Goal: Information Seeking & Learning: Find specific fact

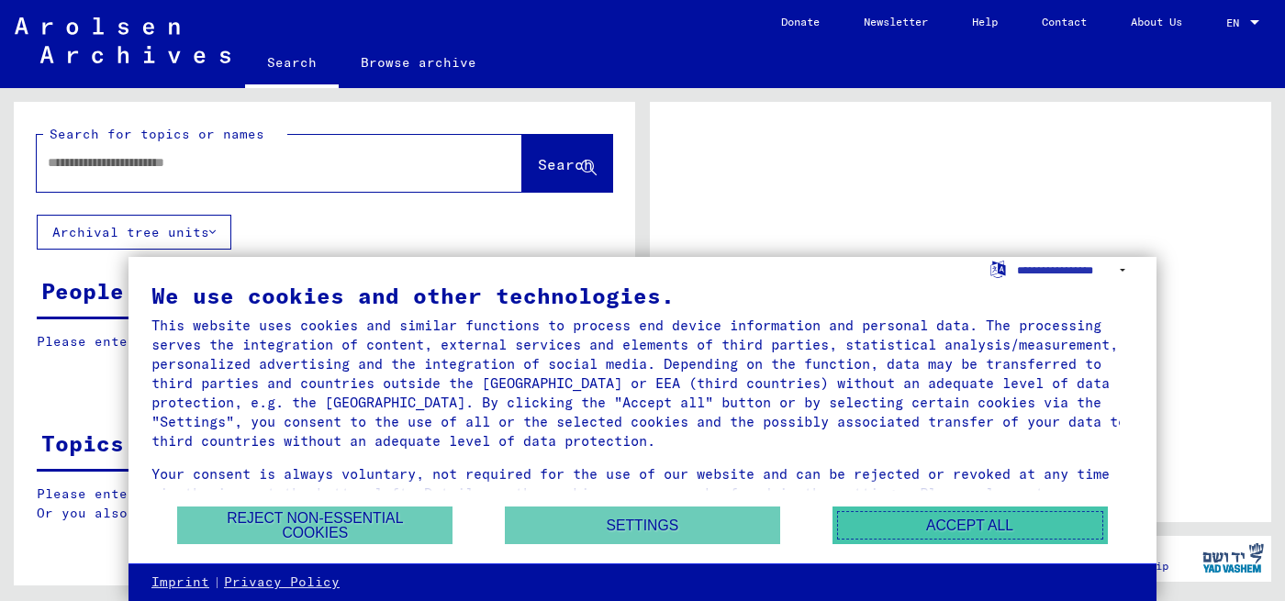
click at [872, 530] on button "Accept all" at bounding box center [970, 526] width 275 height 38
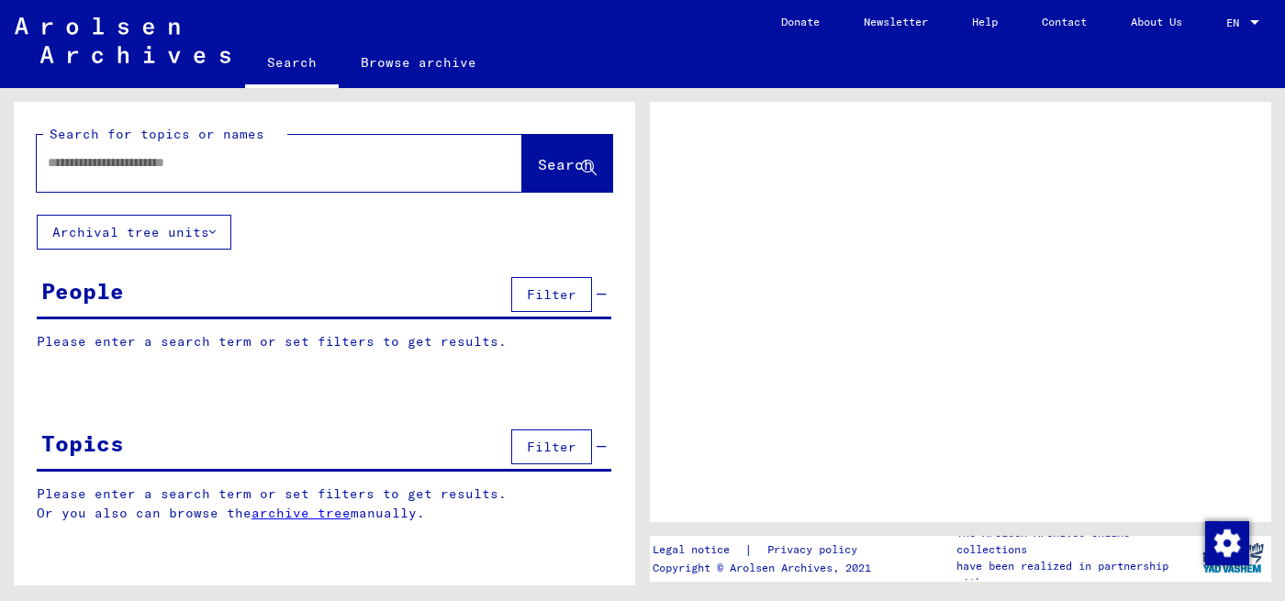
click at [136, 171] on input "text" at bounding box center [263, 162] width 431 height 19
type input "*********"
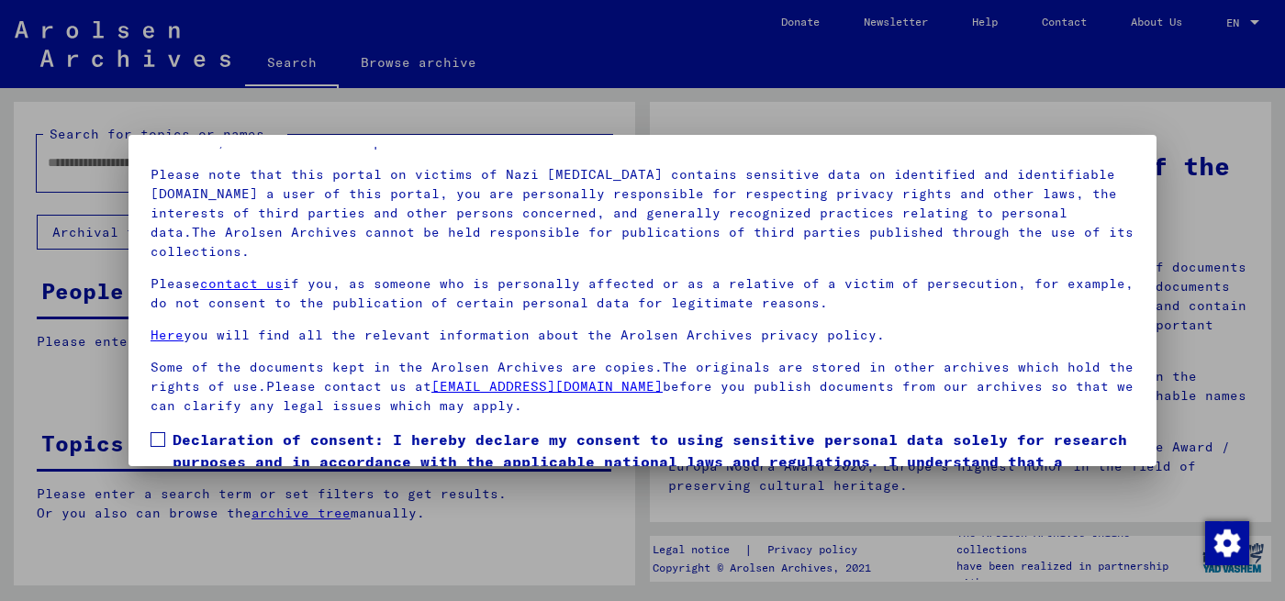
scroll to position [151, 0]
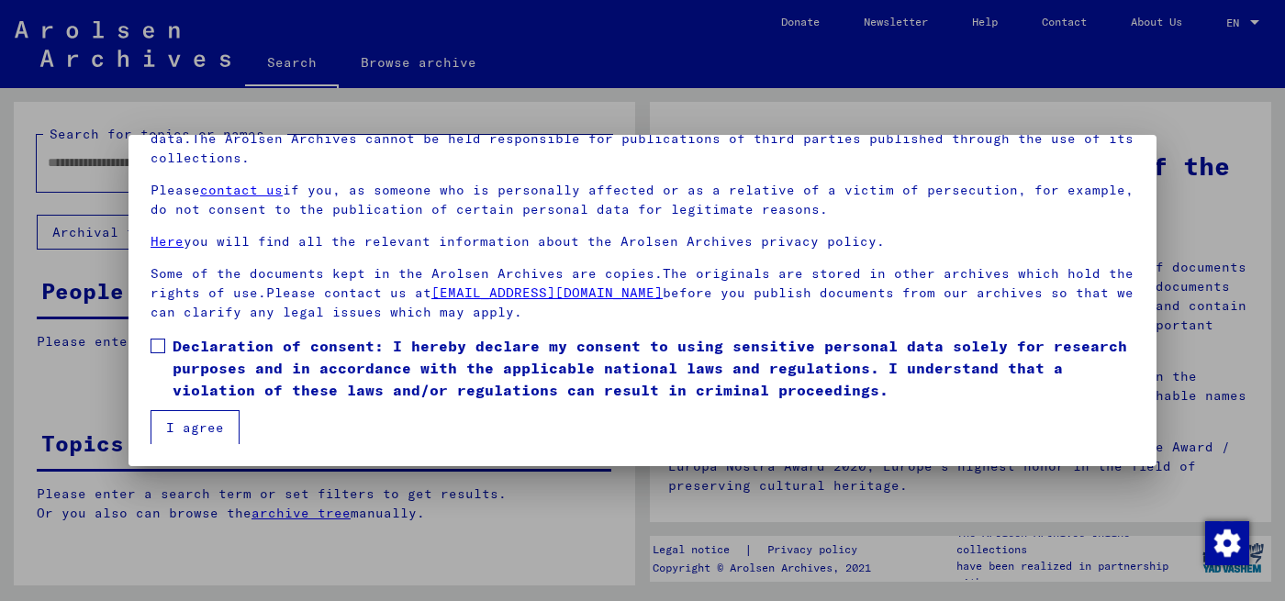
click at [212, 419] on button "I agree" at bounding box center [195, 427] width 89 height 35
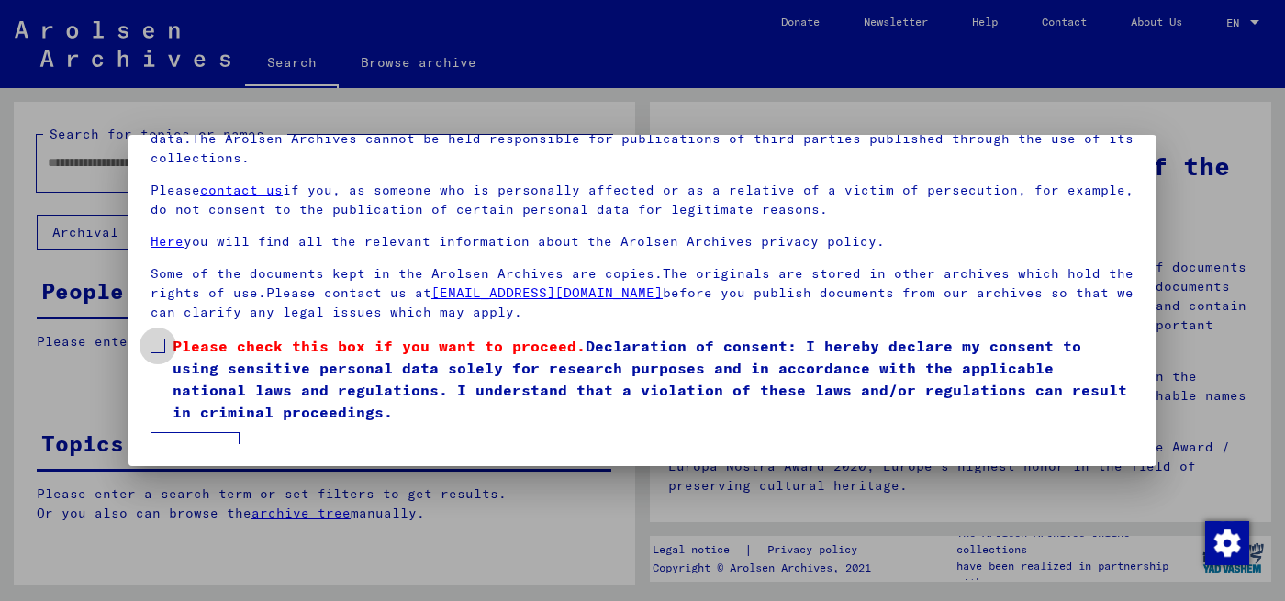
click at [151, 349] on span at bounding box center [158, 346] width 15 height 15
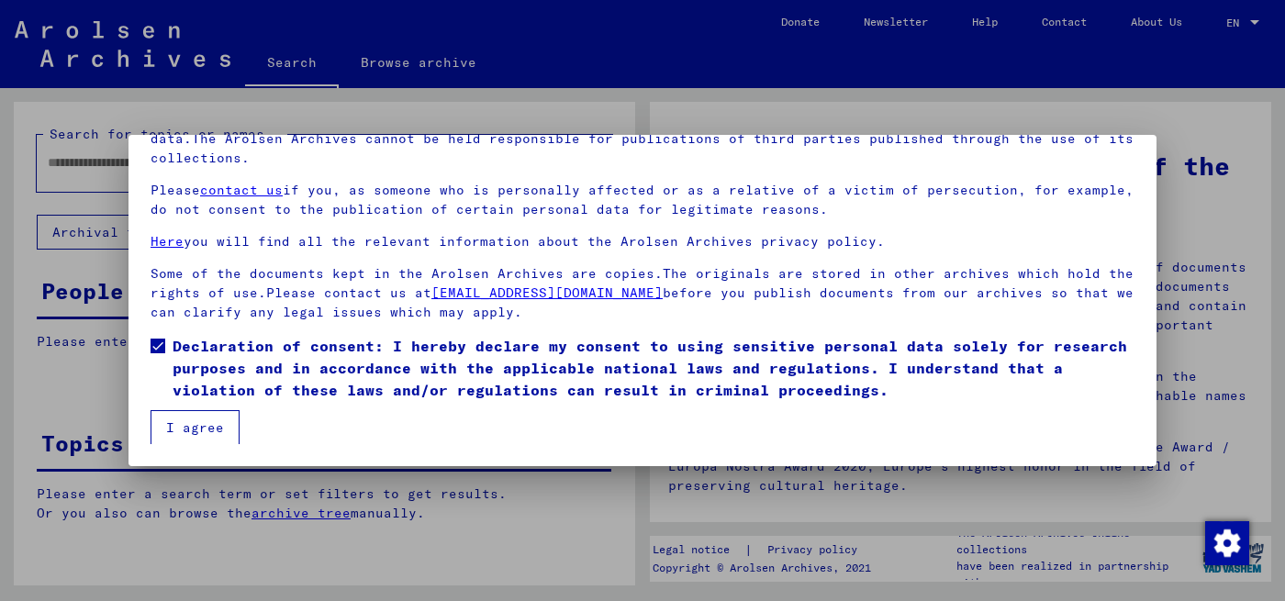
click at [182, 421] on button "I agree" at bounding box center [195, 427] width 89 height 35
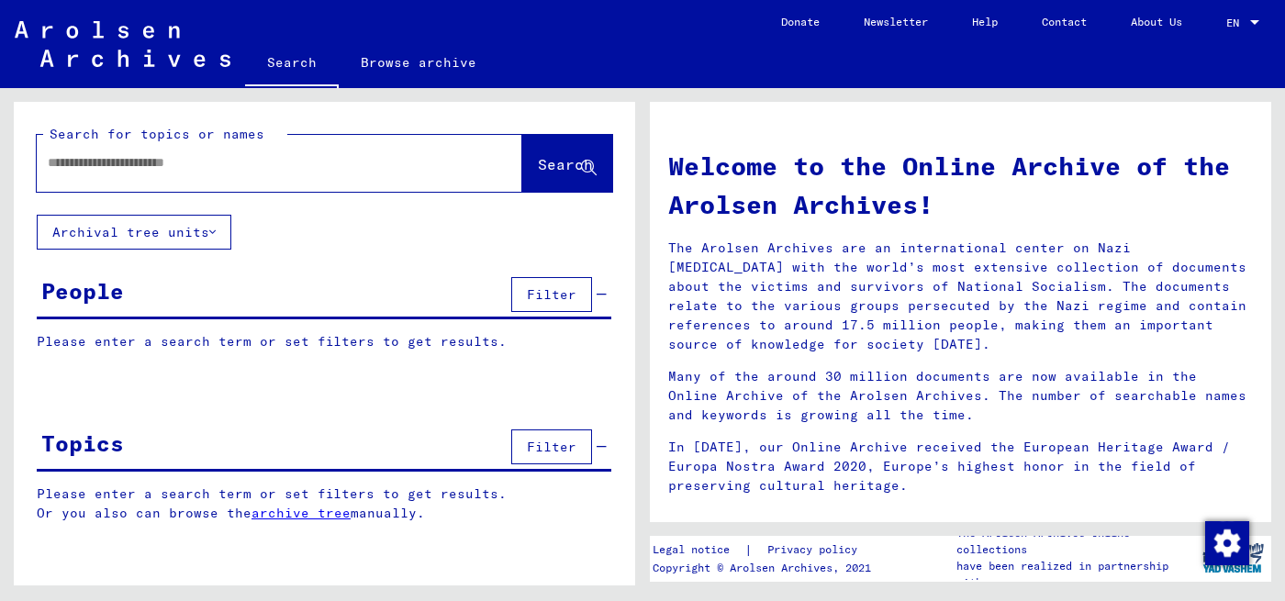
click at [154, 168] on input "text" at bounding box center [258, 162] width 420 height 19
type input "*********"
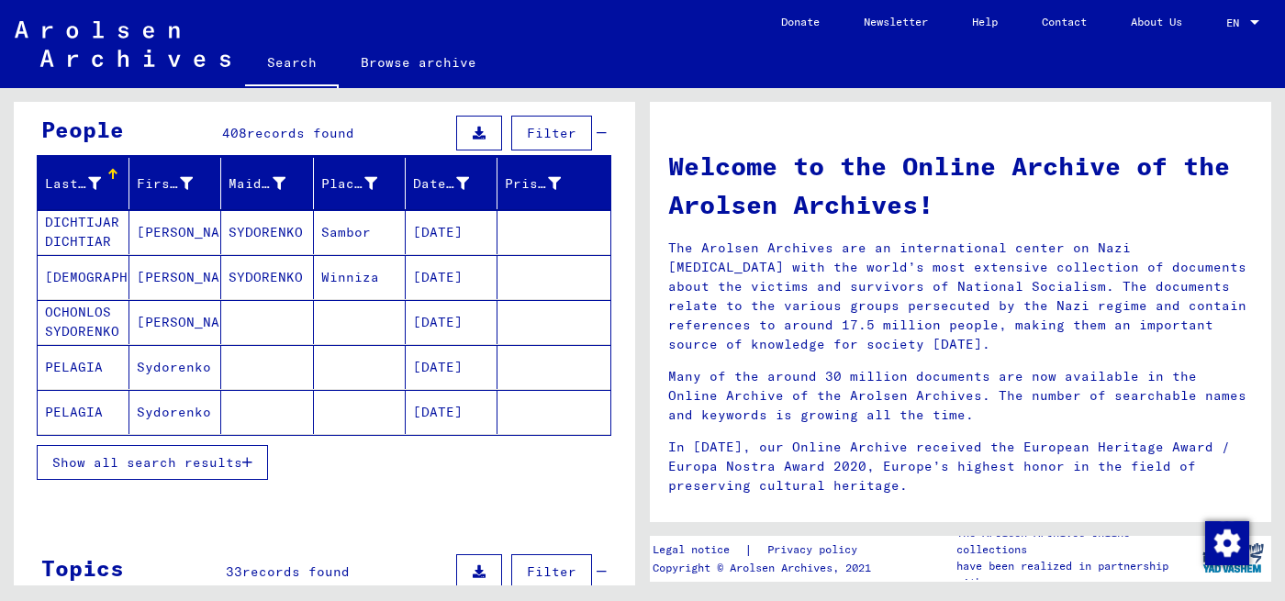
scroll to position [184, 0]
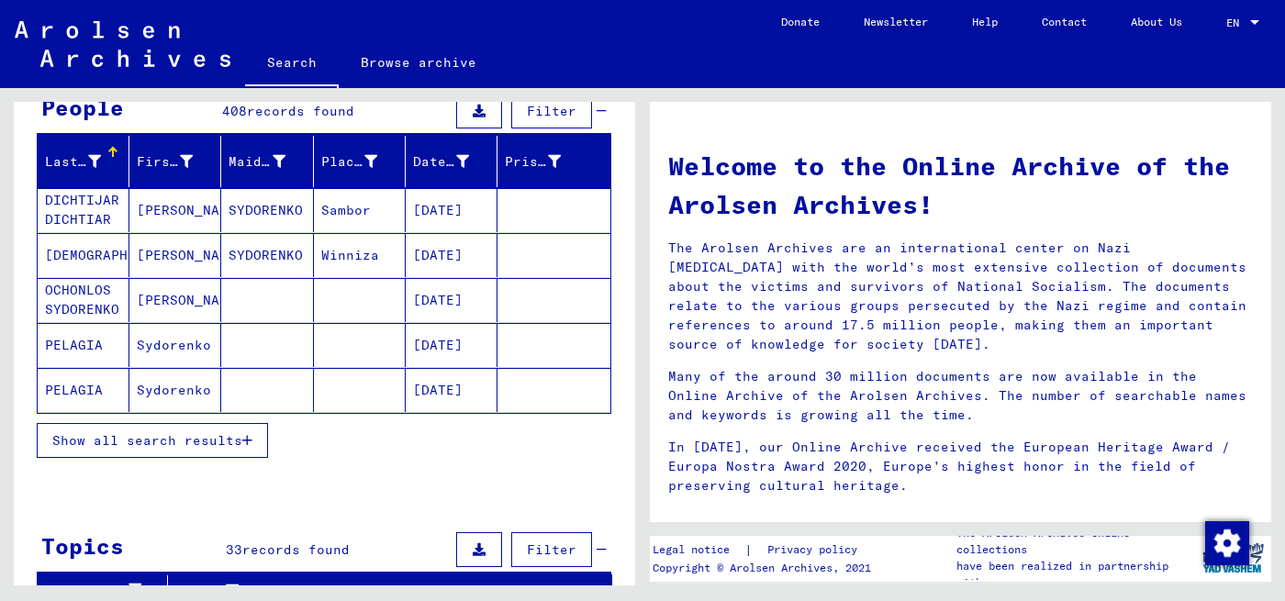
click at [219, 441] on span "Show all search results" at bounding box center [147, 440] width 190 height 17
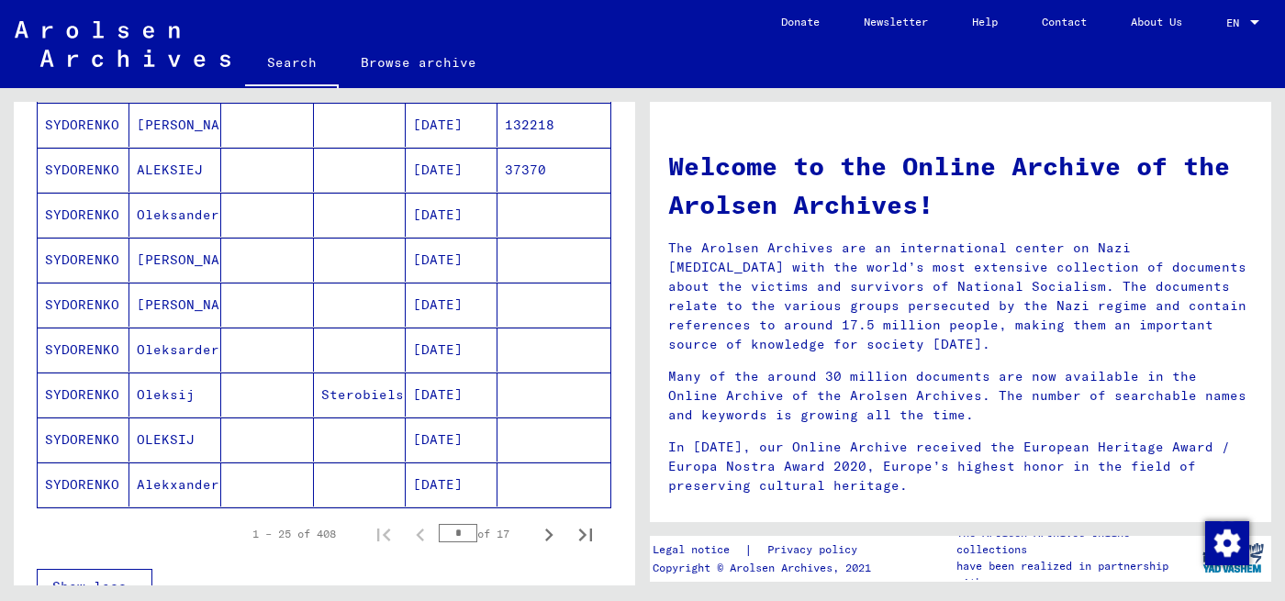
scroll to position [1010, 0]
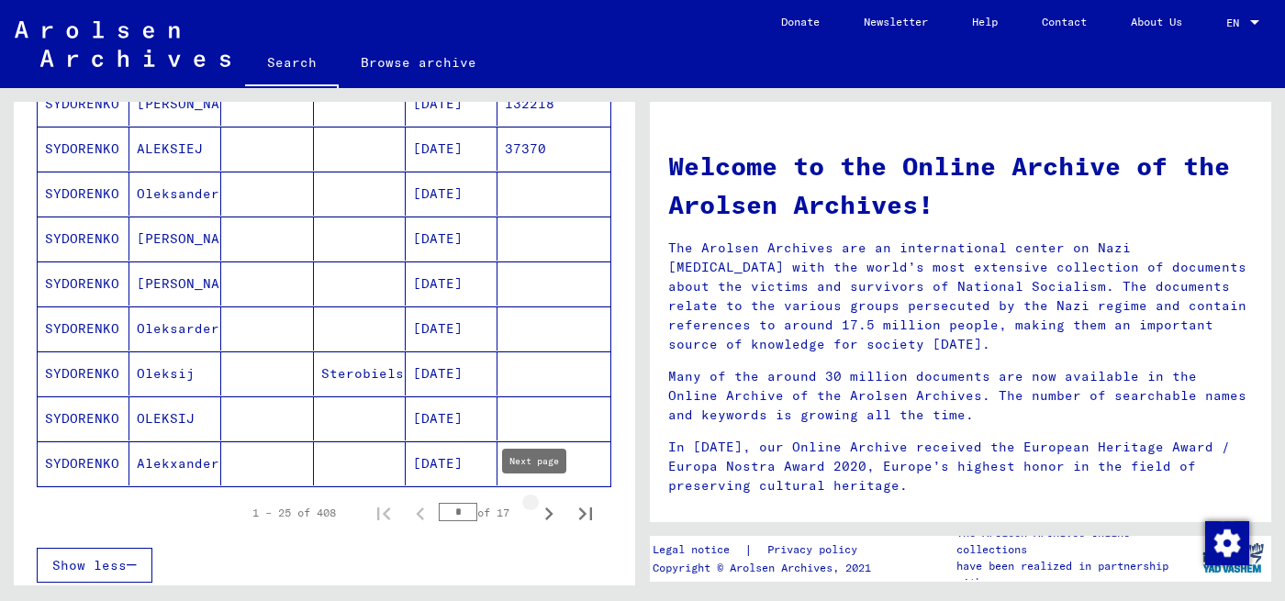
click at [537, 501] on icon "Next page" at bounding box center [549, 514] width 26 height 26
click at [536, 508] on icon "Next page" at bounding box center [549, 514] width 26 height 26
type input "*"
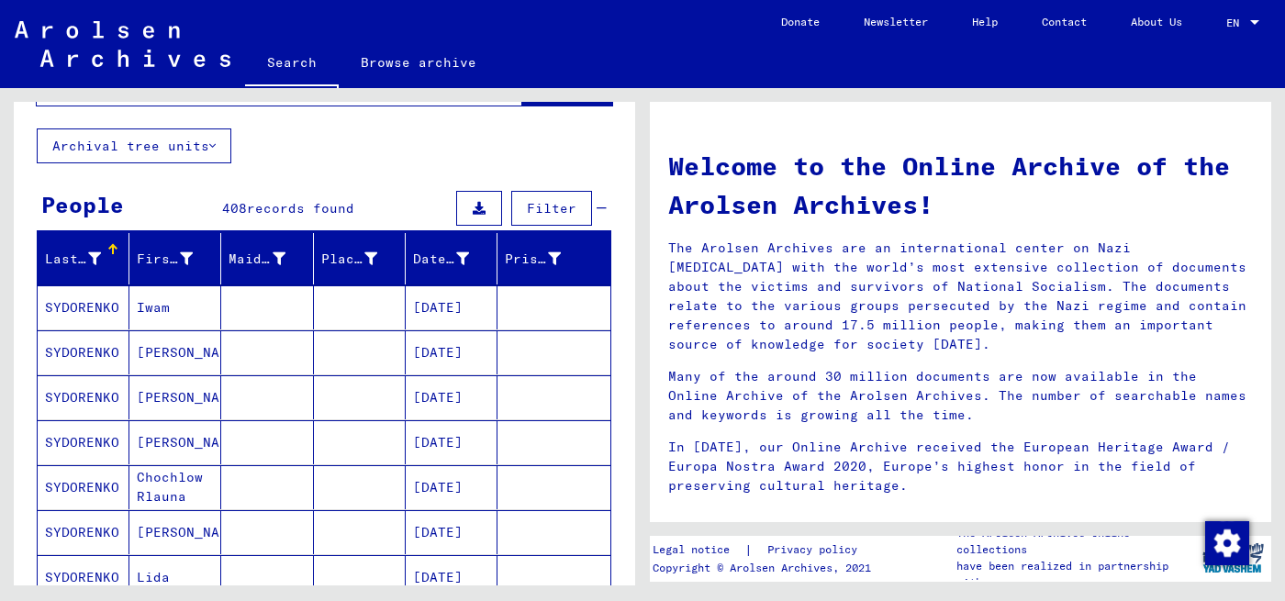
scroll to position [0, 0]
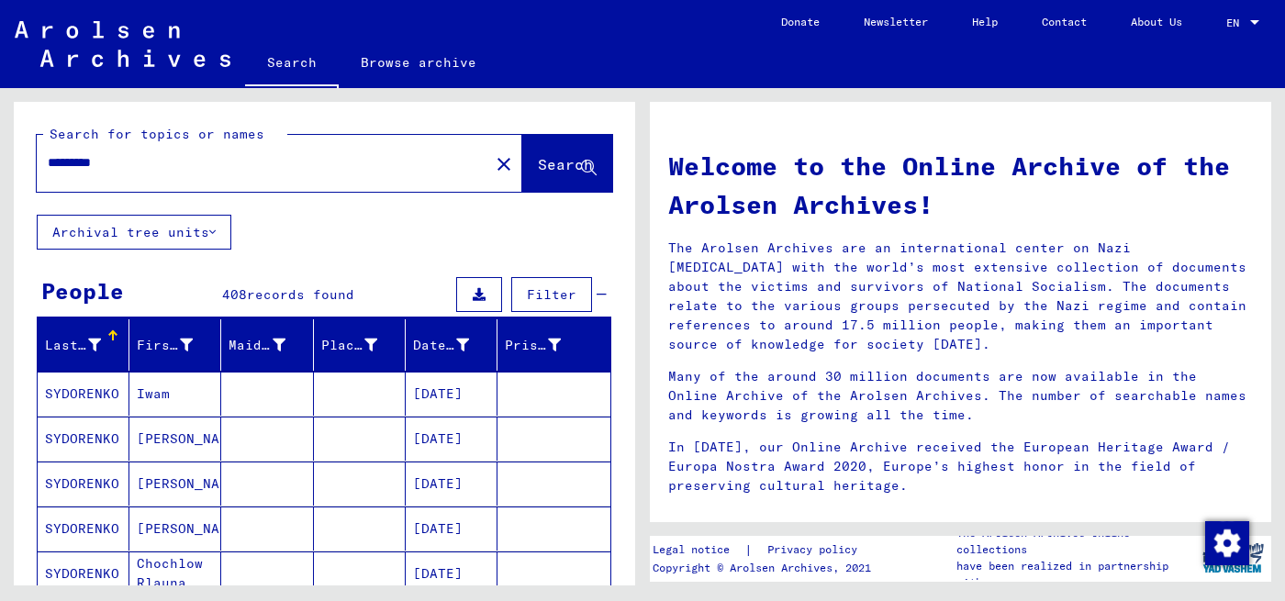
click at [151, 169] on input "*********" at bounding box center [258, 162] width 420 height 19
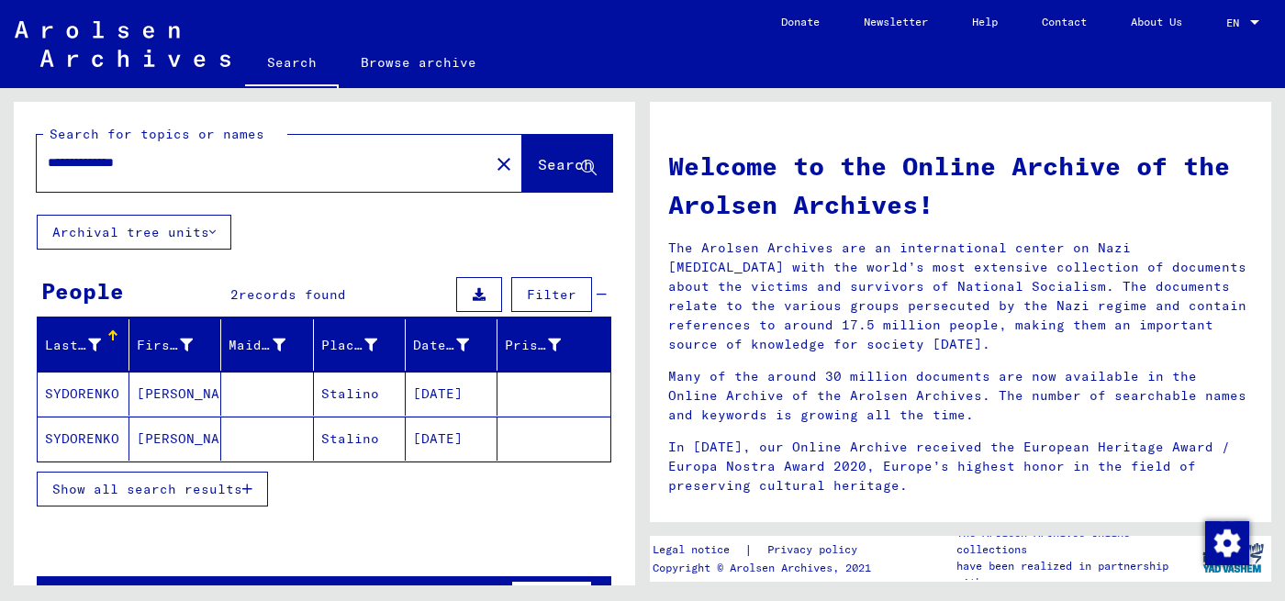
drag, startPoint x: 169, startPoint y: 161, endPoint x: 115, endPoint y: 164, distance: 54.3
click at [115, 164] on input "**********" at bounding box center [258, 162] width 420 height 19
type input "*********"
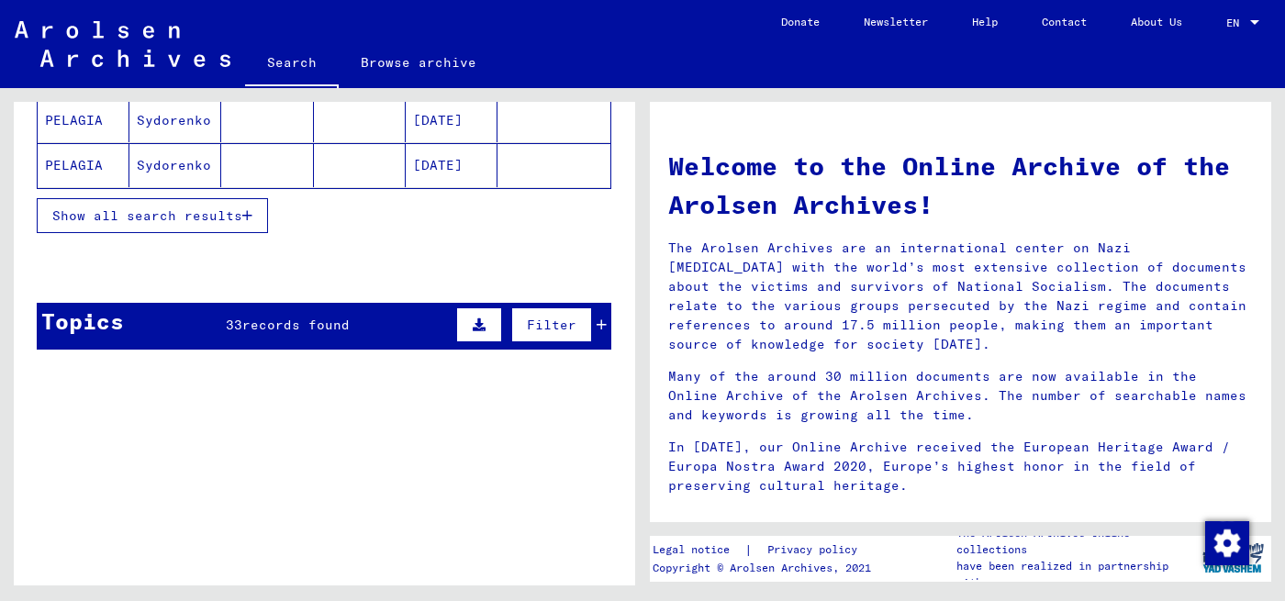
scroll to position [387, 0]
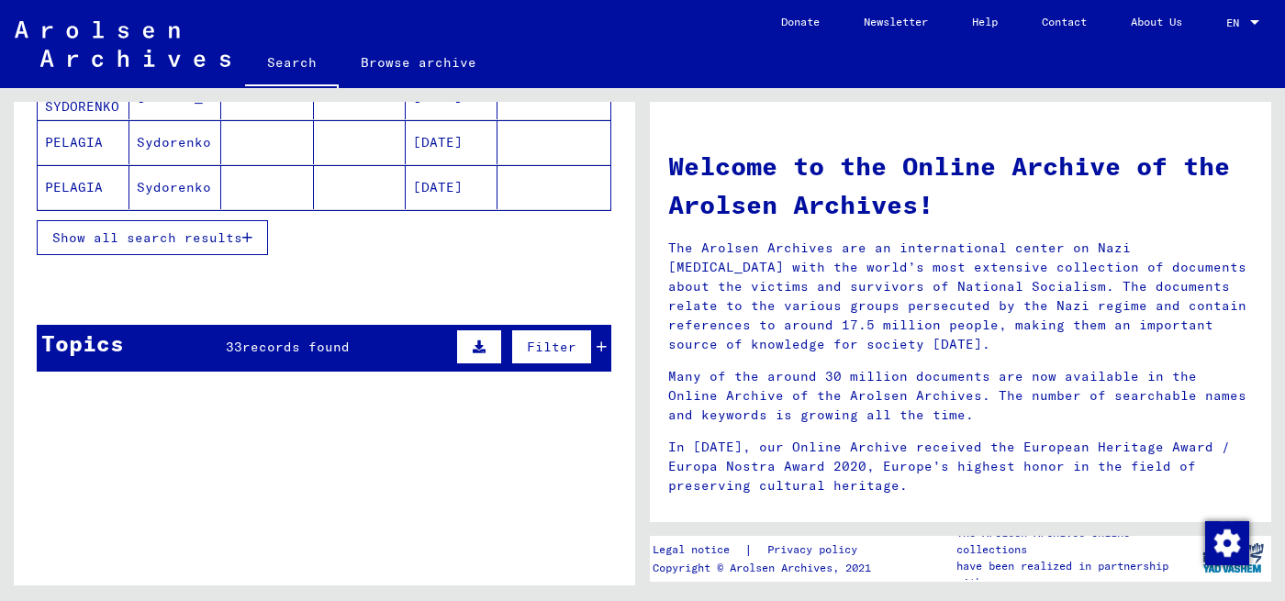
click at [218, 240] on span "Show all search results" at bounding box center [147, 238] width 190 height 17
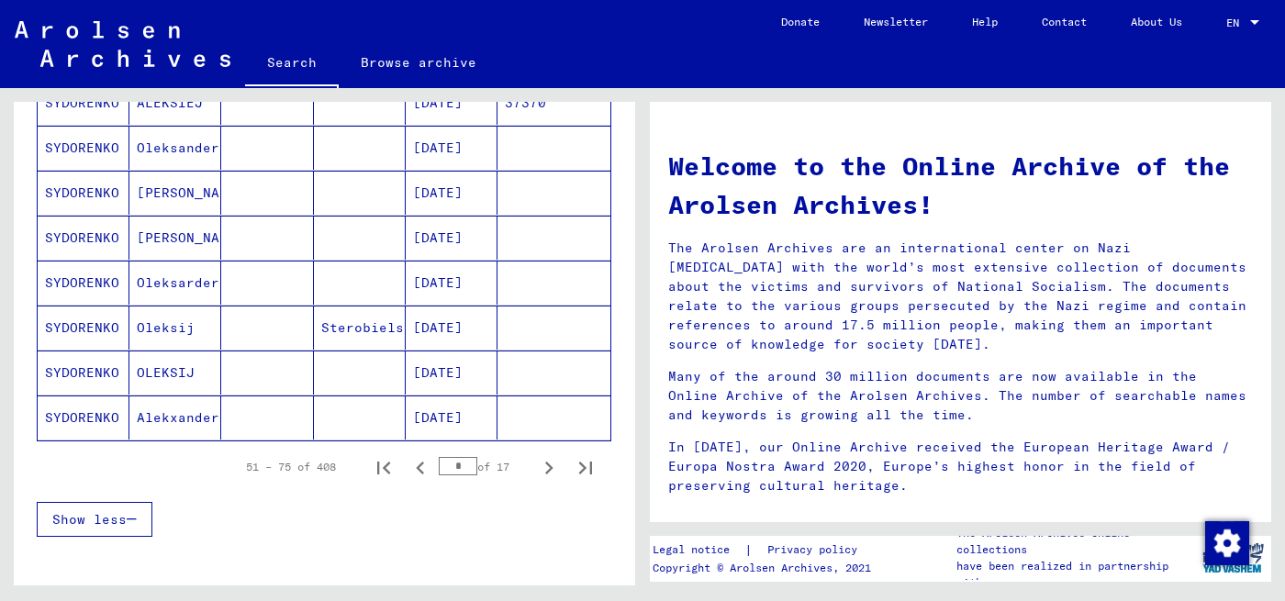
scroll to position [1212, 0]
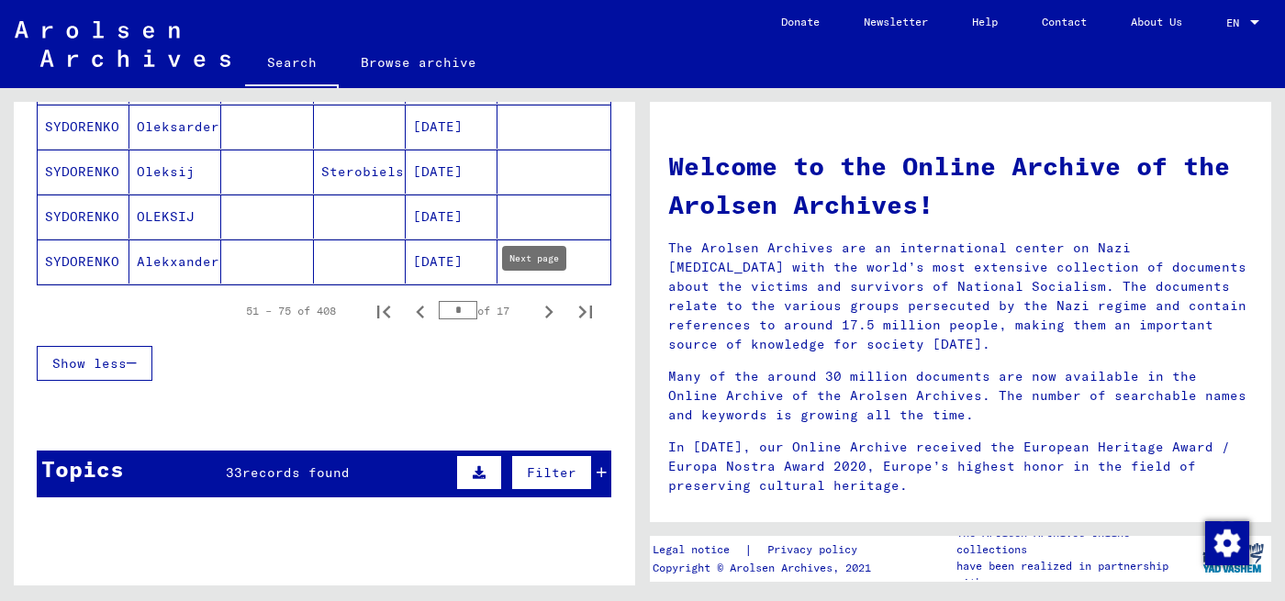
click at [536, 299] on icon "Next page" at bounding box center [549, 312] width 26 height 26
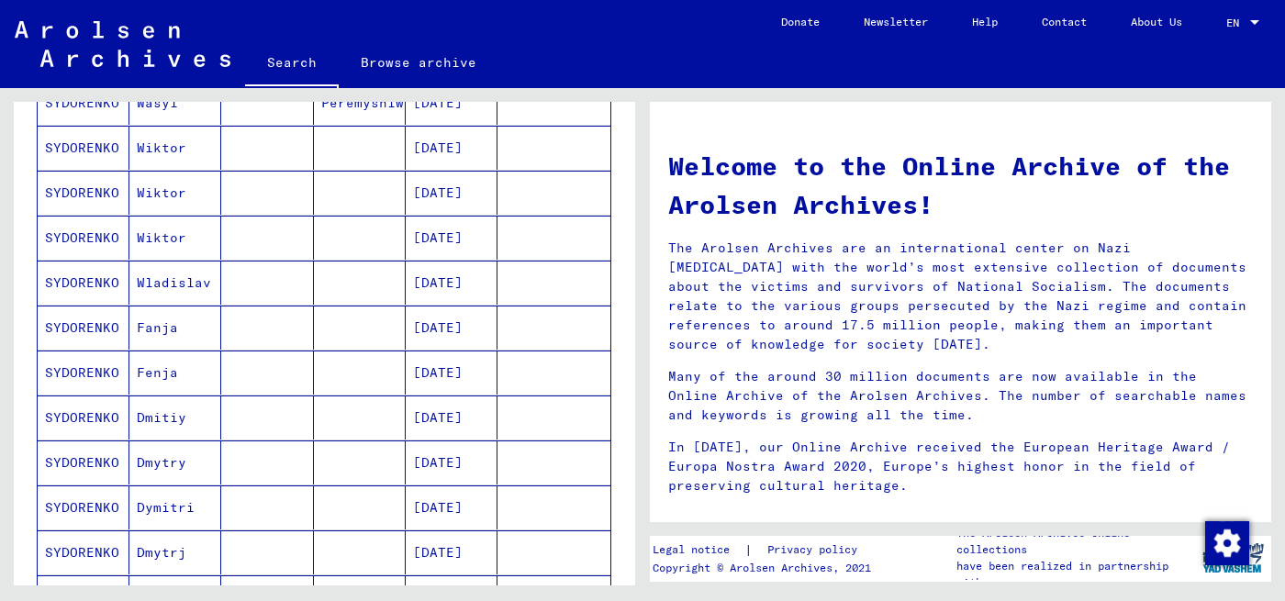
scroll to position [1121, 0]
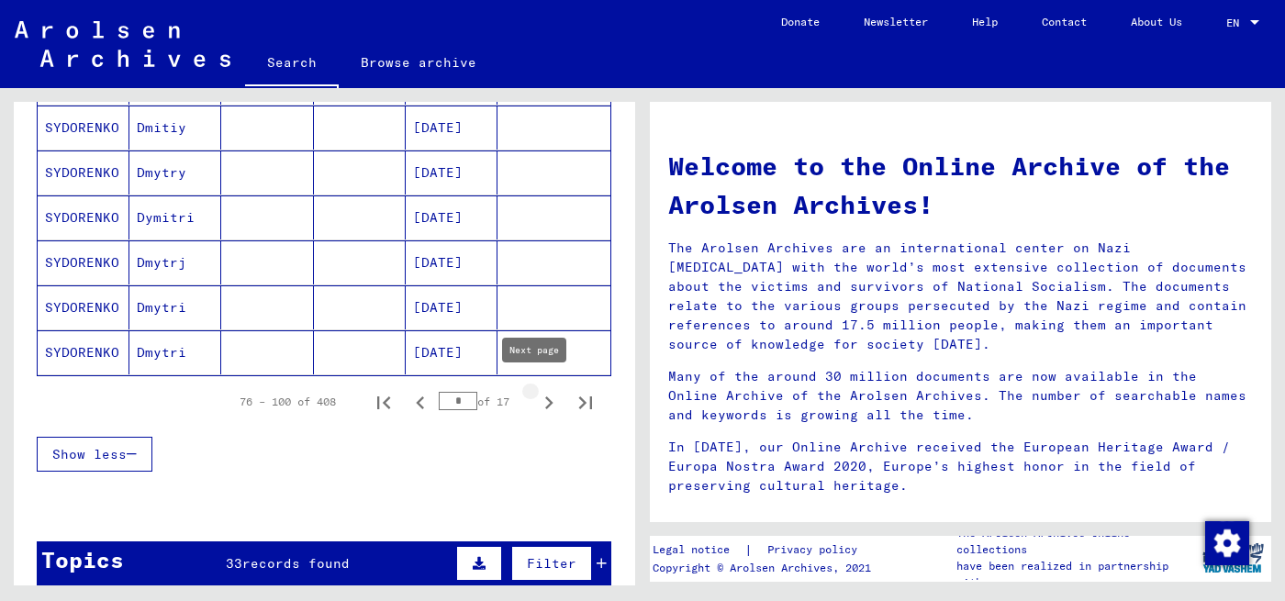
click at [536, 398] on icon "Next page" at bounding box center [549, 403] width 26 height 26
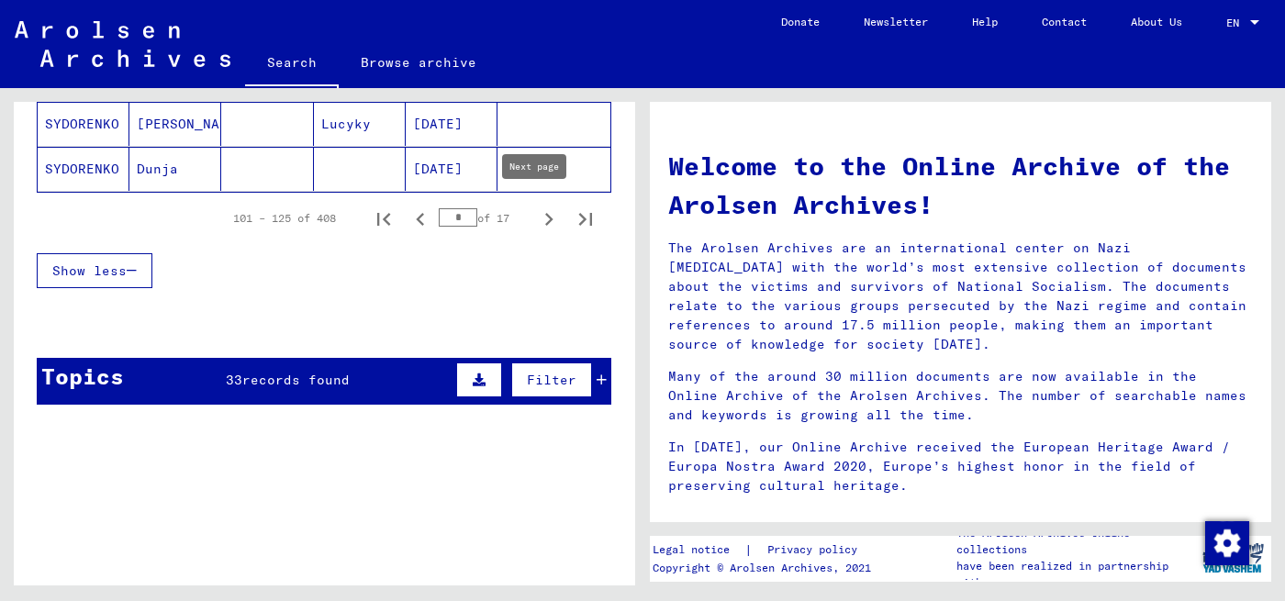
click at [536, 214] on icon "Next page" at bounding box center [549, 220] width 26 height 26
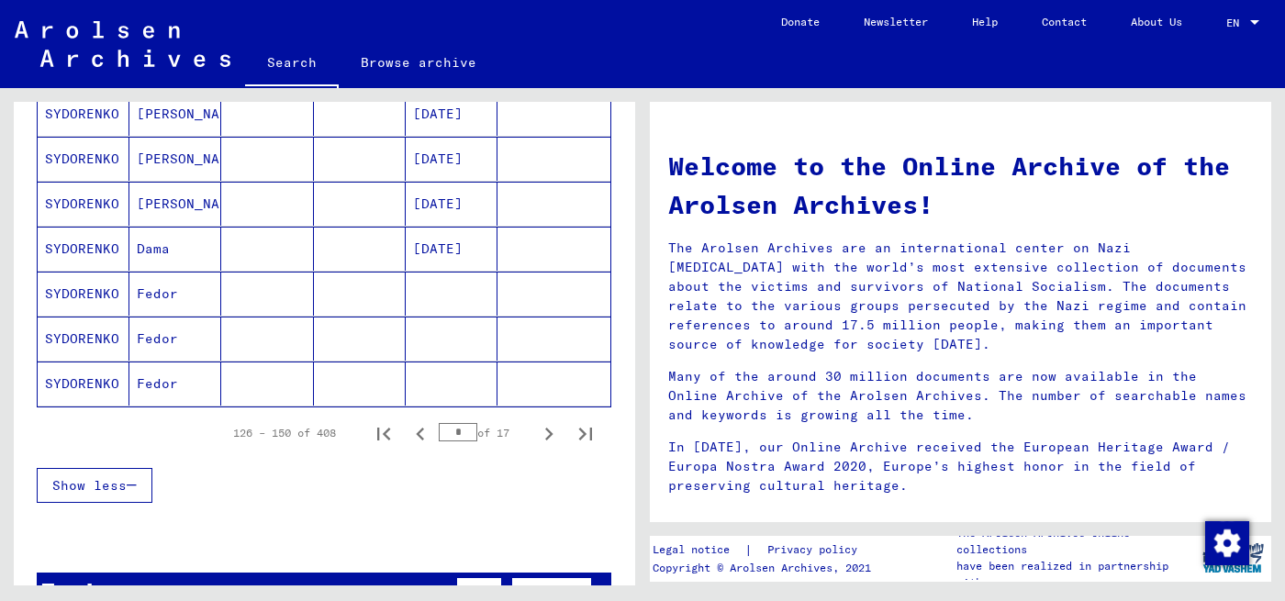
scroll to position [1305, 0]
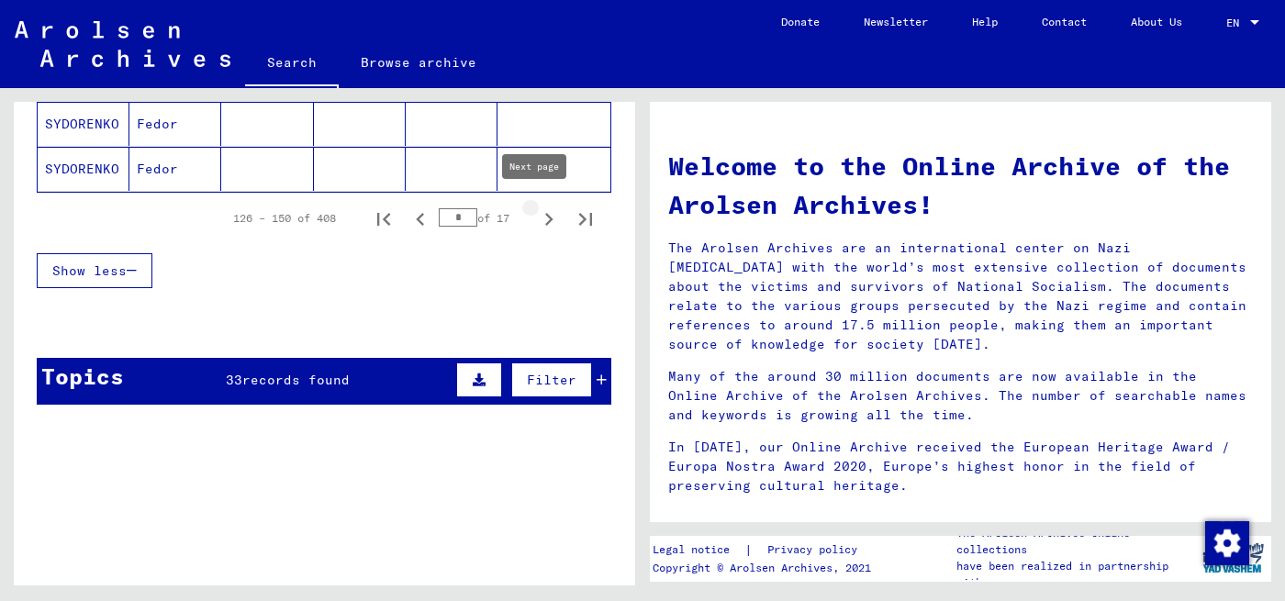
click at [536, 214] on icon "Next page" at bounding box center [549, 220] width 26 height 26
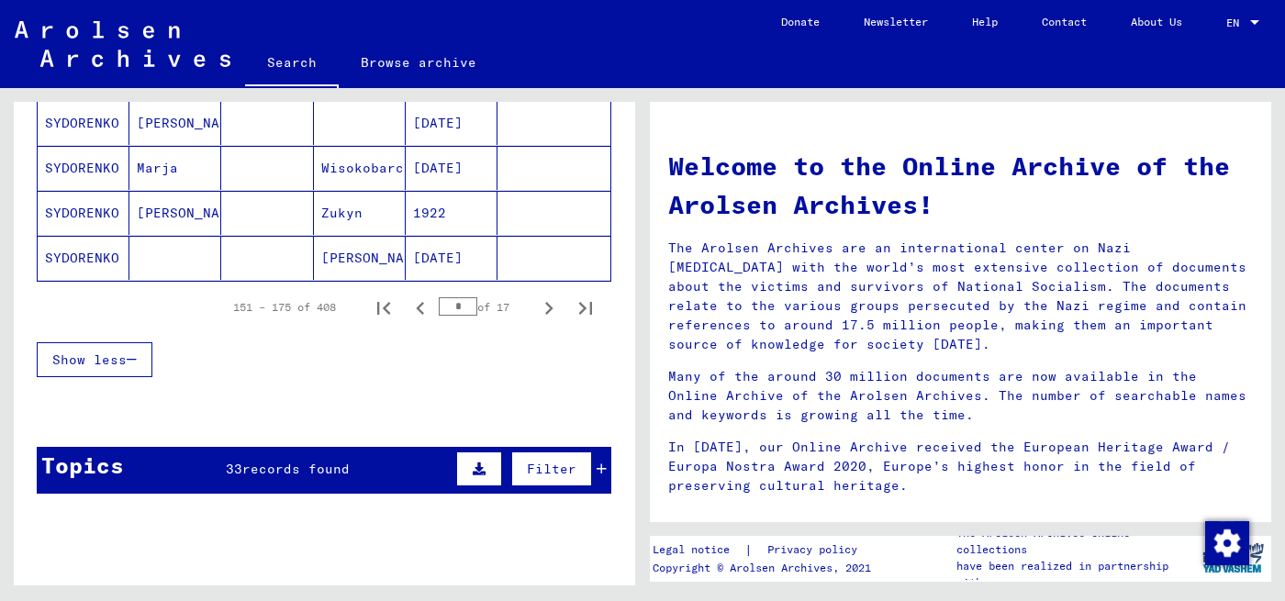
scroll to position [1212, 0]
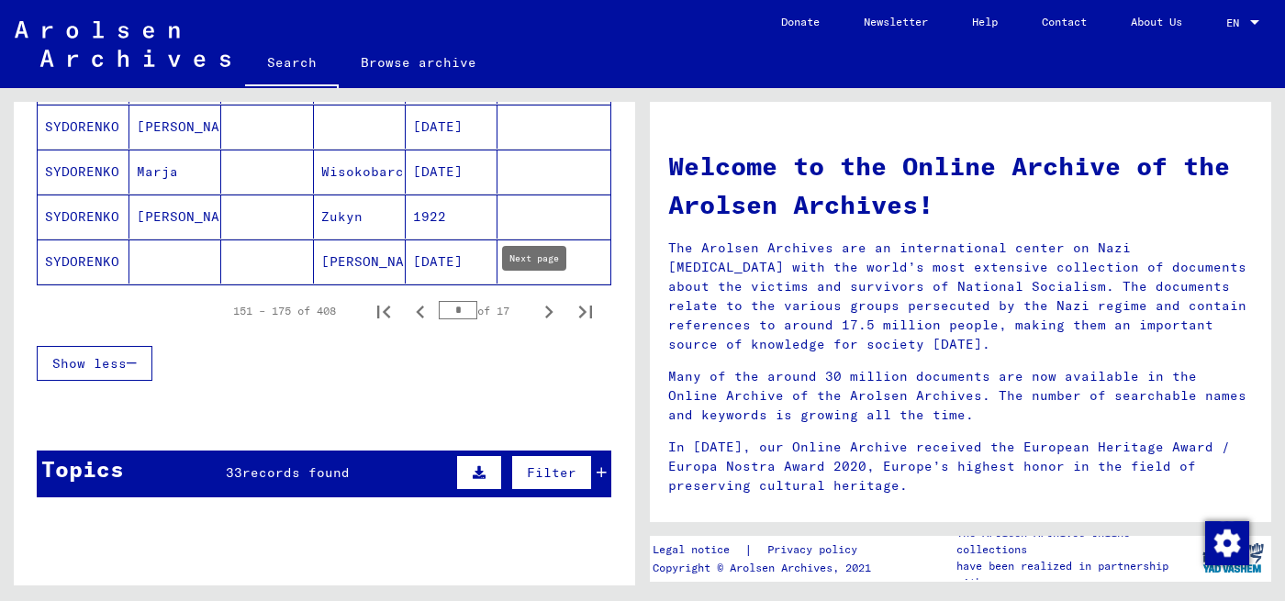
click at [536, 304] on icon "Next page" at bounding box center [549, 312] width 26 height 26
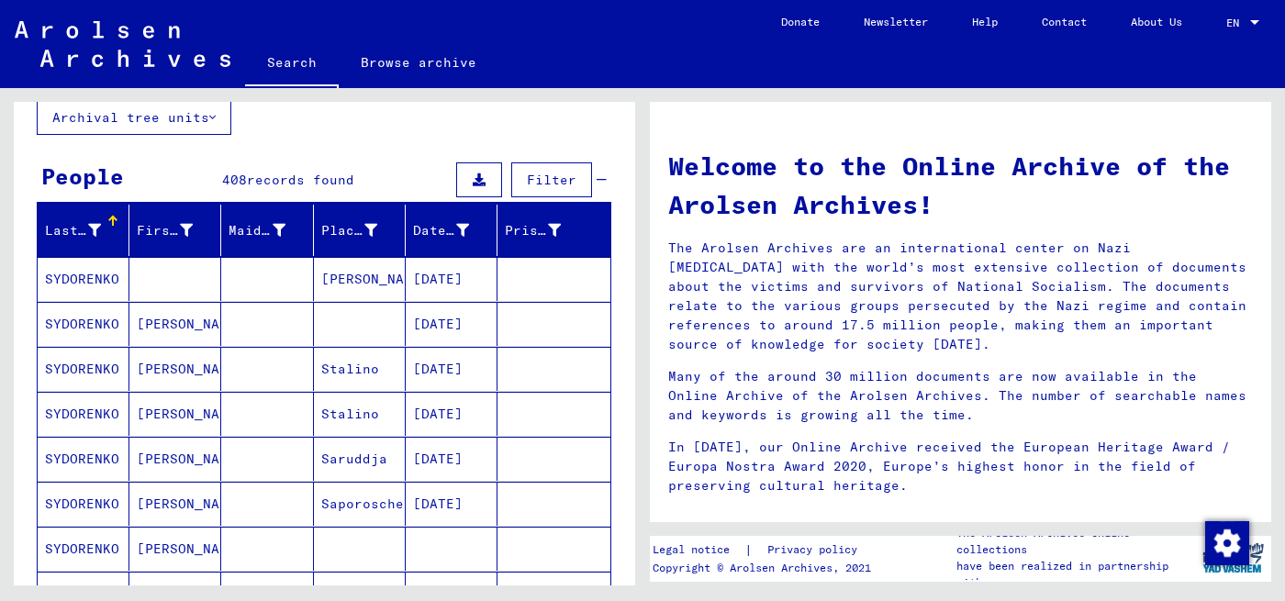
scroll to position [110, 0]
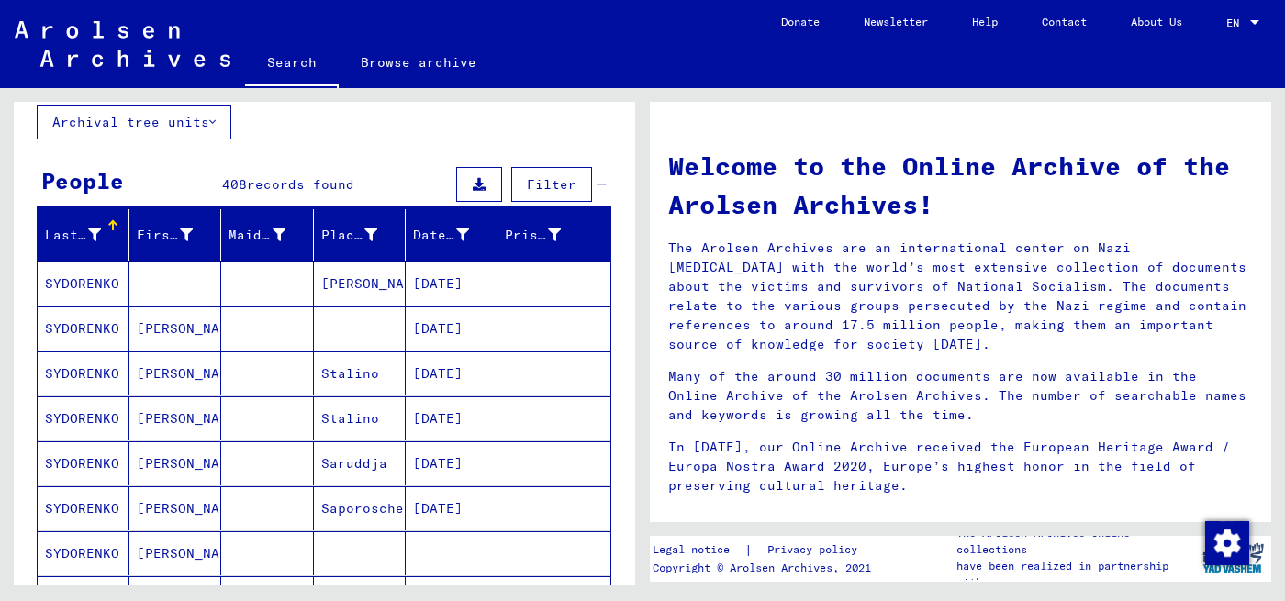
drag, startPoint x: 103, startPoint y: 368, endPoint x: 92, endPoint y: 365, distance: 11.4
click at [92, 365] on mat-cell "SYDORENKO" at bounding box center [84, 374] width 92 height 44
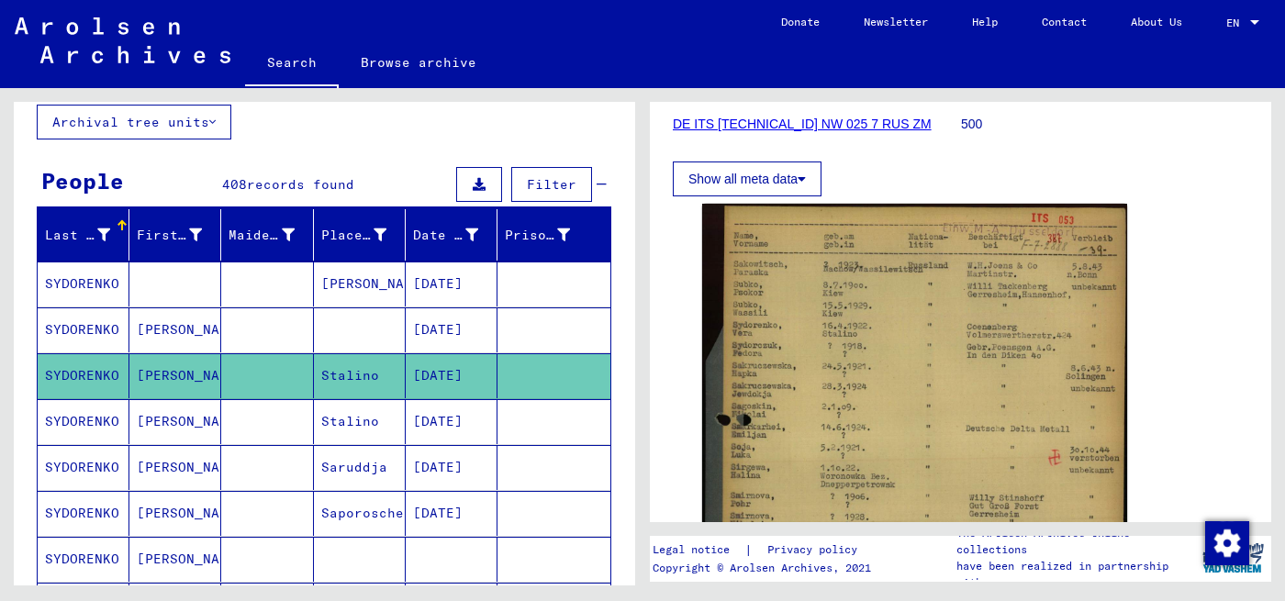
scroll to position [275, 0]
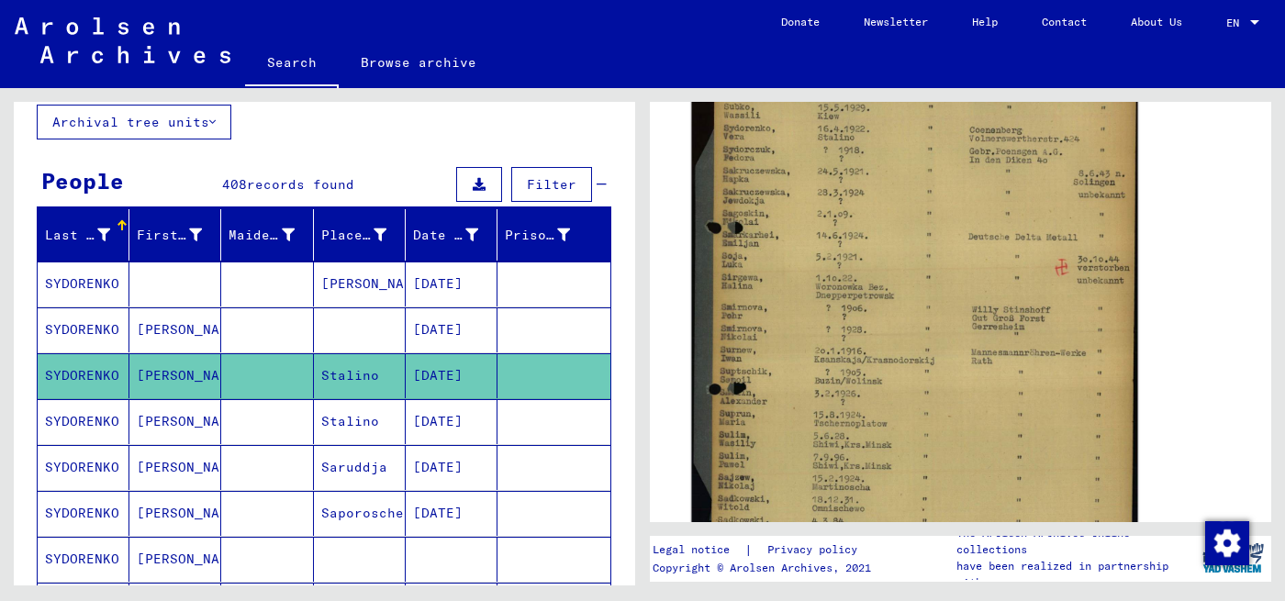
click at [942, 310] on img at bounding box center [914, 304] width 446 height 607
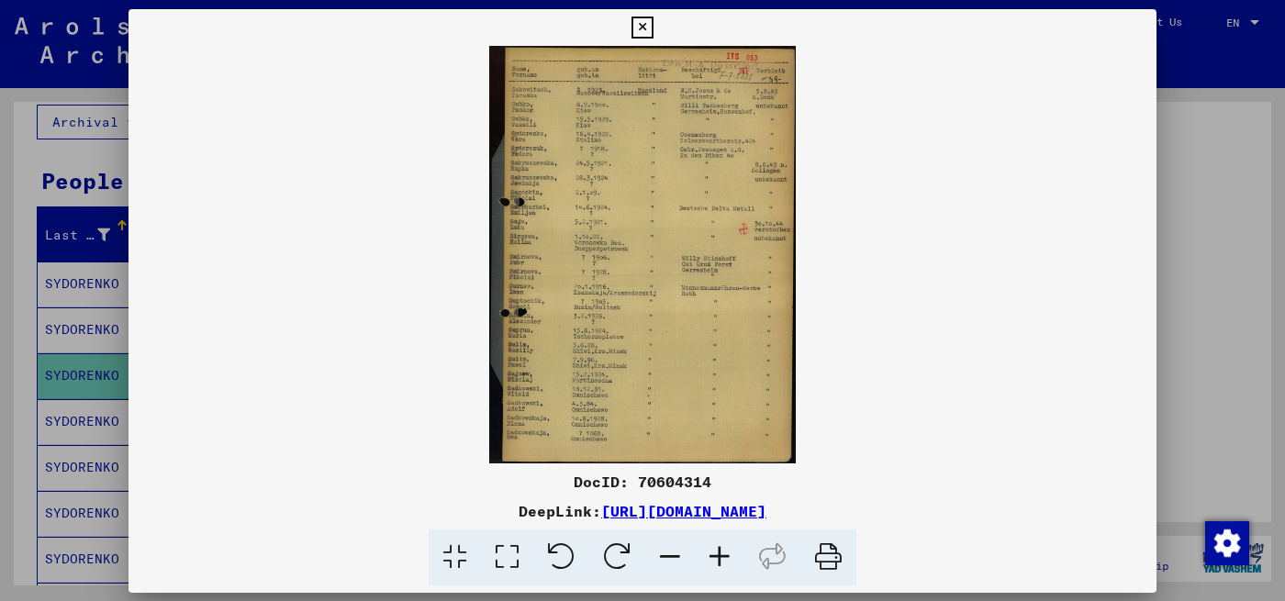
scroll to position [458, 0]
click at [714, 545] on icon at bounding box center [720, 558] width 50 height 56
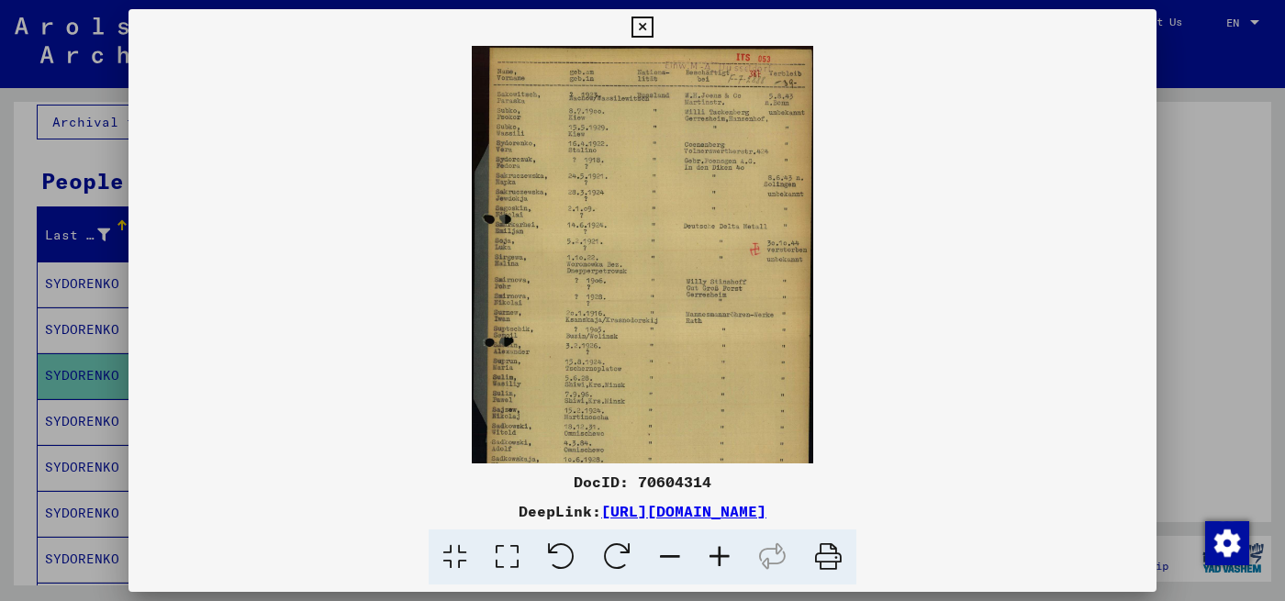
click at [714, 544] on icon at bounding box center [720, 558] width 50 height 56
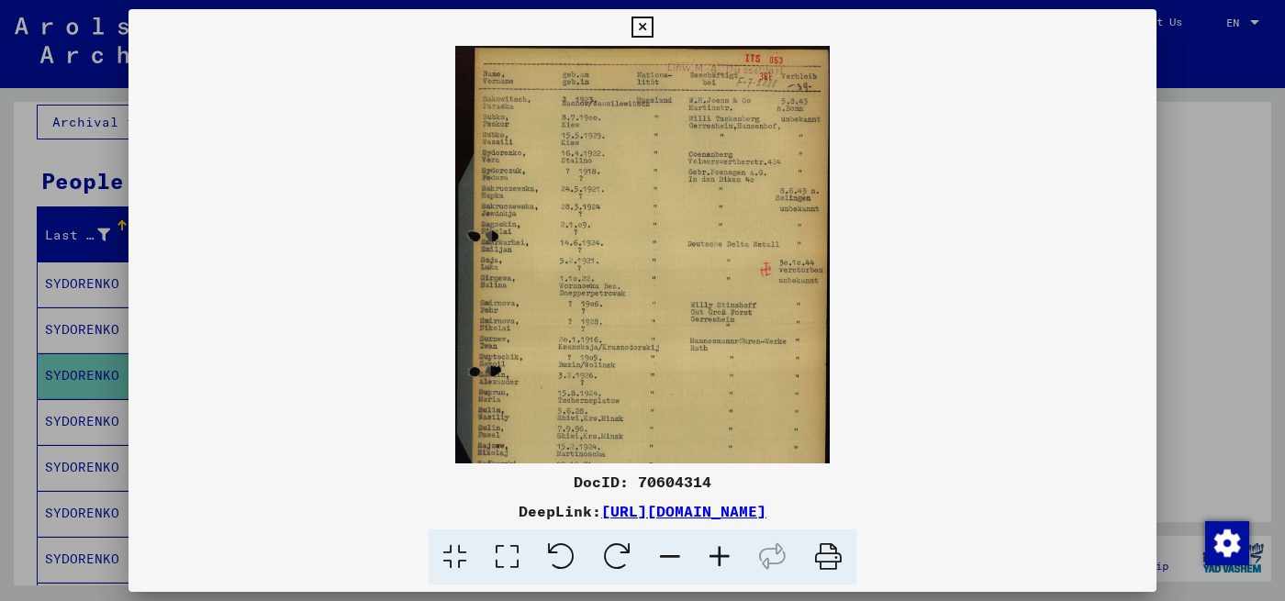
click at [714, 544] on icon at bounding box center [720, 558] width 50 height 56
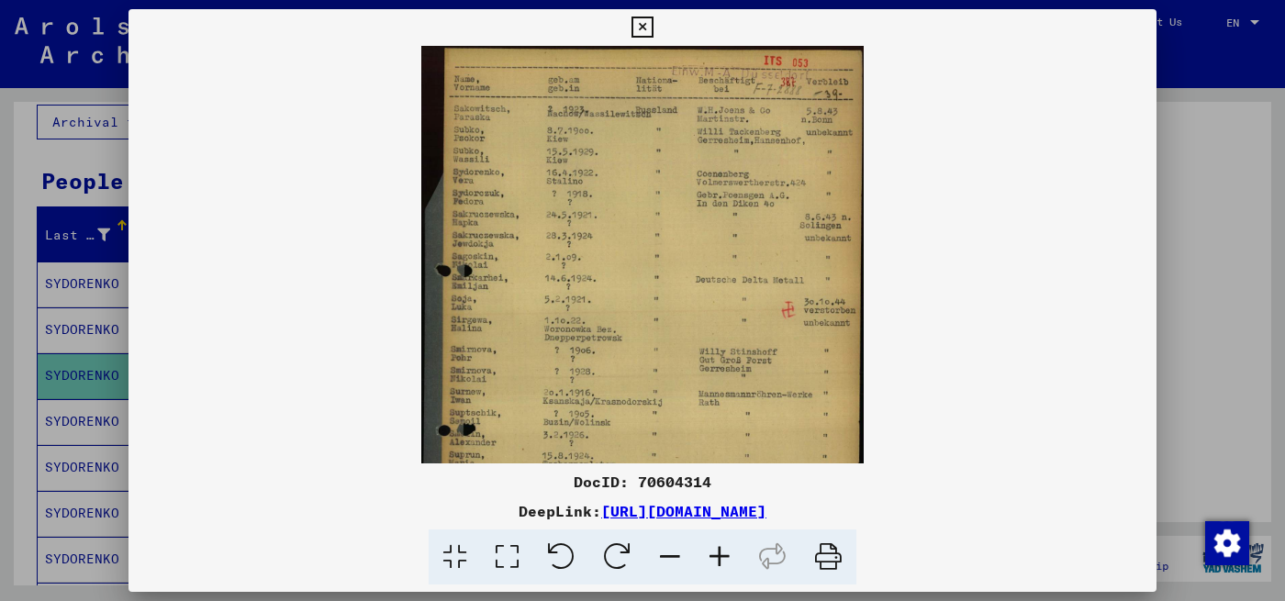
click at [714, 544] on icon at bounding box center [720, 558] width 50 height 56
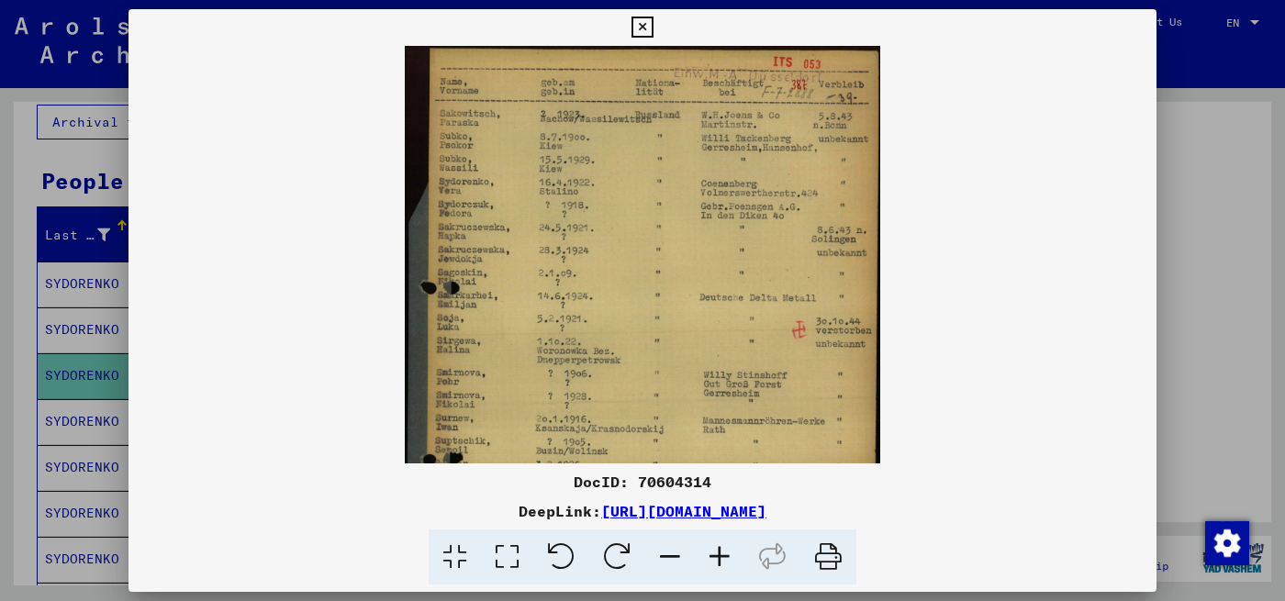
click at [714, 544] on icon at bounding box center [720, 558] width 50 height 56
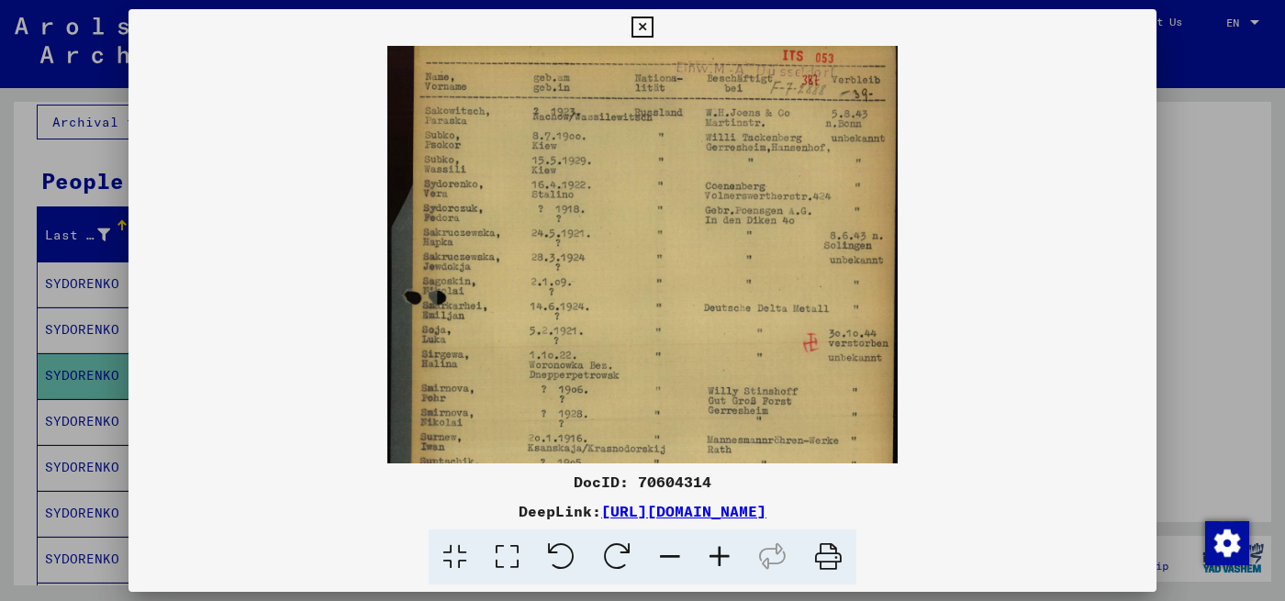
scroll to position [13, 0]
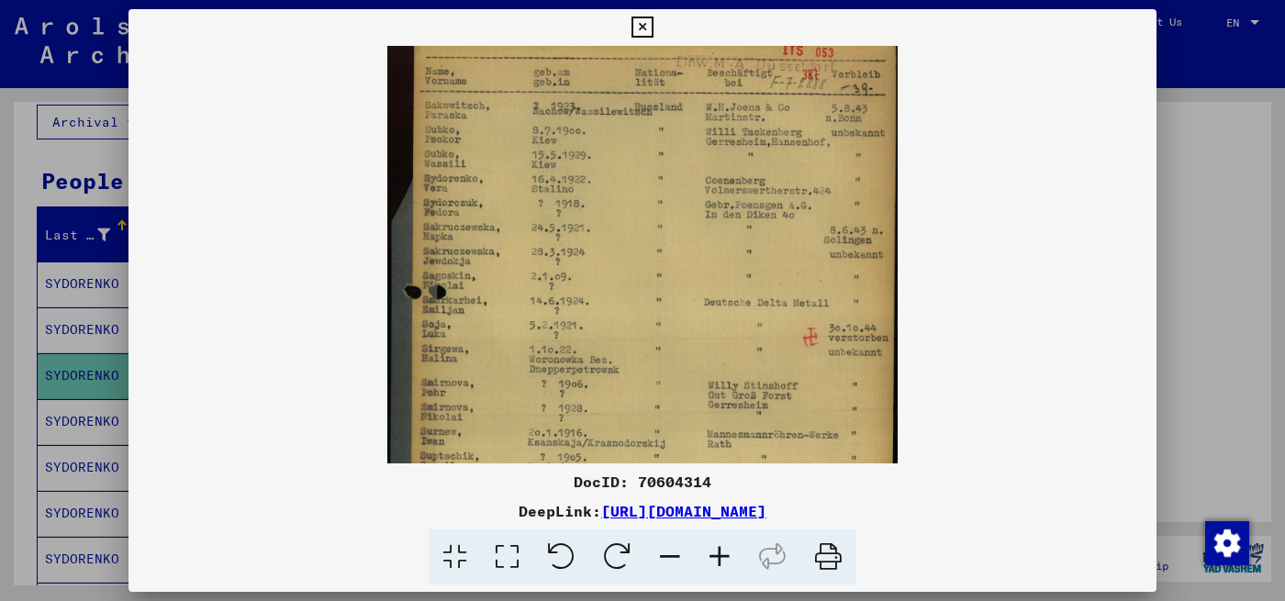
drag, startPoint x: 640, startPoint y: 303, endPoint x: 634, endPoint y: 288, distance: 15.7
click at [634, 288] on img at bounding box center [642, 379] width 510 height 693
click at [661, 387] on img at bounding box center [642, 379] width 510 height 693
click at [1204, 172] on div at bounding box center [642, 300] width 1285 height 601
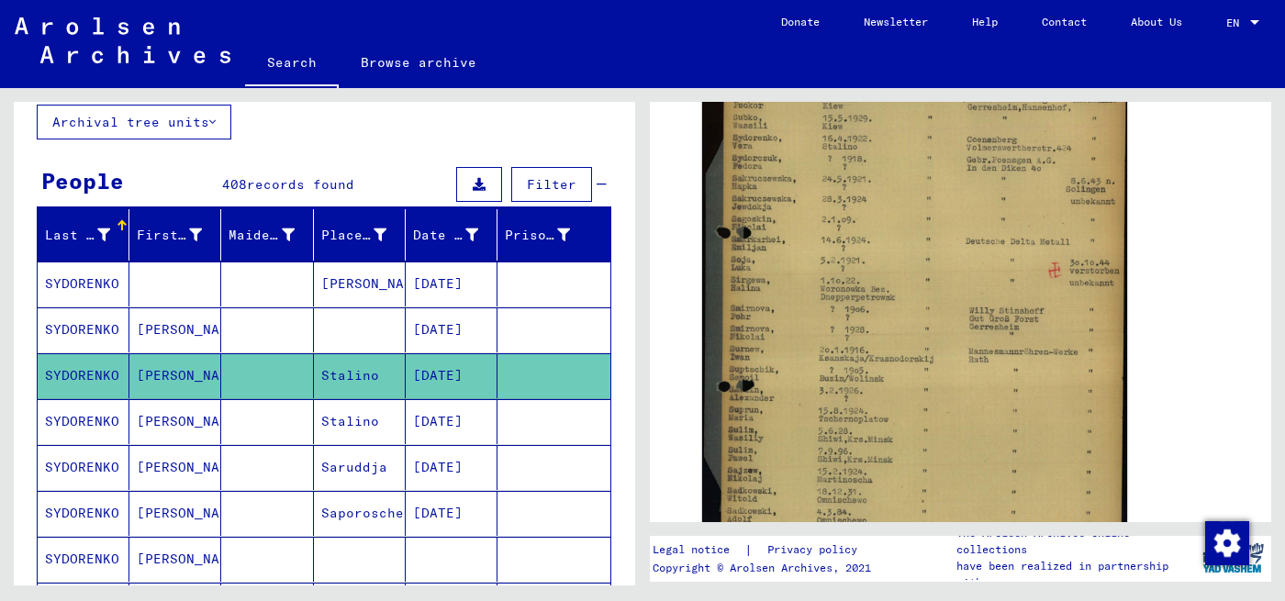
click at [317, 430] on mat-cell "Stalino" at bounding box center [360, 421] width 92 height 45
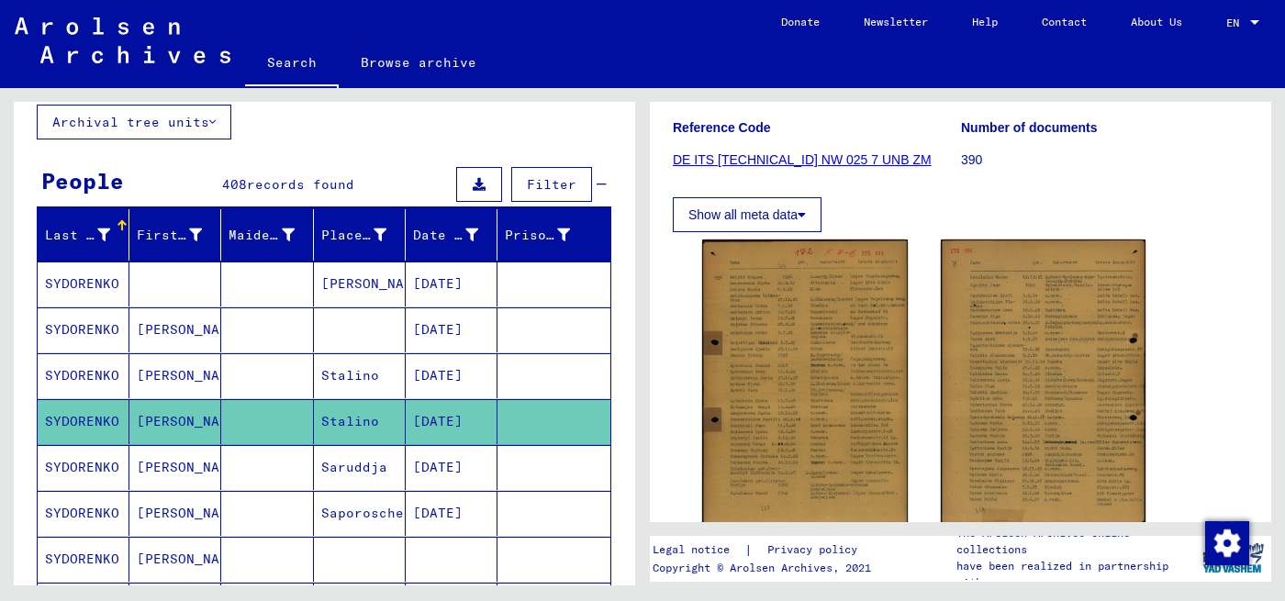
scroll to position [367, 0]
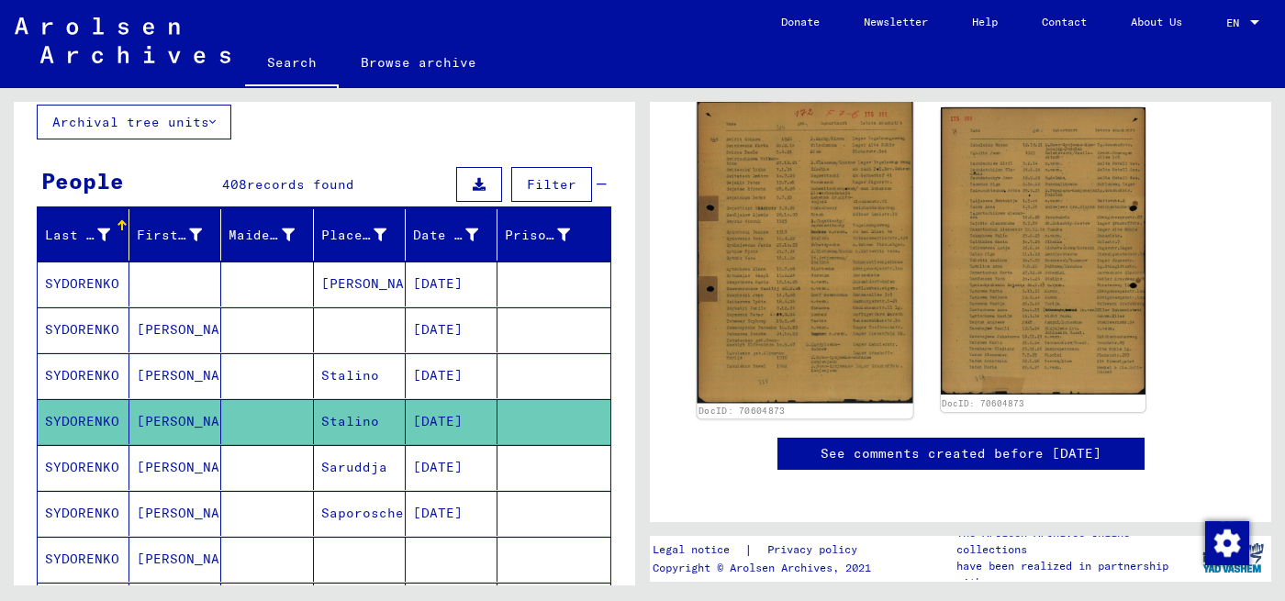
click at [793, 312] on img at bounding box center [805, 251] width 216 height 303
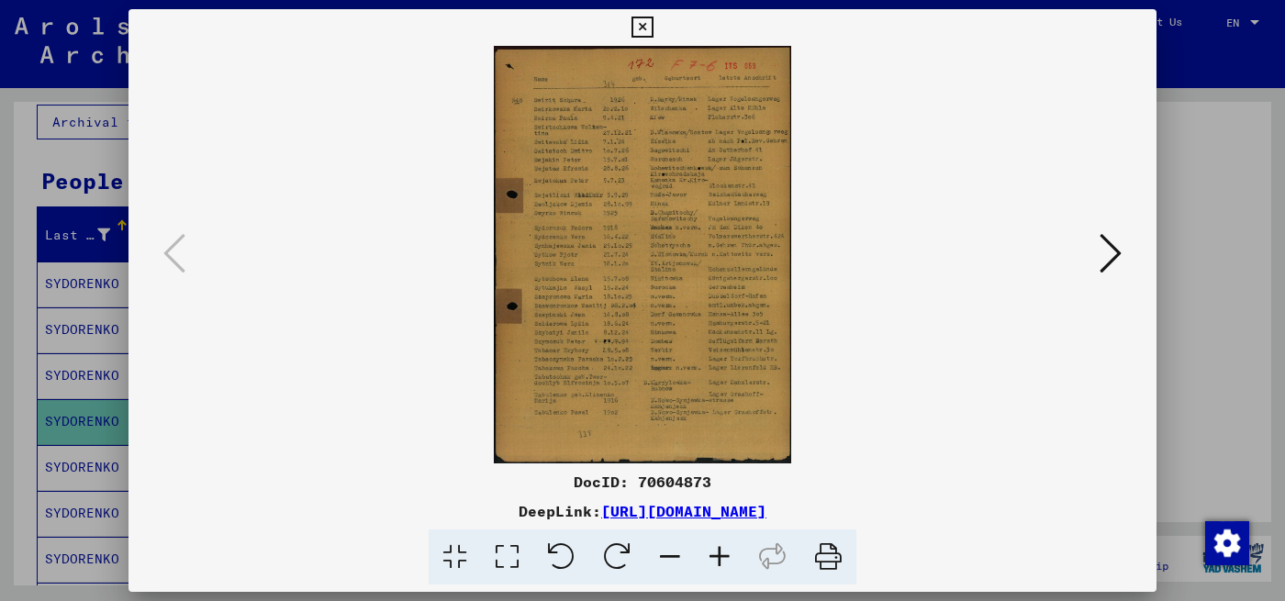
click at [1118, 248] on icon at bounding box center [1111, 253] width 22 height 44
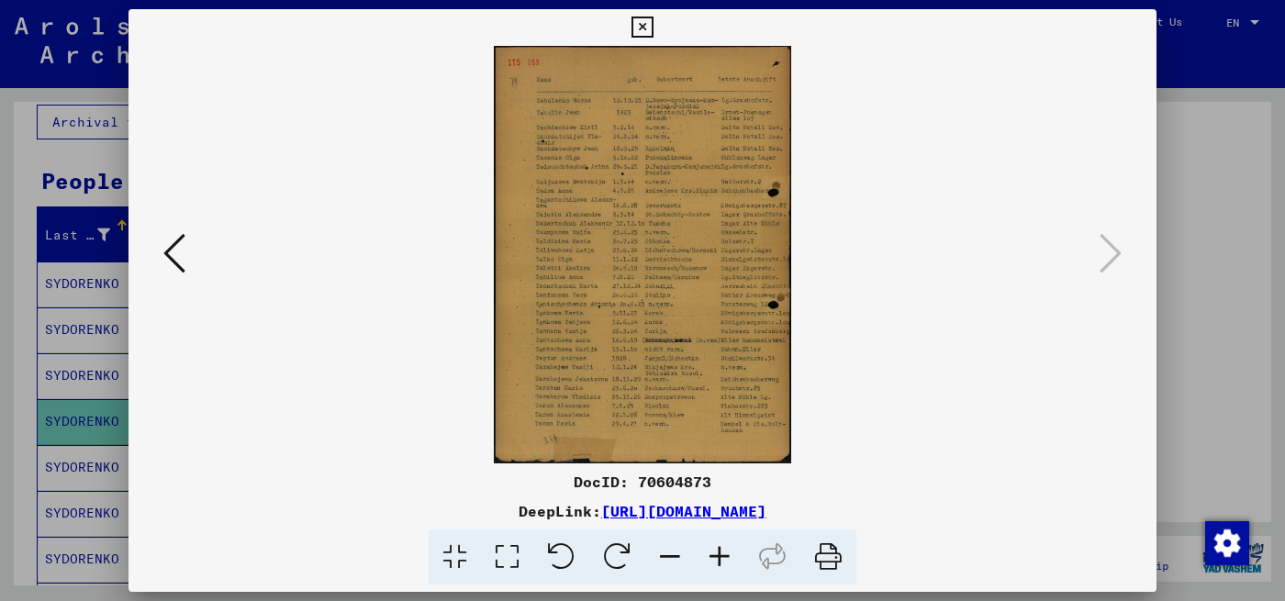
click at [1218, 207] on div at bounding box center [642, 300] width 1285 height 601
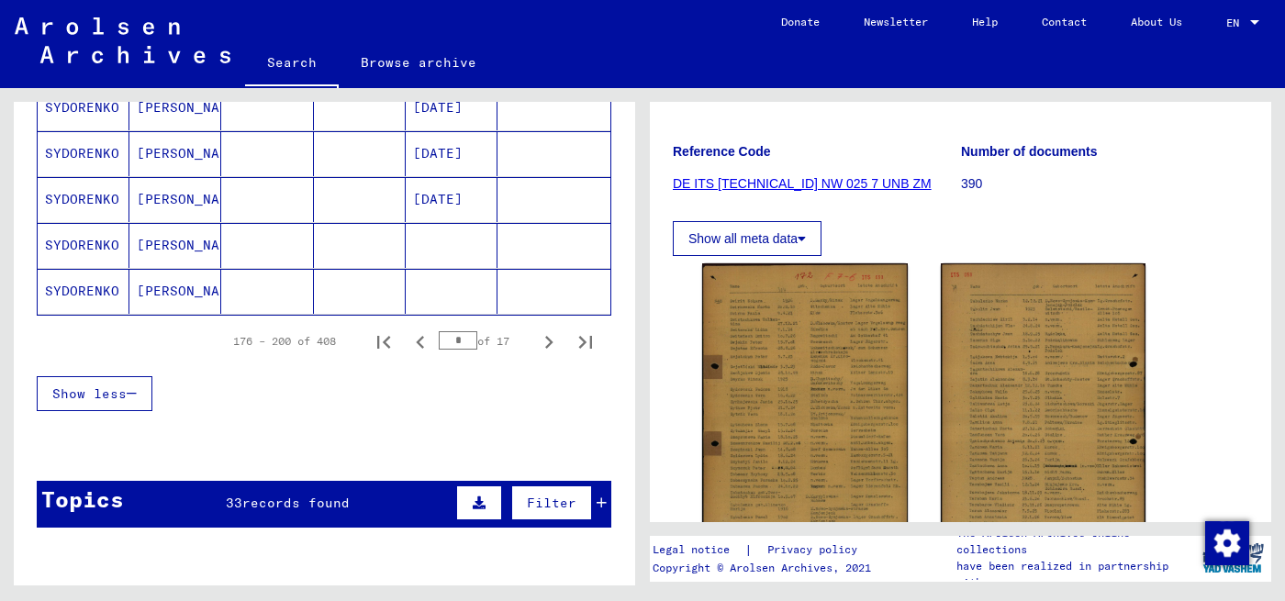
scroll to position [1212, 0]
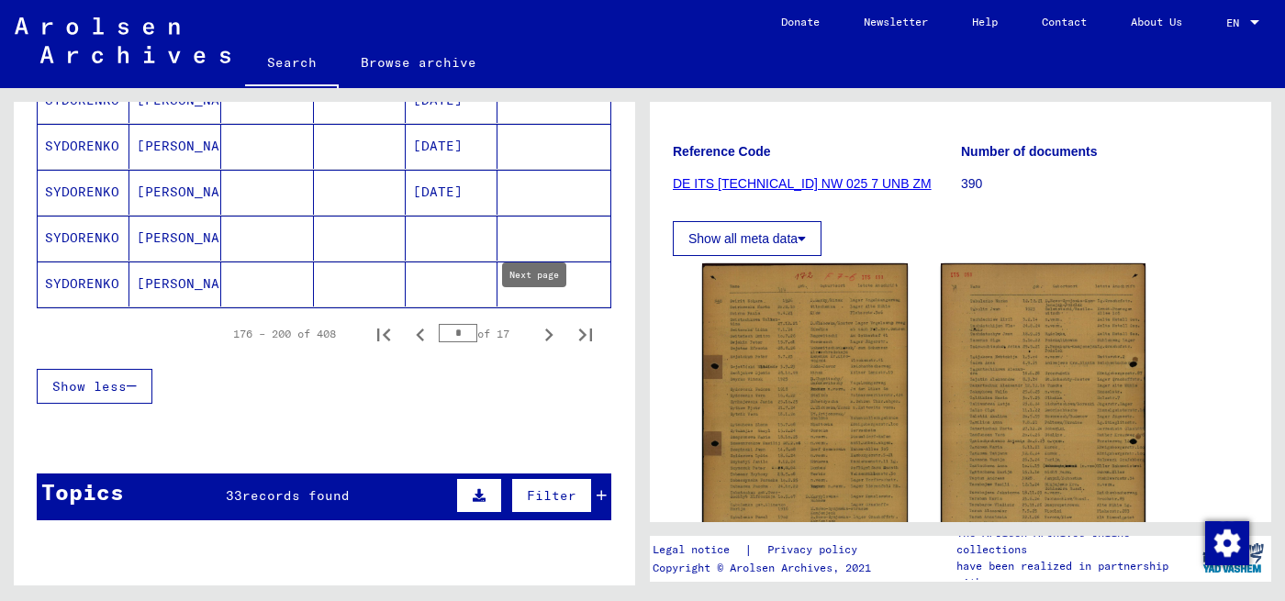
click at [536, 322] on icon "Next page" at bounding box center [549, 335] width 26 height 26
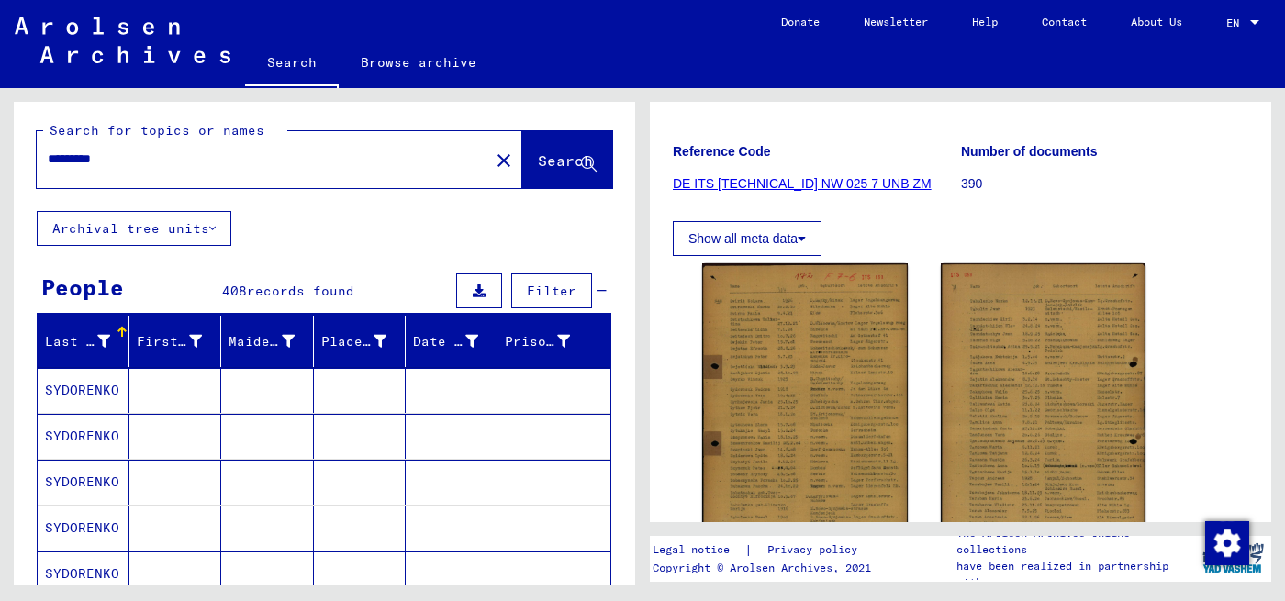
scroll to position [0, 0]
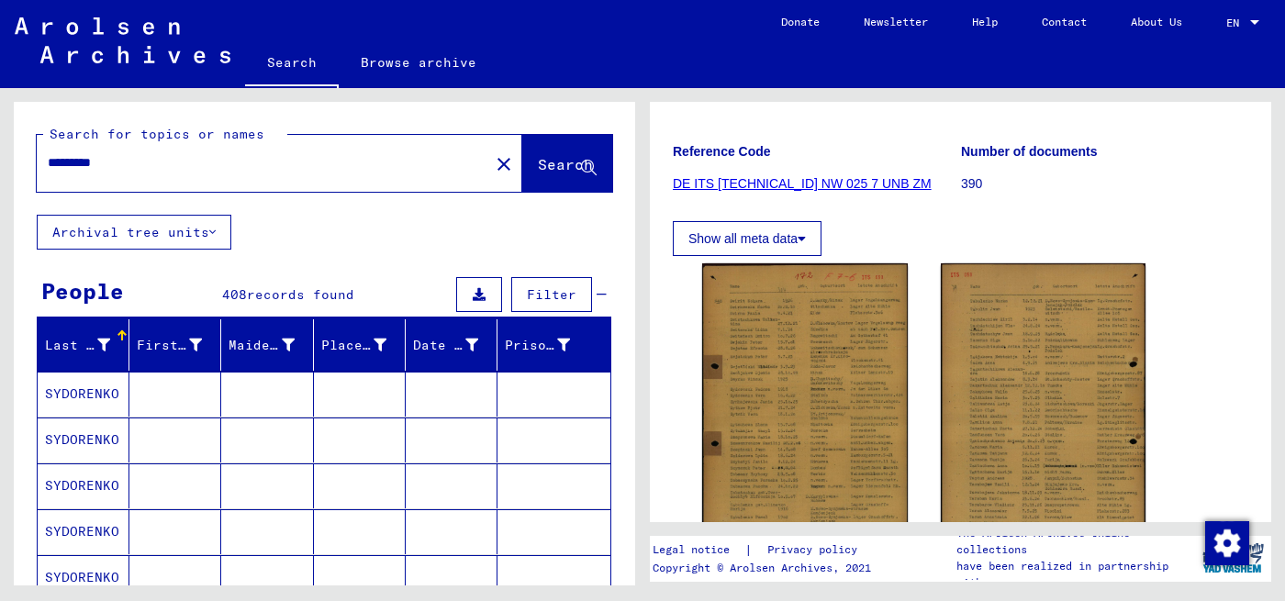
click at [214, 238] on button "Archival tree units" at bounding box center [134, 232] width 195 height 35
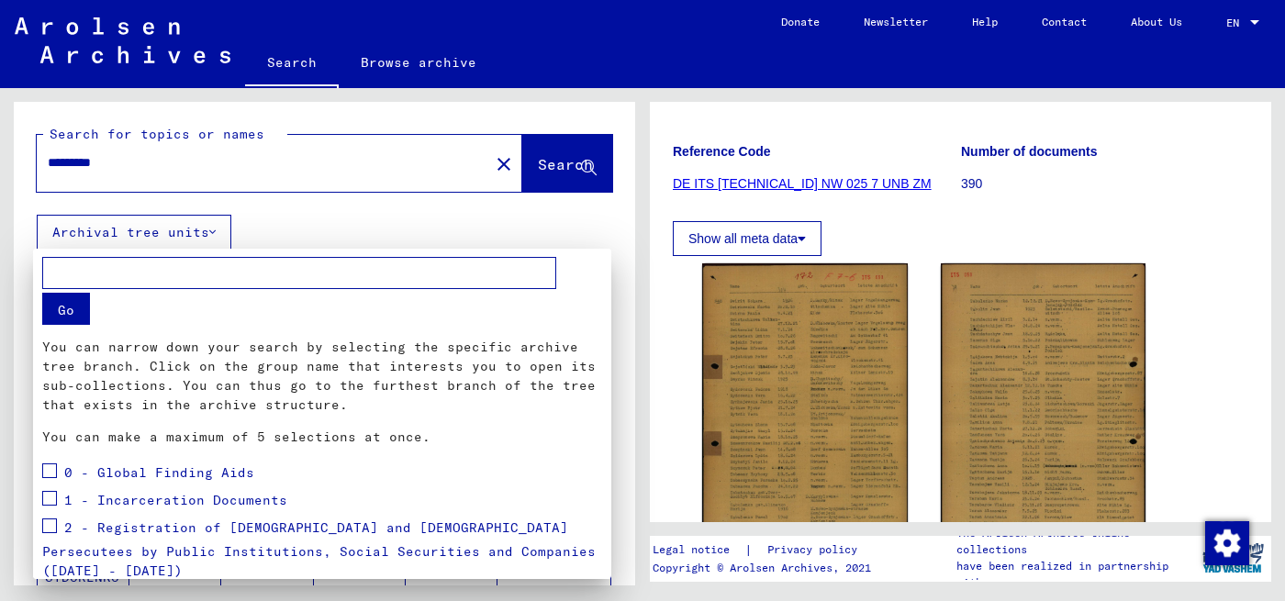
click at [331, 229] on div at bounding box center [642, 300] width 1285 height 601
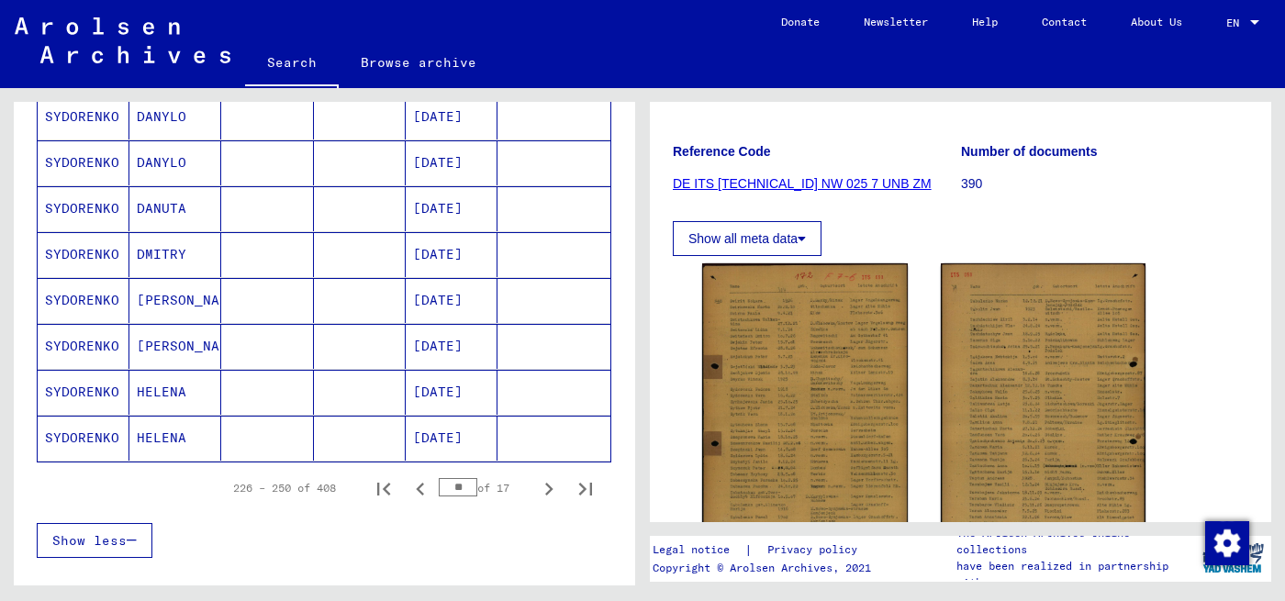
scroll to position [1102, 0]
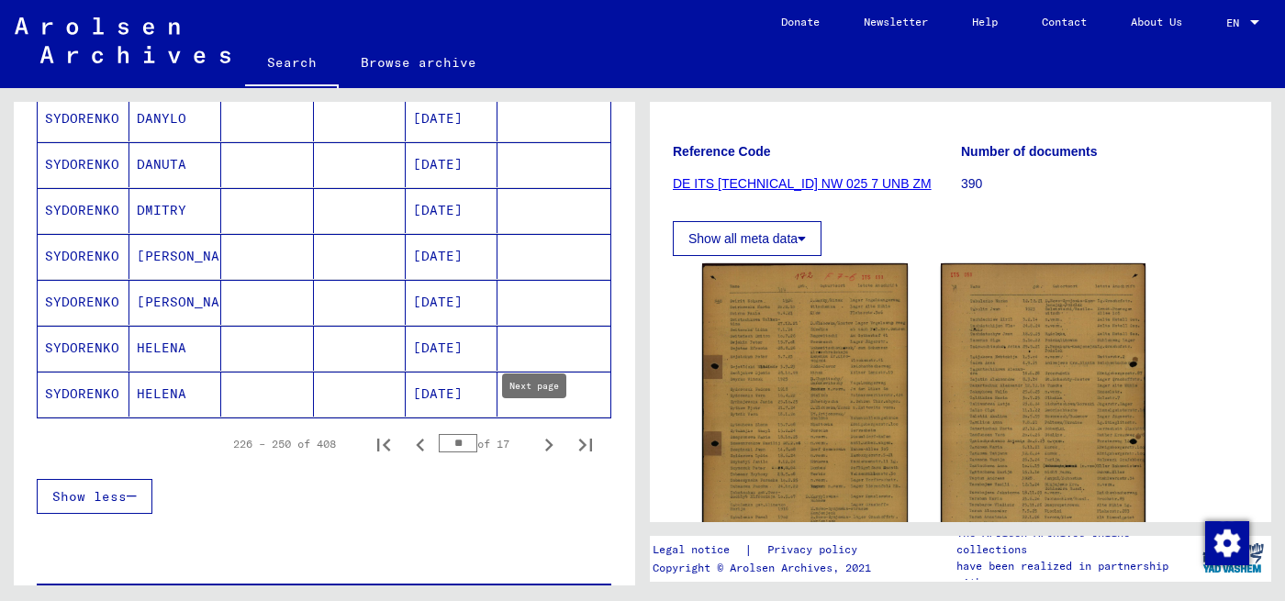
click at [536, 432] on icon "Next page" at bounding box center [549, 445] width 26 height 26
click at [536, 433] on icon "Next page" at bounding box center [549, 445] width 26 height 26
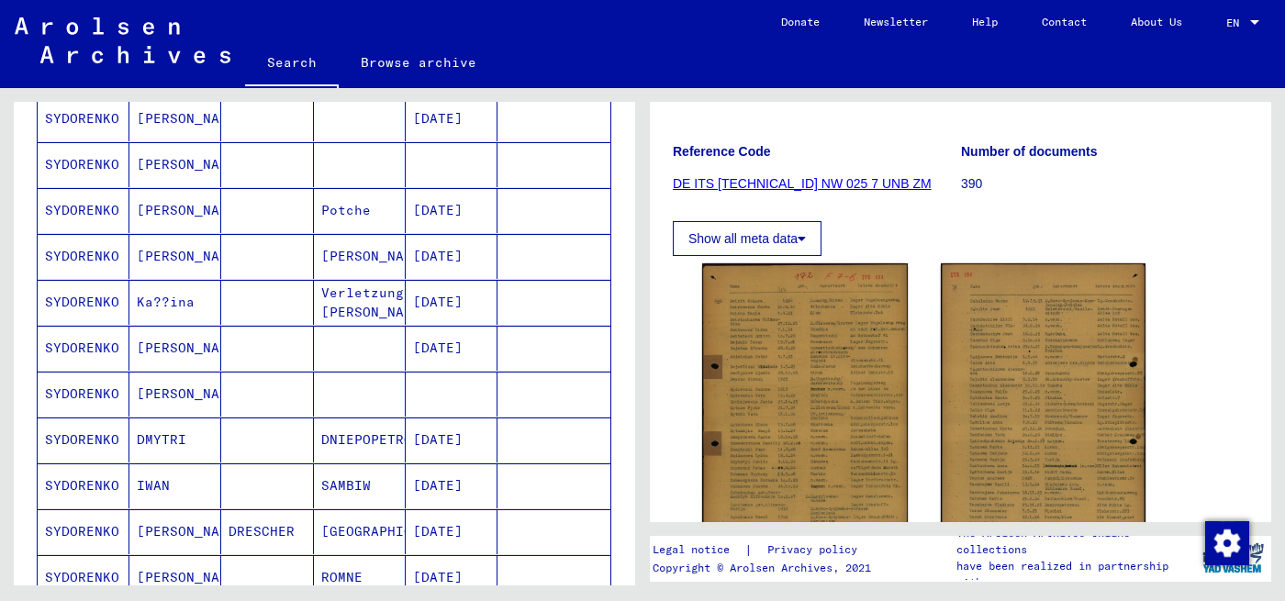
scroll to position [275, 0]
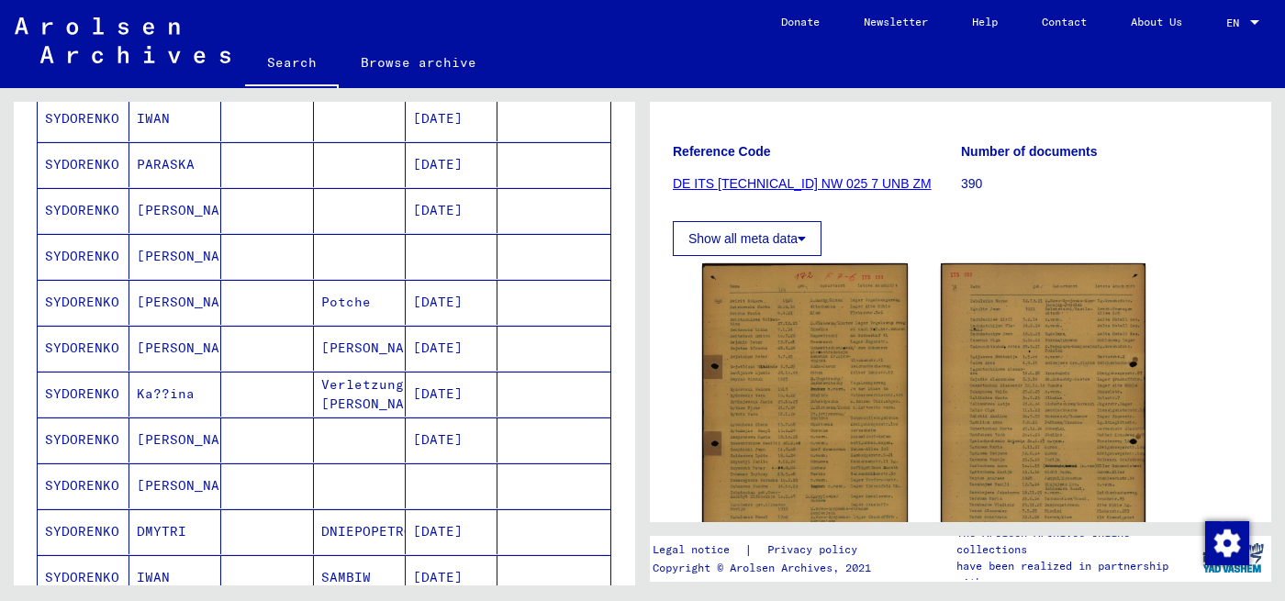
click at [419, 377] on mat-cell "[DATE]" at bounding box center [452, 394] width 92 height 45
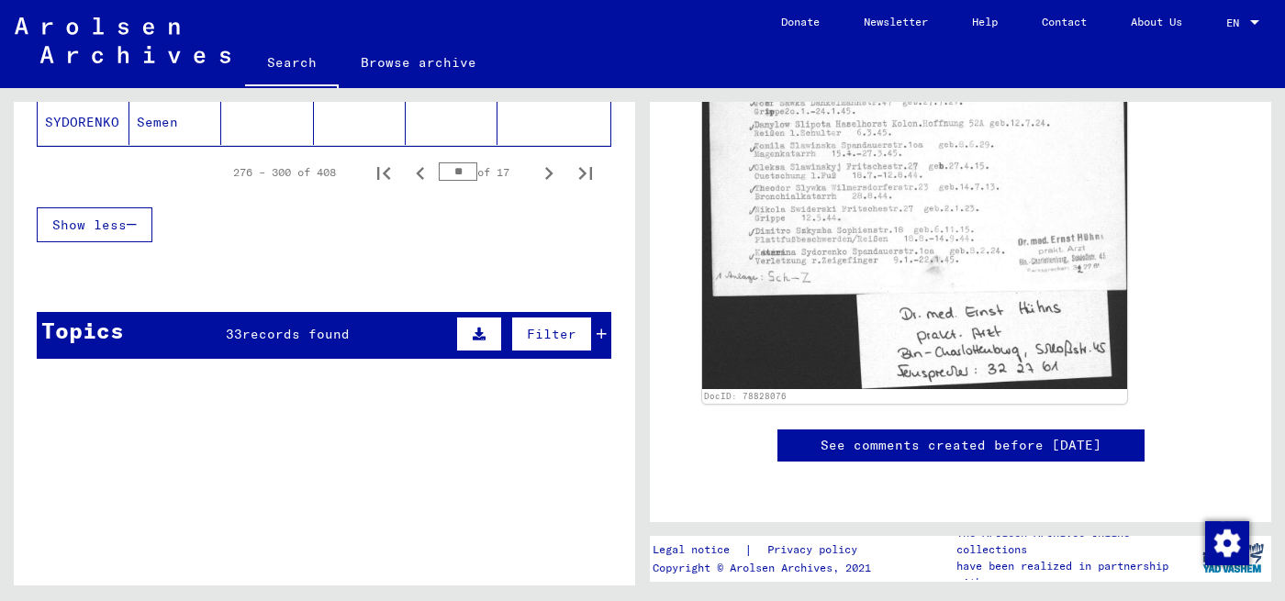
scroll to position [1377, 0]
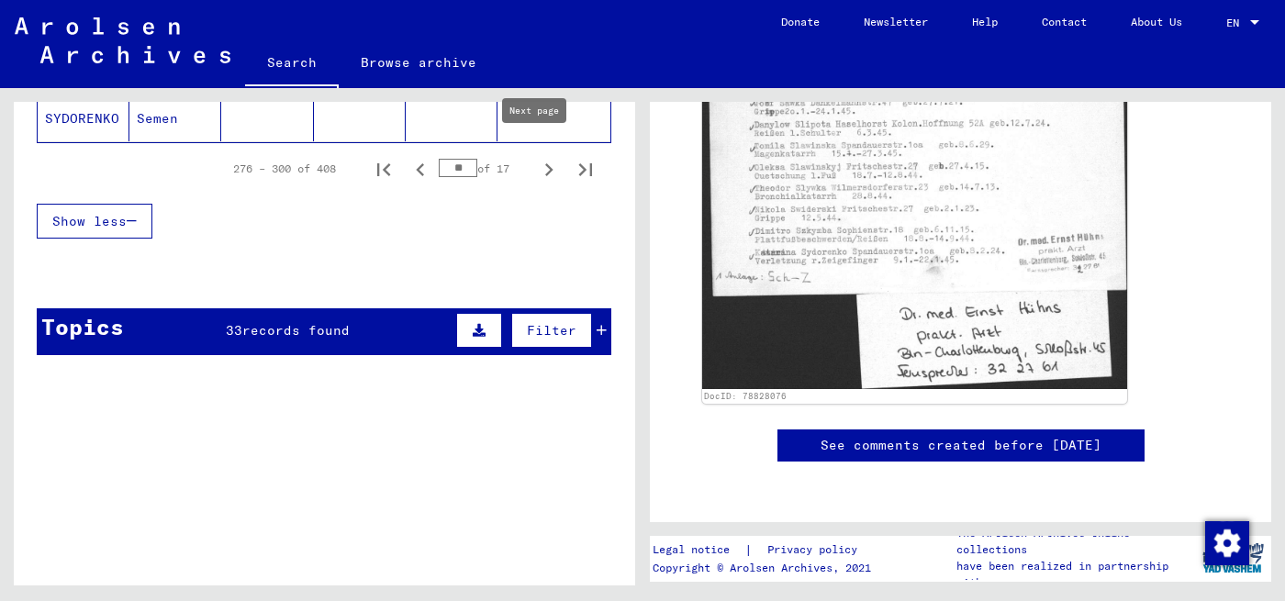
click at [536, 157] on icon "Next page" at bounding box center [549, 170] width 26 height 26
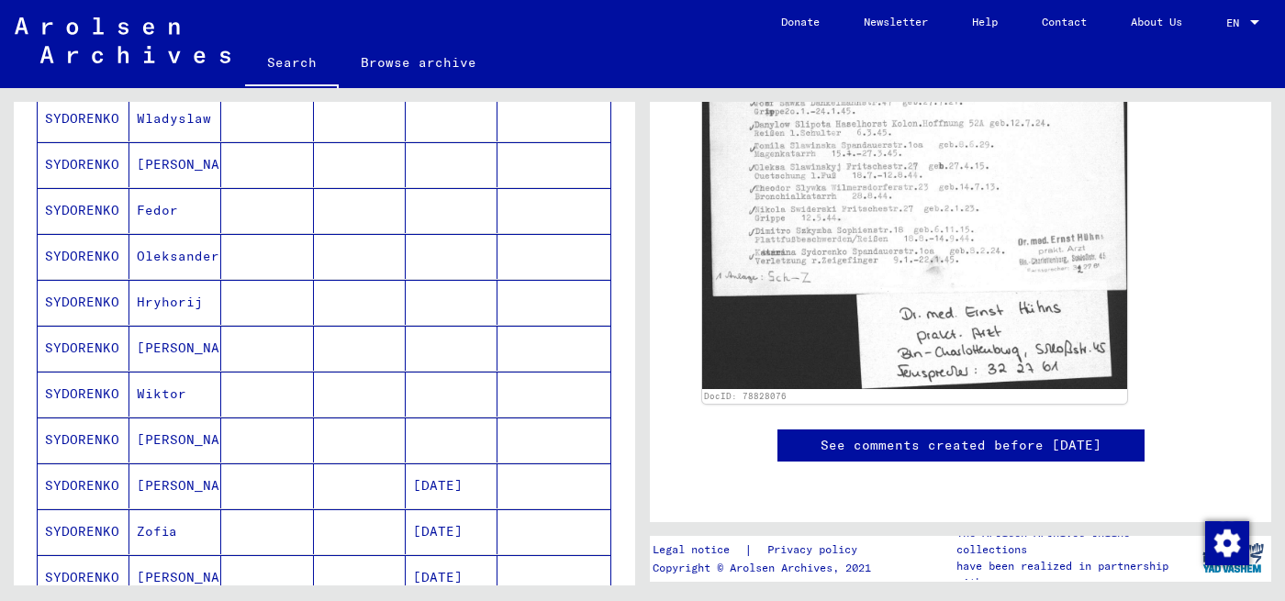
scroll to position [1102, 0]
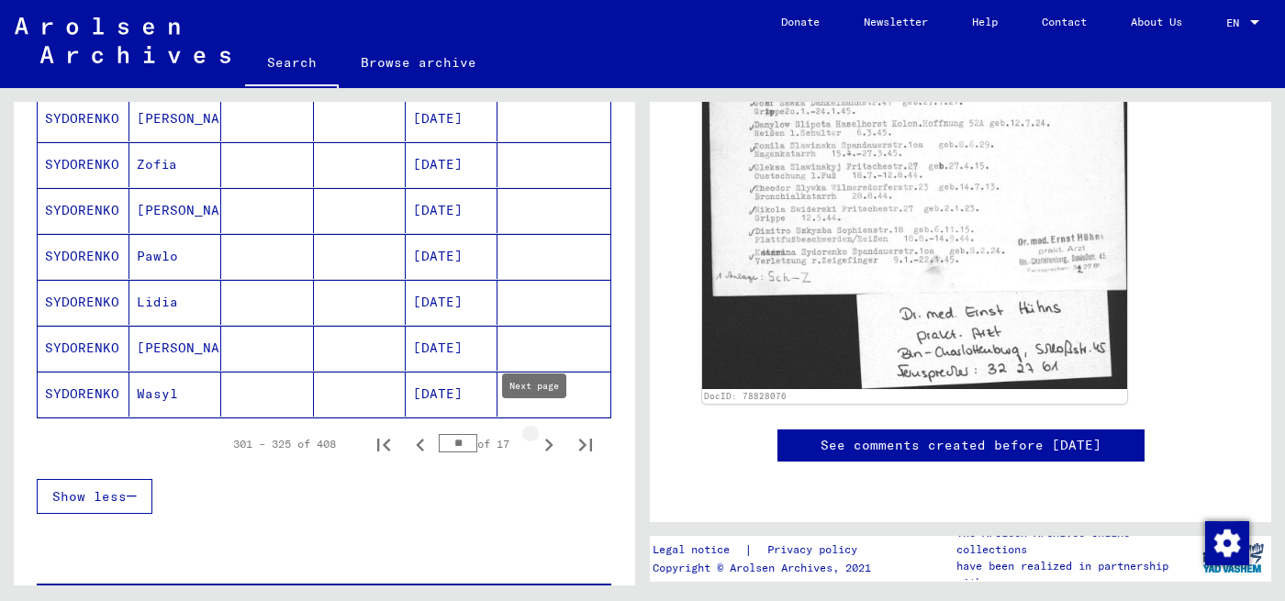
click at [536, 435] on icon "Next page" at bounding box center [549, 445] width 26 height 26
click at [536, 432] on icon "Next page" at bounding box center [549, 445] width 26 height 26
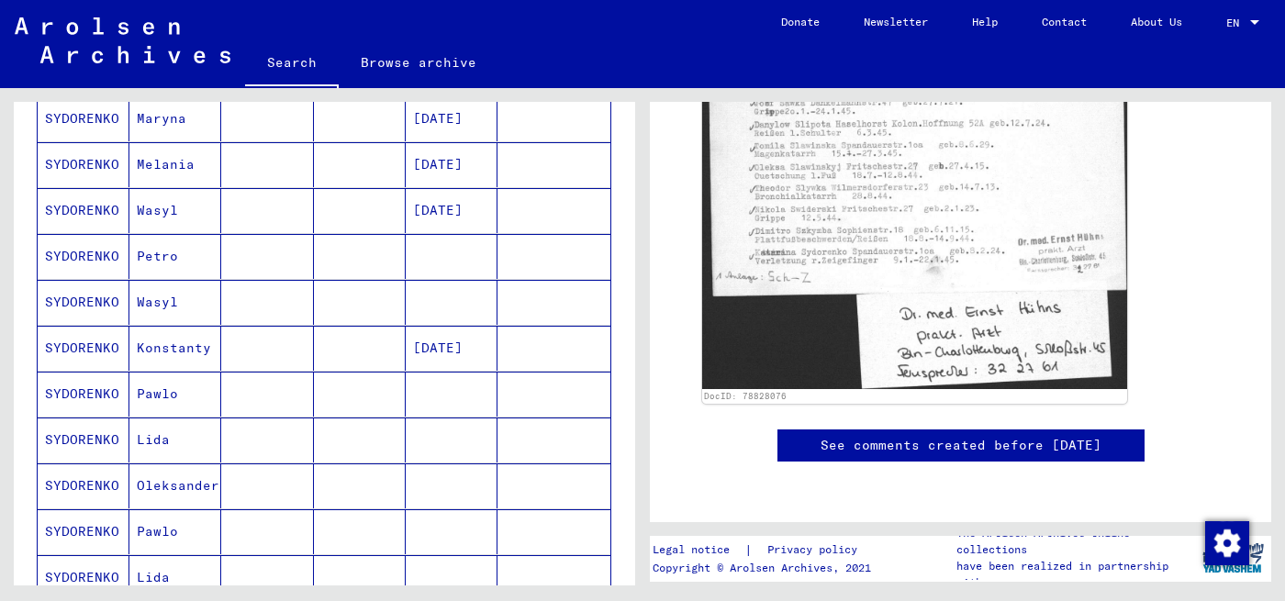
scroll to position [1194, 0]
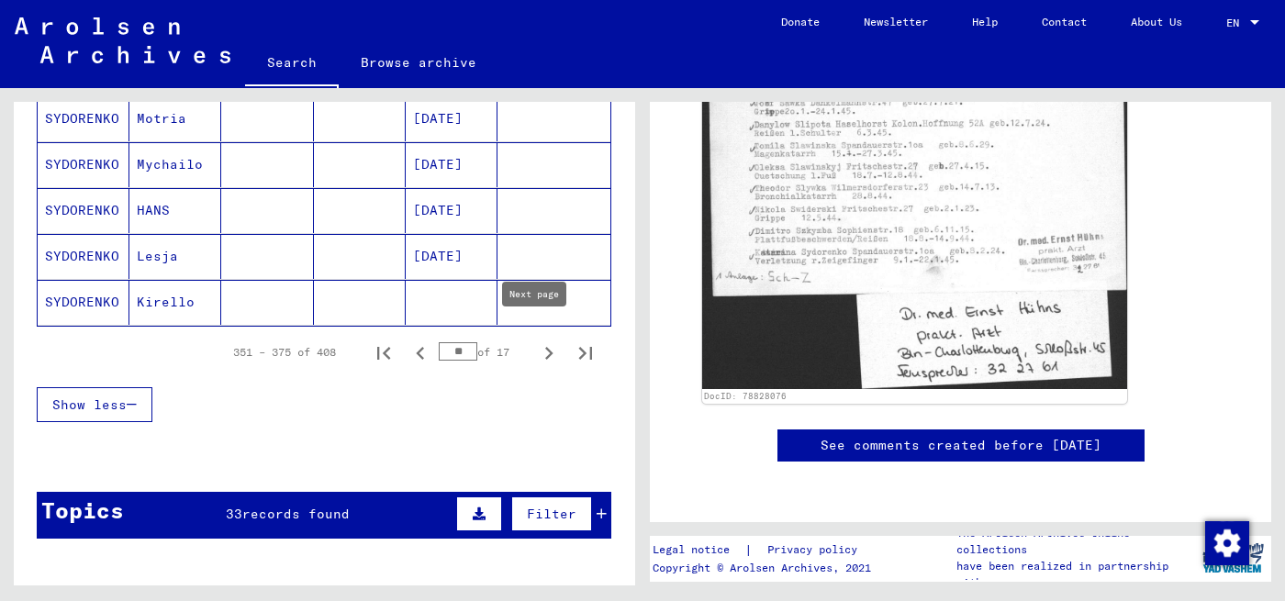
click at [537, 341] on icon "Next page" at bounding box center [549, 354] width 26 height 26
type input "**"
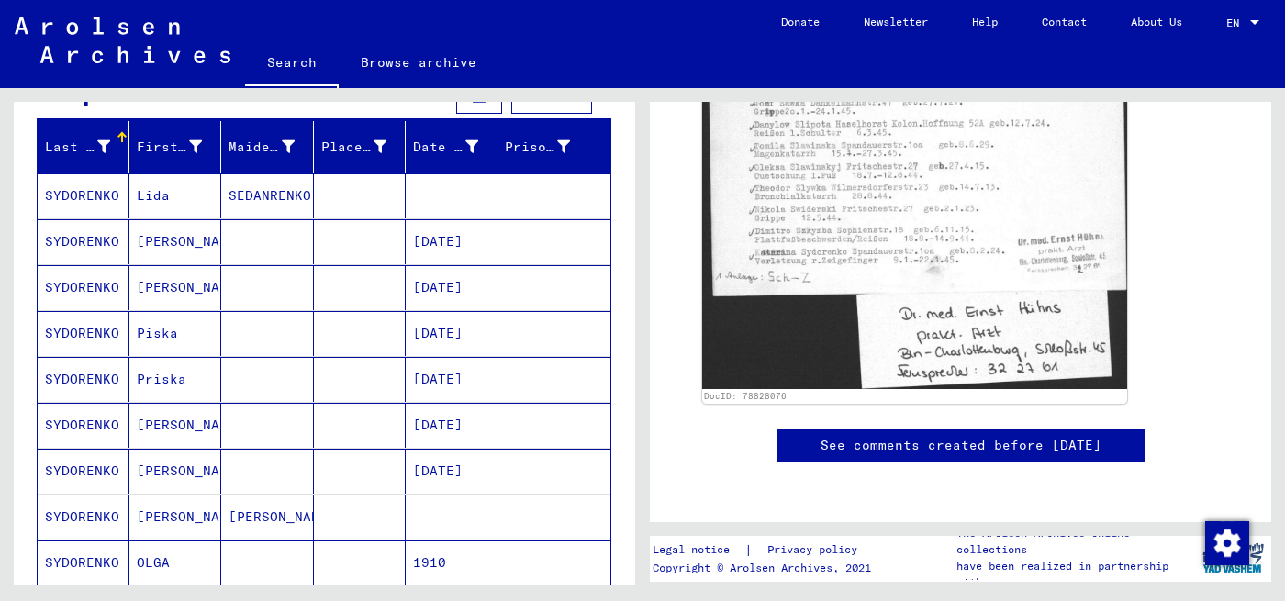
scroll to position [184, 0]
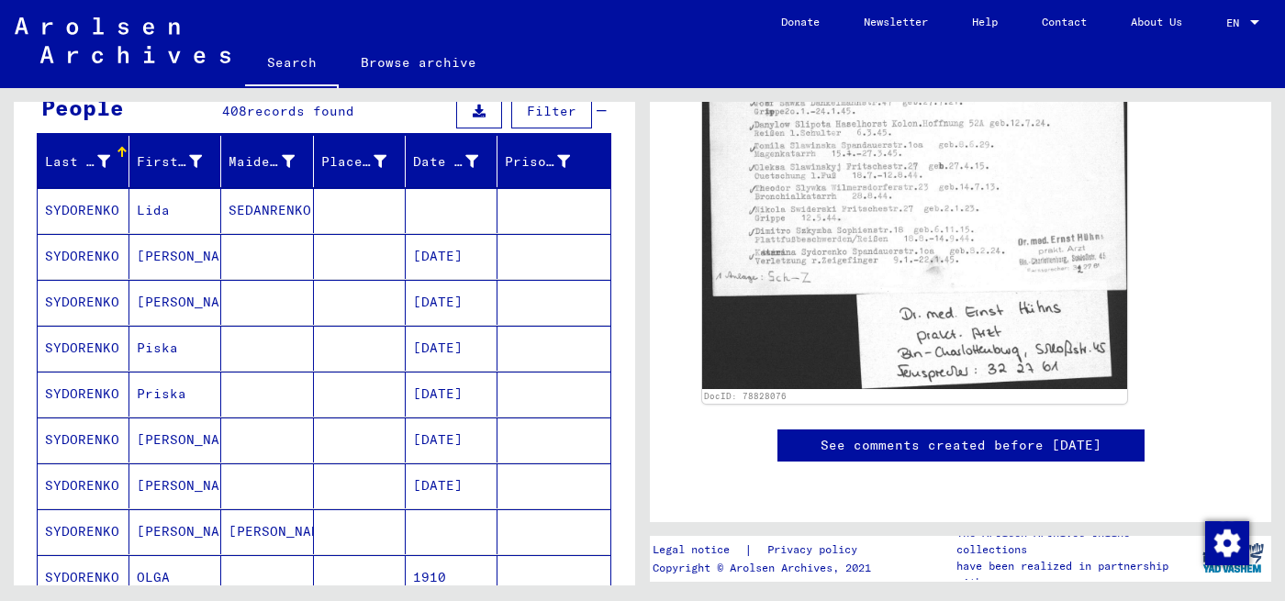
click at [159, 348] on mat-cell "Piska" at bounding box center [175, 348] width 92 height 45
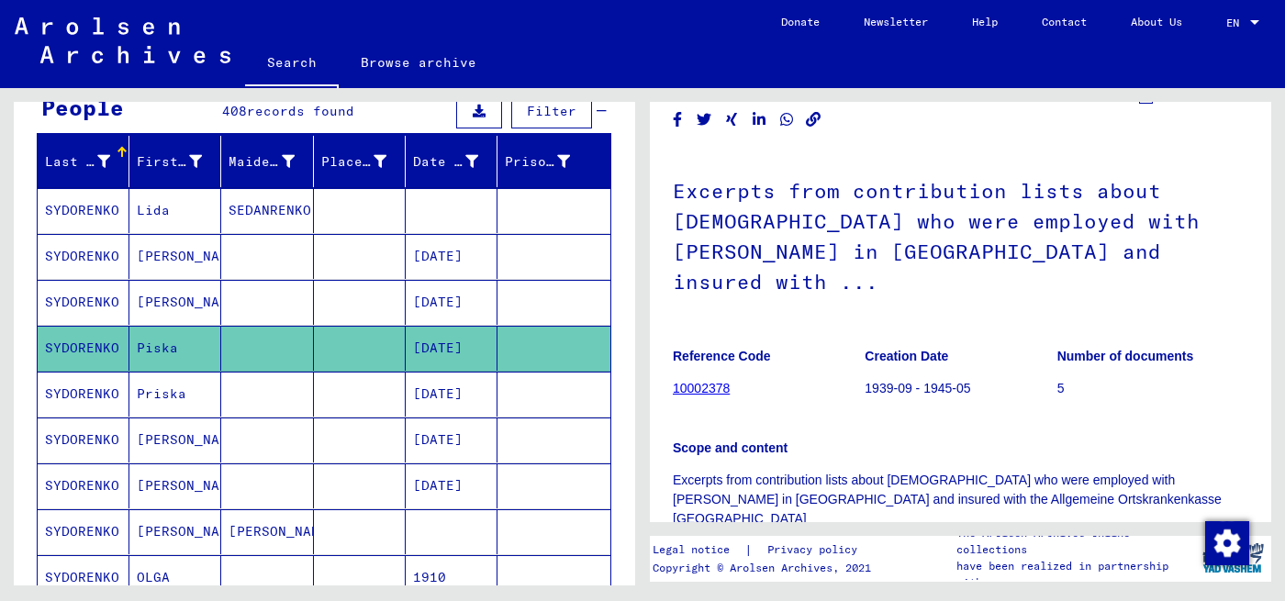
scroll to position [92, 0]
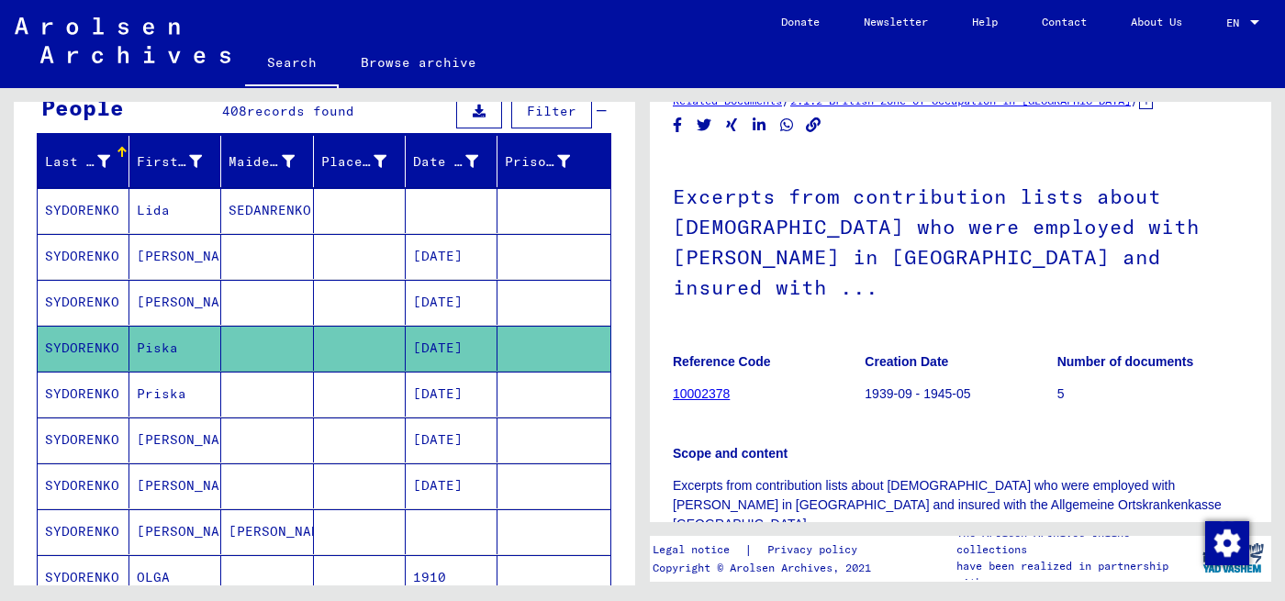
drag, startPoint x: 799, startPoint y: 306, endPoint x: 749, endPoint y: 317, distance: 50.8
click at [749, 340] on figure "Reference Code 10002378" at bounding box center [768, 381] width 191 height 83
click at [707, 387] on link "10002378" at bounding box center [701, 394] width 57 height 15
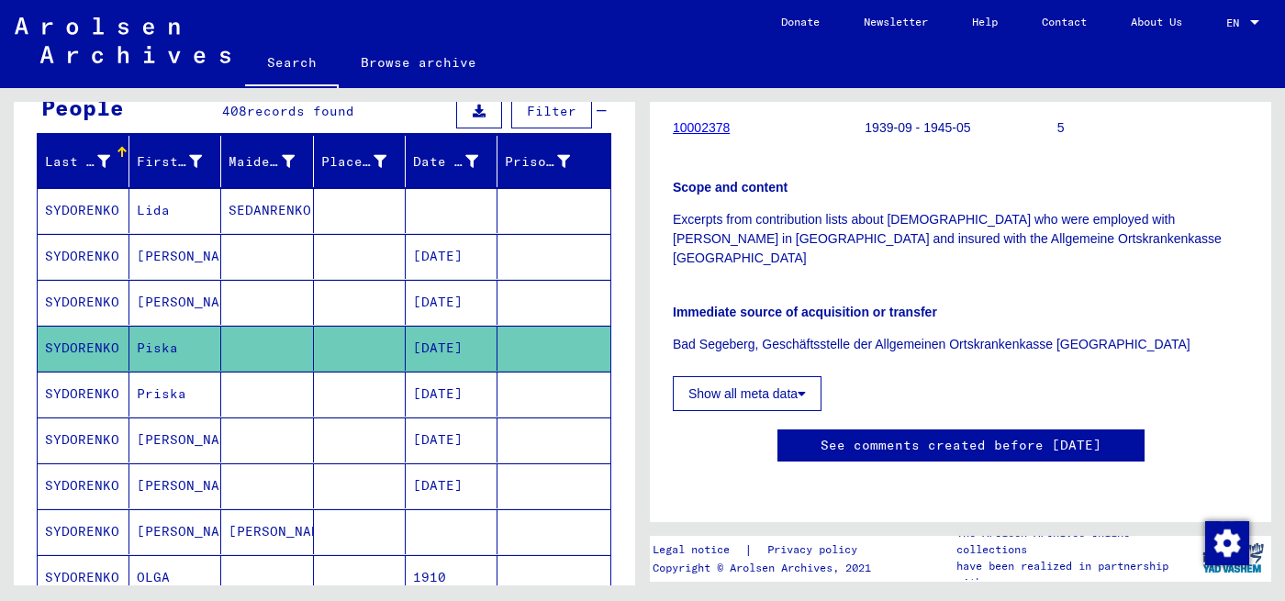
scroll to position [257, 0]
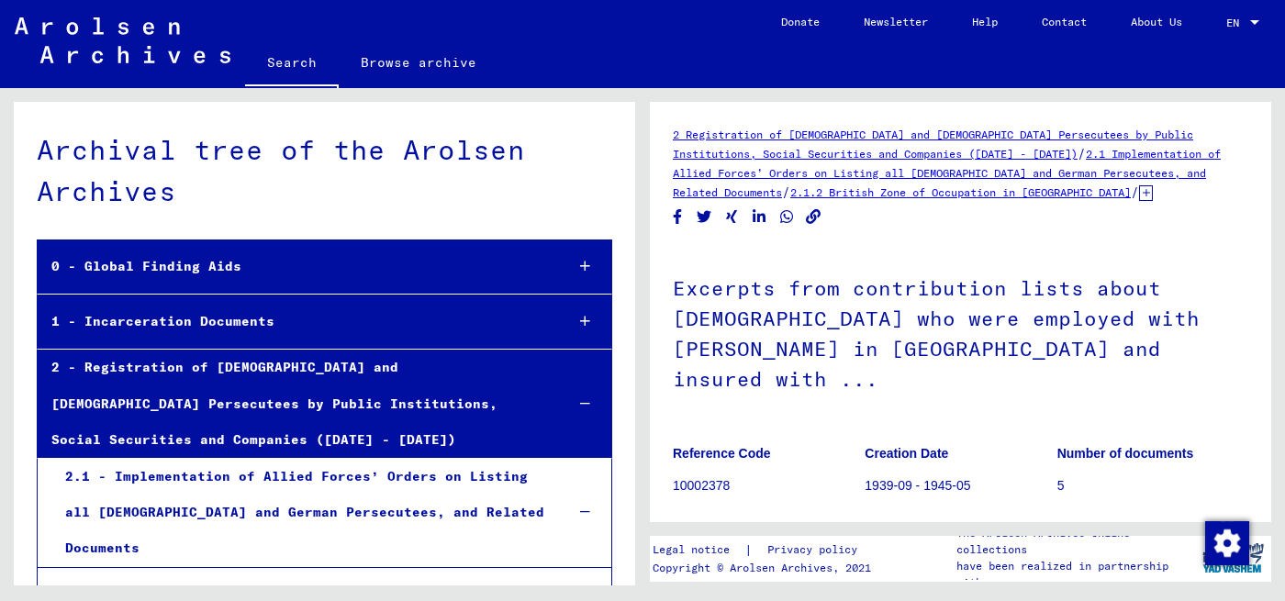
scroll to position [39516, 0]
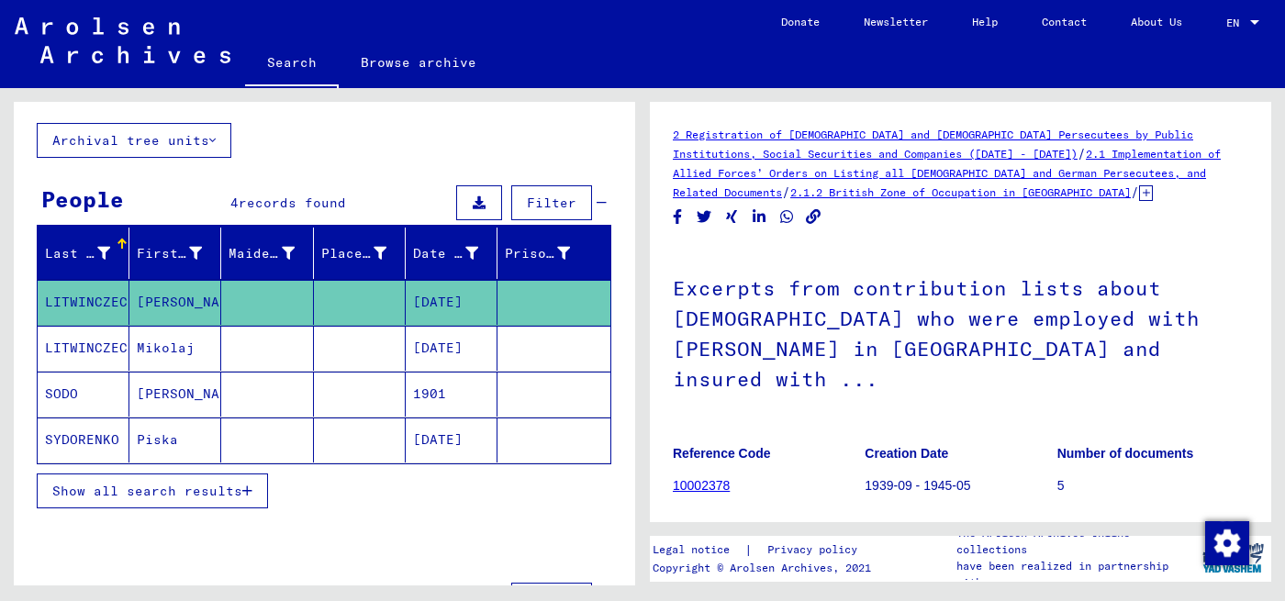
scroll to position [160, 0]
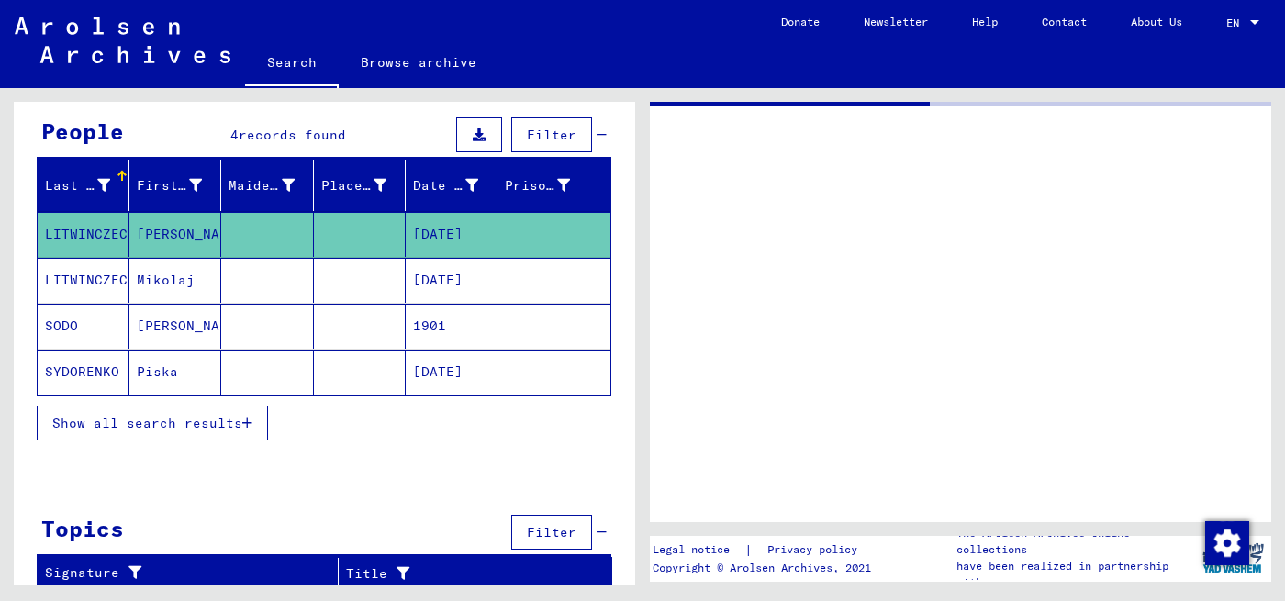
type input "*********"
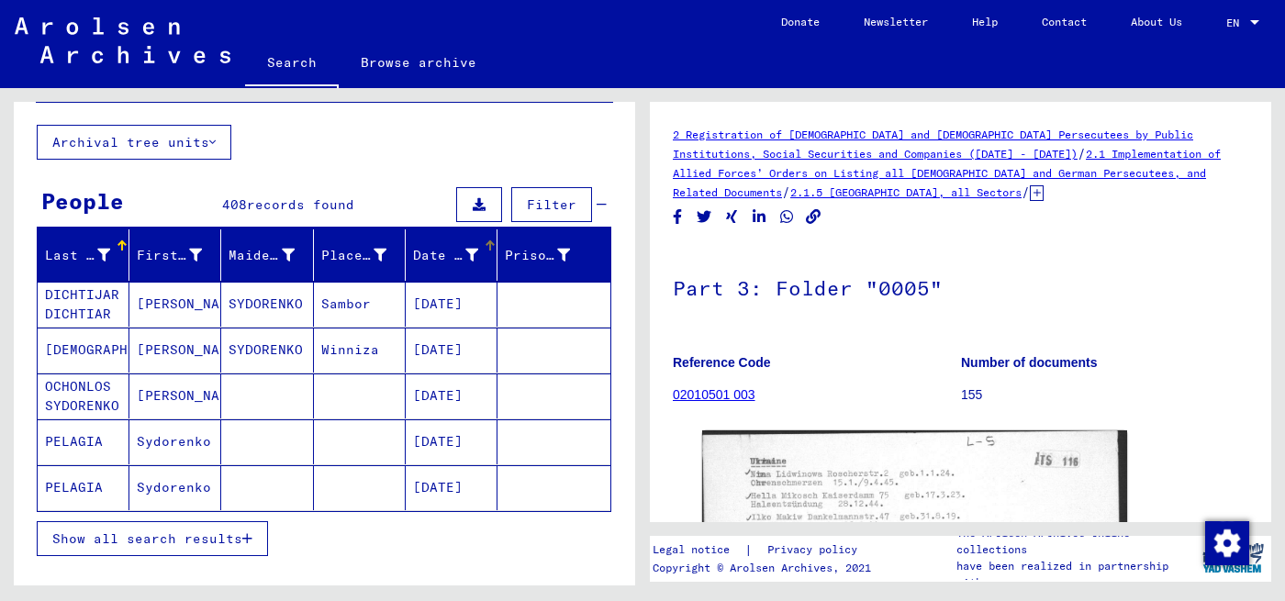
scroll to position [92, 0]
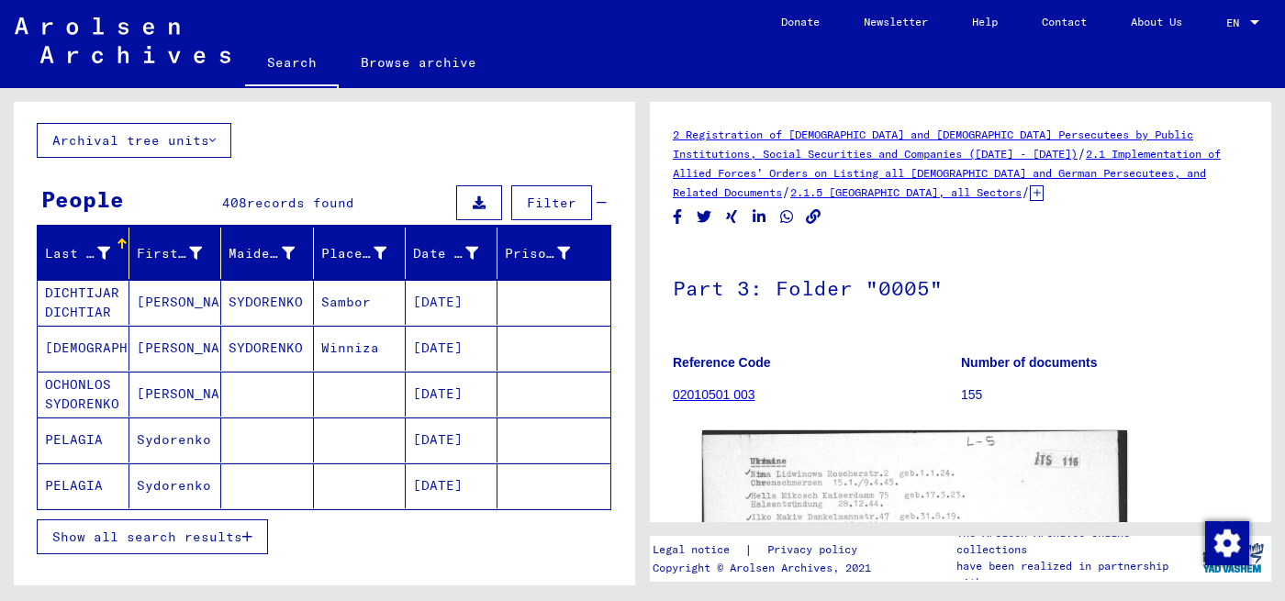
click at [222, 529] on span "Show all search results" at bounding box center [147, 537] width 190 height 17
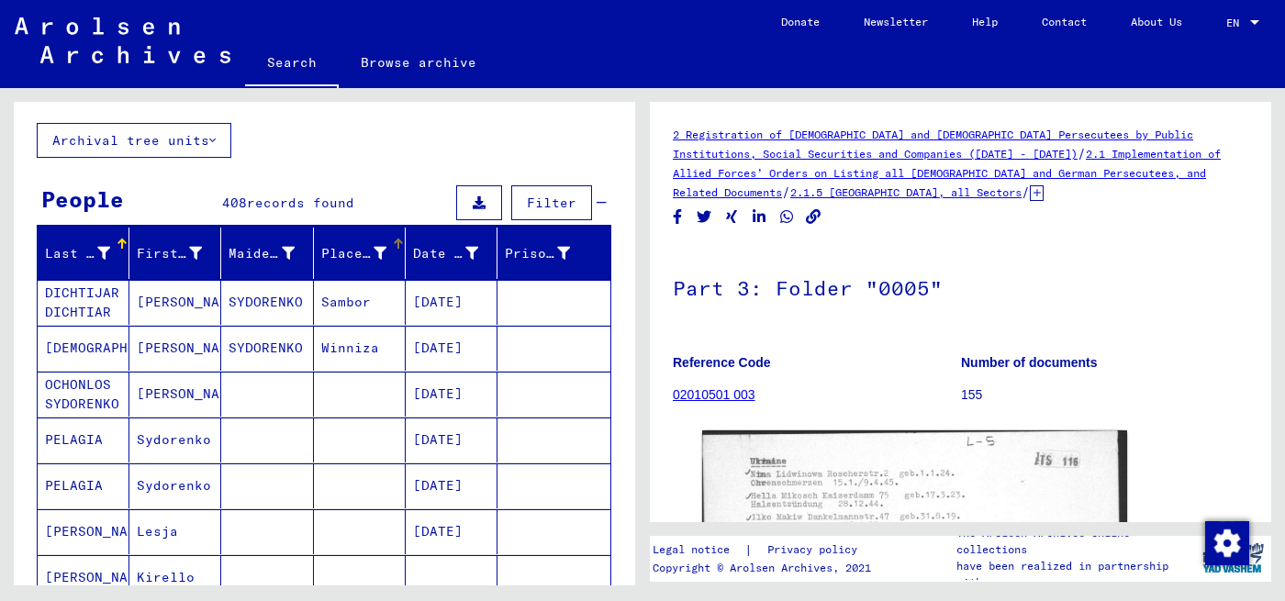
click at [374, 247] on icon at bounding box center [380, 253] width 13 height 13
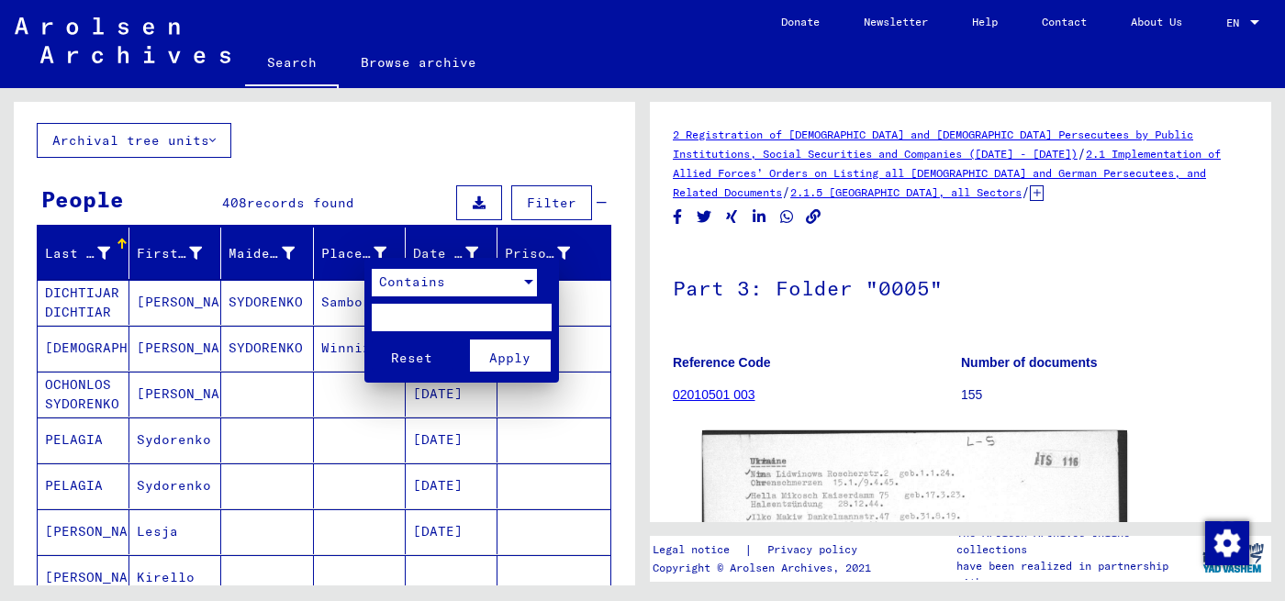
click at [494, 289] on div "Contains" at bounding box center [446, 283] width 149 height 28
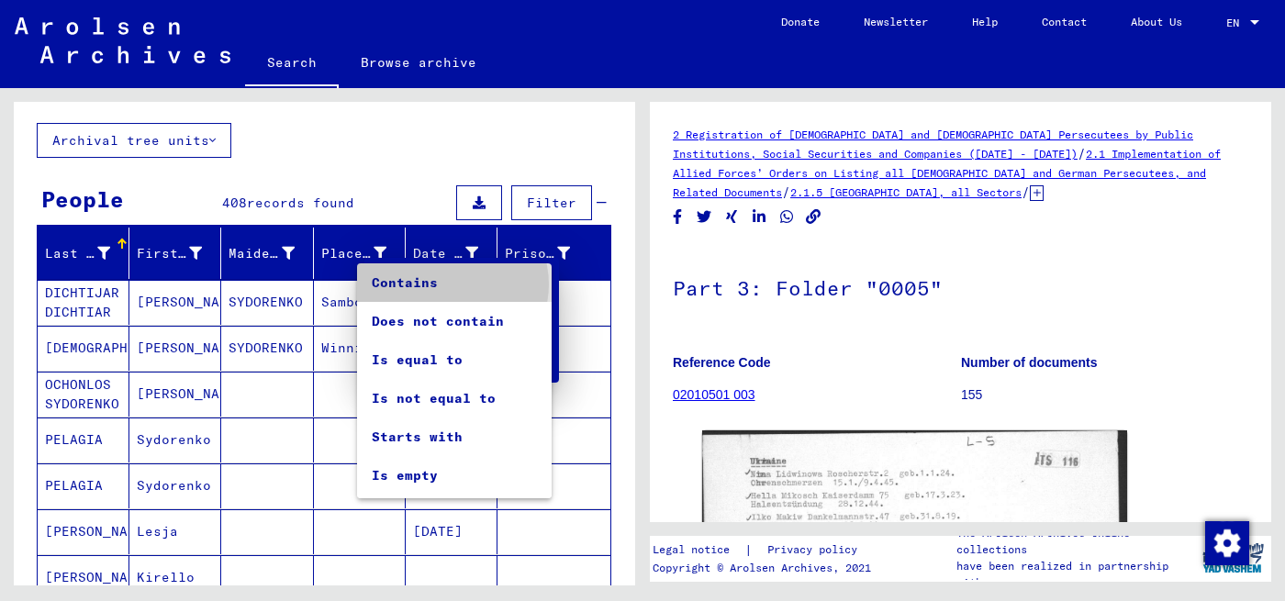
click at [452, 285] on span "Contains" at bounding box center [454, 283] width 165 height 39
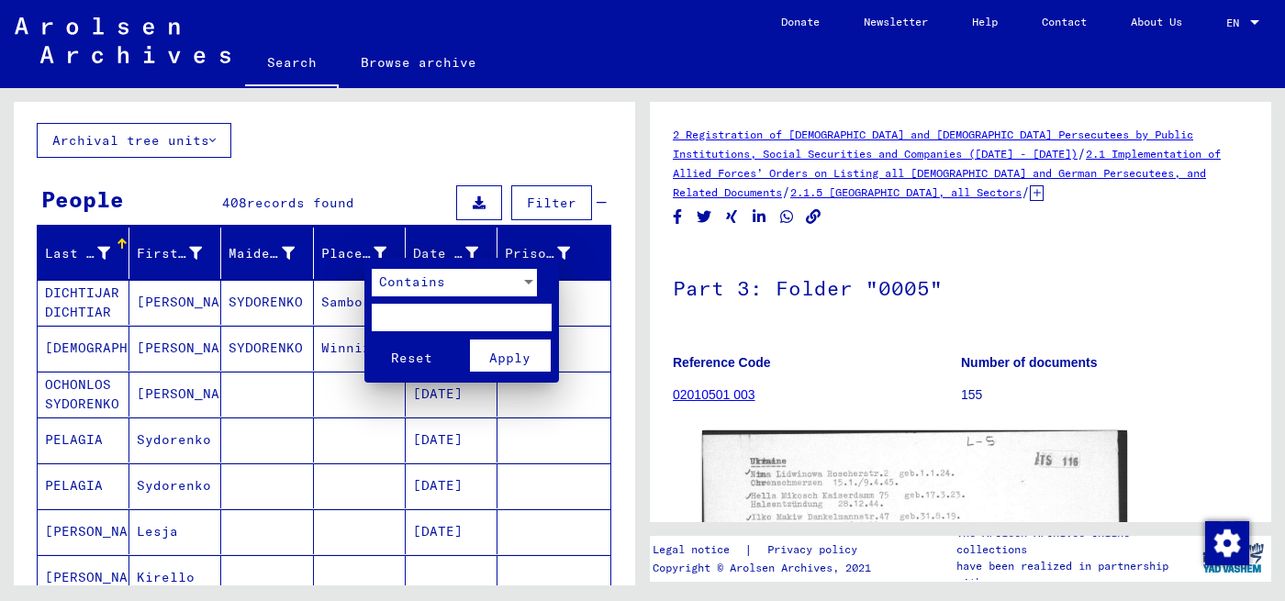
click at [418, 315] on input "text" at bounding box center [462, 318] width 180 height 28
type input "******"
click at [372, 340] on button "Reset" at bounding box center [412, 356] width 81 height 32
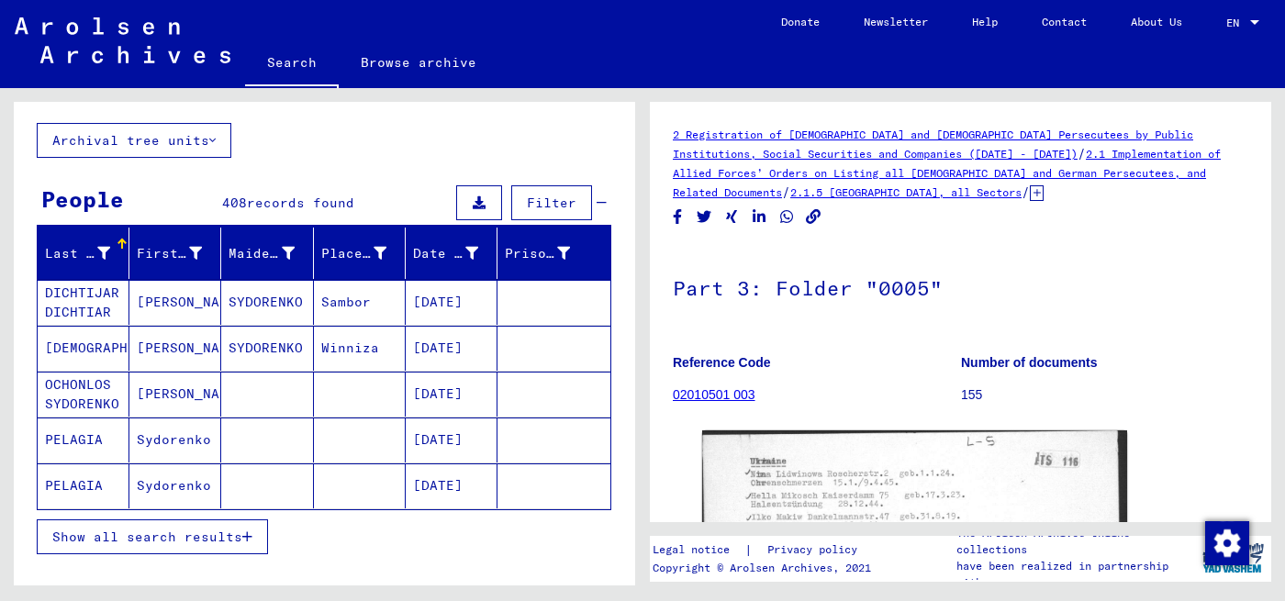
click at [246, 531] on icon "button" at bounding box center [247, 537] width 10 height 13
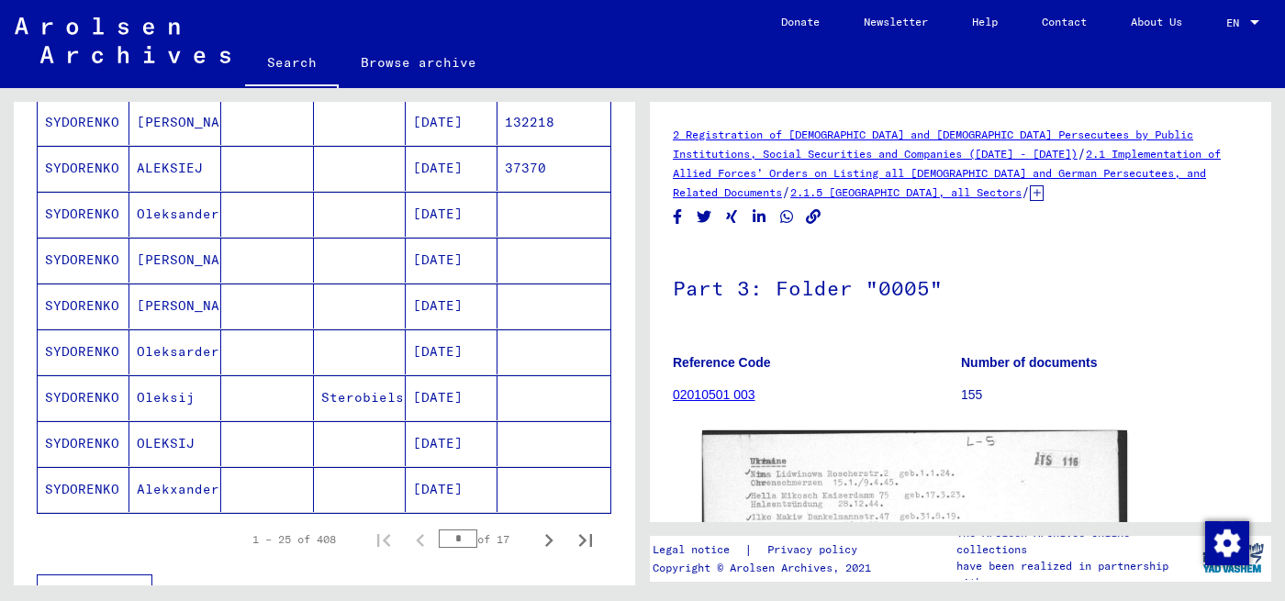
scroll to position [1010, 0]
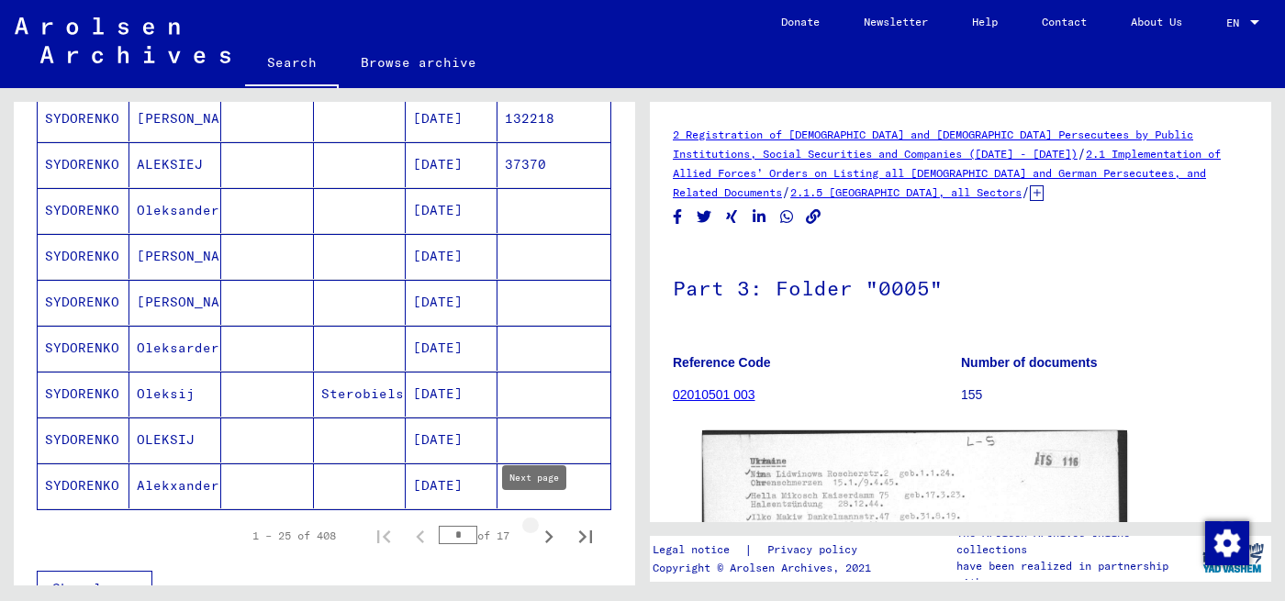
click at [545, 531] on icon "Next page" at bounding box center [549, 537] width 8 height 13
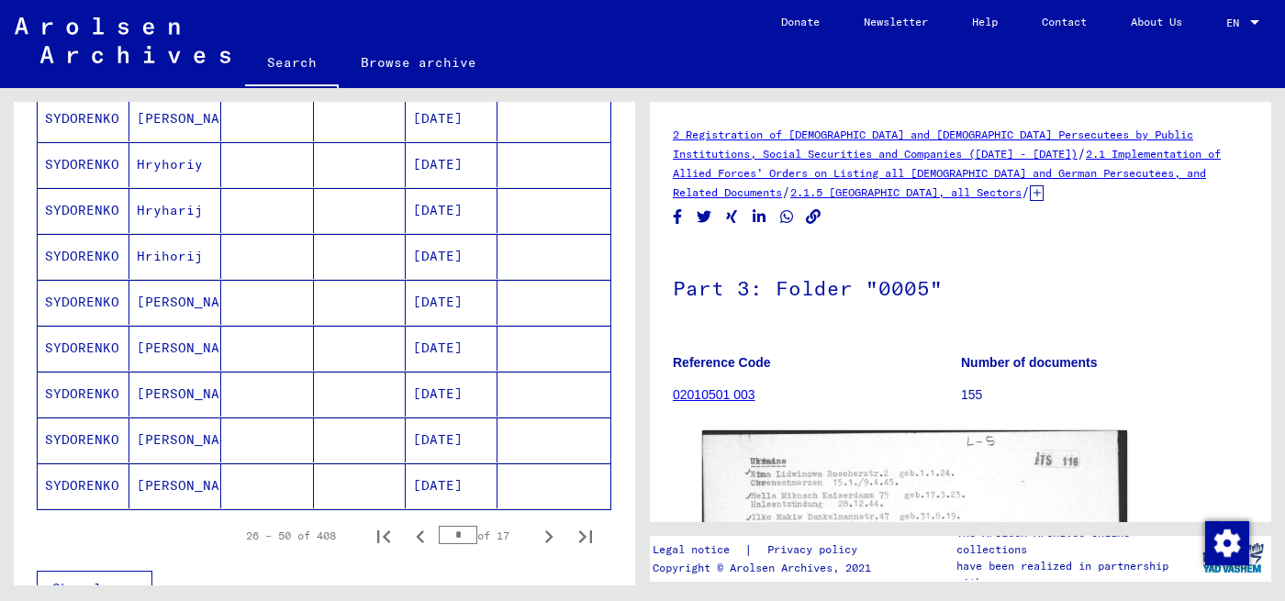
click at [545, 531] on icon "Next page" at bounding box center [549, 537] width 8 height 13
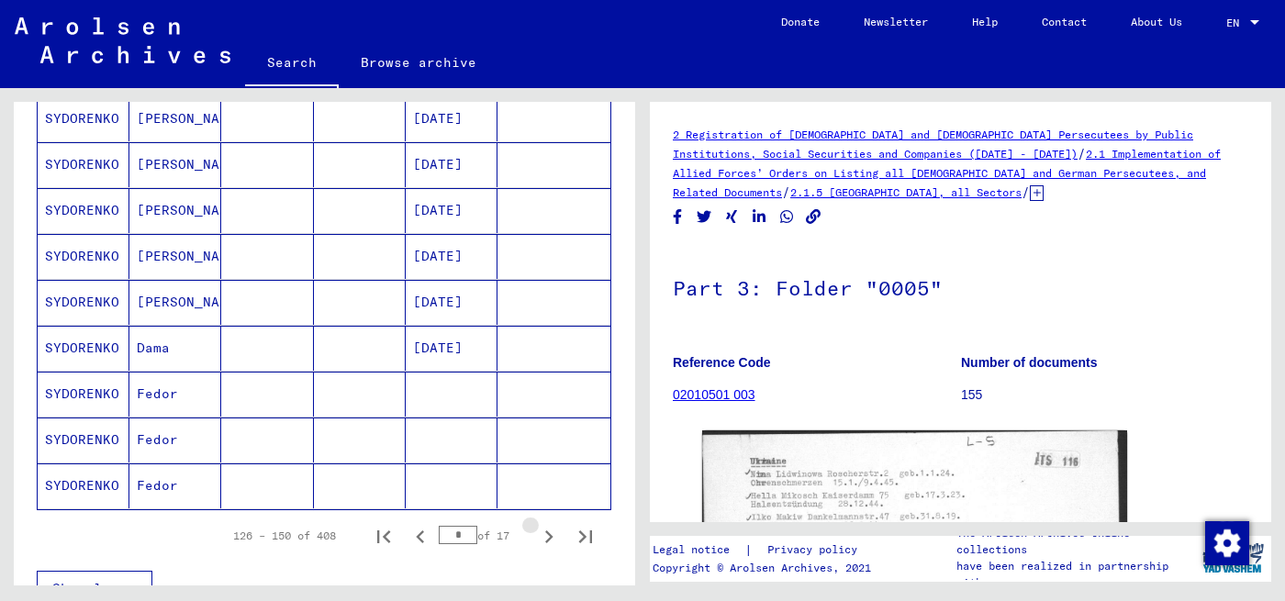
click at [545, 531] on icon "Next page" at bounding box center [549, 537] width 8 height 13
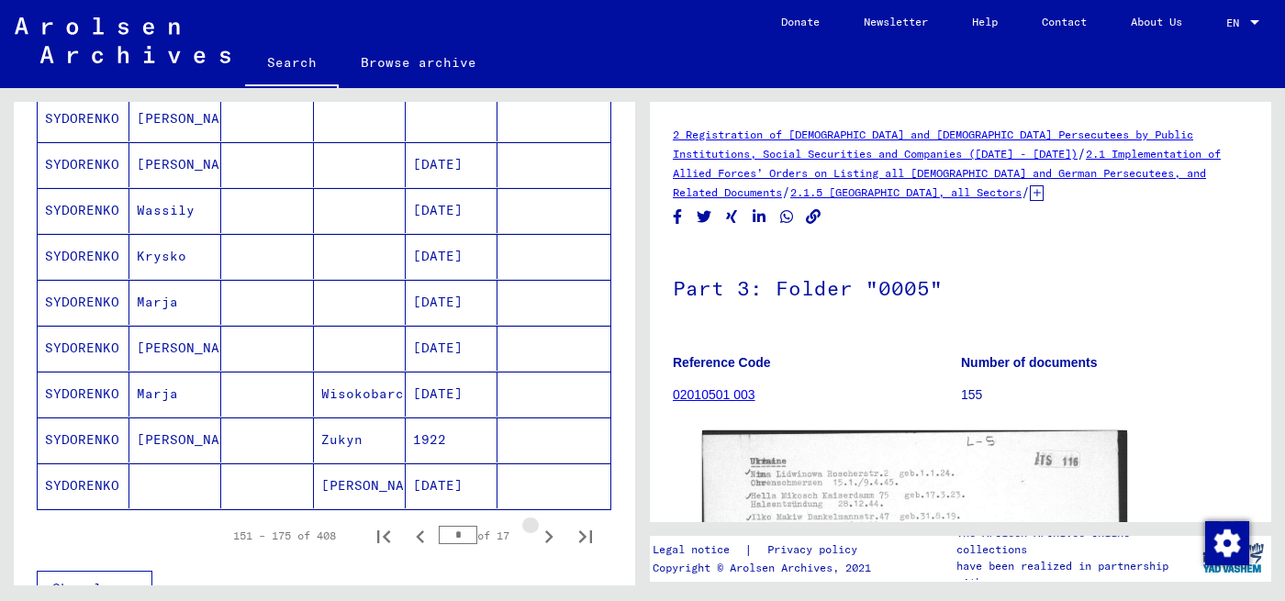
click at [545, 531] on icon "Next page" at bounding box center [549, 537] width 8 height 13
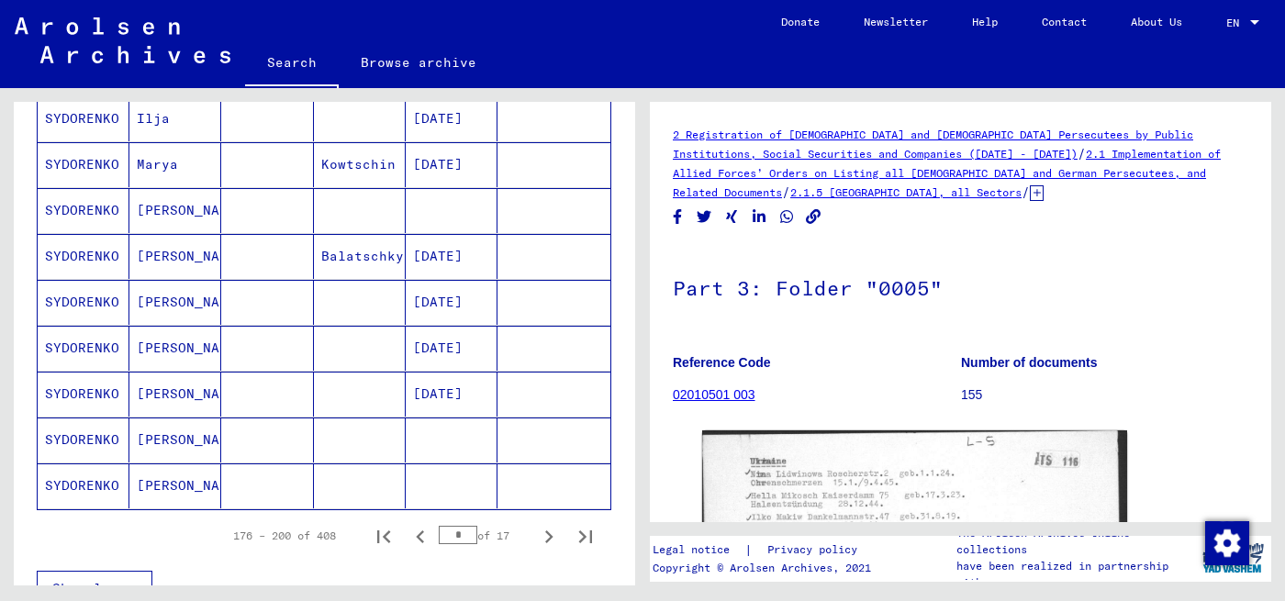
click at [545, 531] on icon "Next page" at bounding box center [549, 537] width 8 height 13
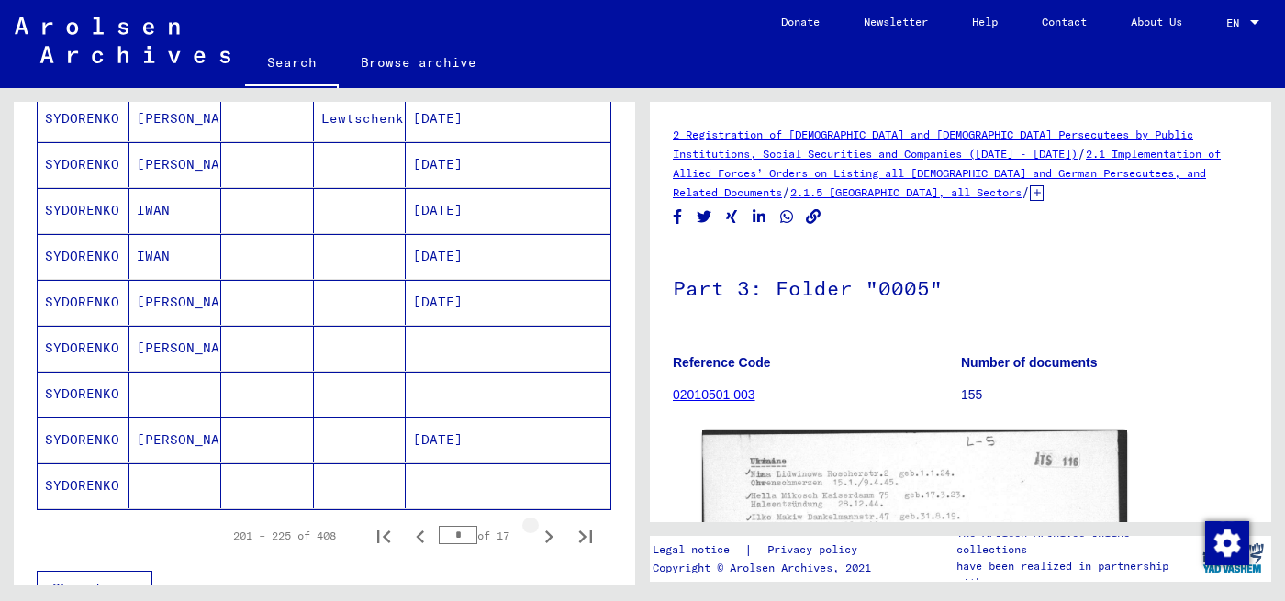
click at [545, 531] on icon "Next page" at bounding box center [549, 537] width 8 height 13
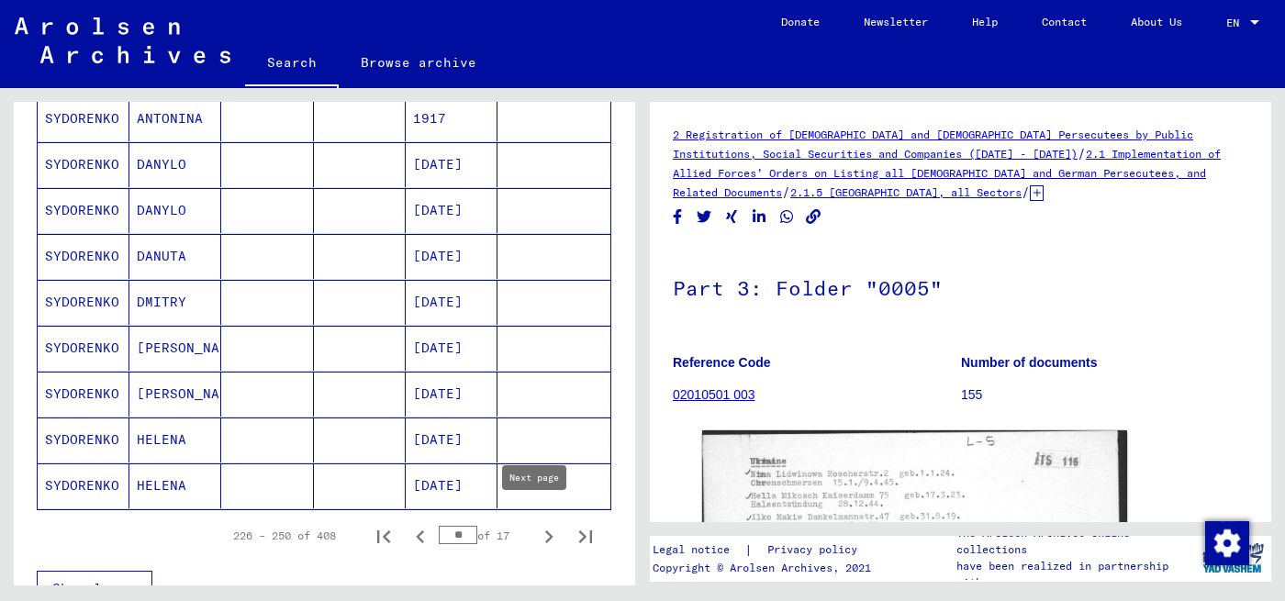
click at [536, 524] on icon "Next page" at bounding box center [549, 537] width 26 height 26
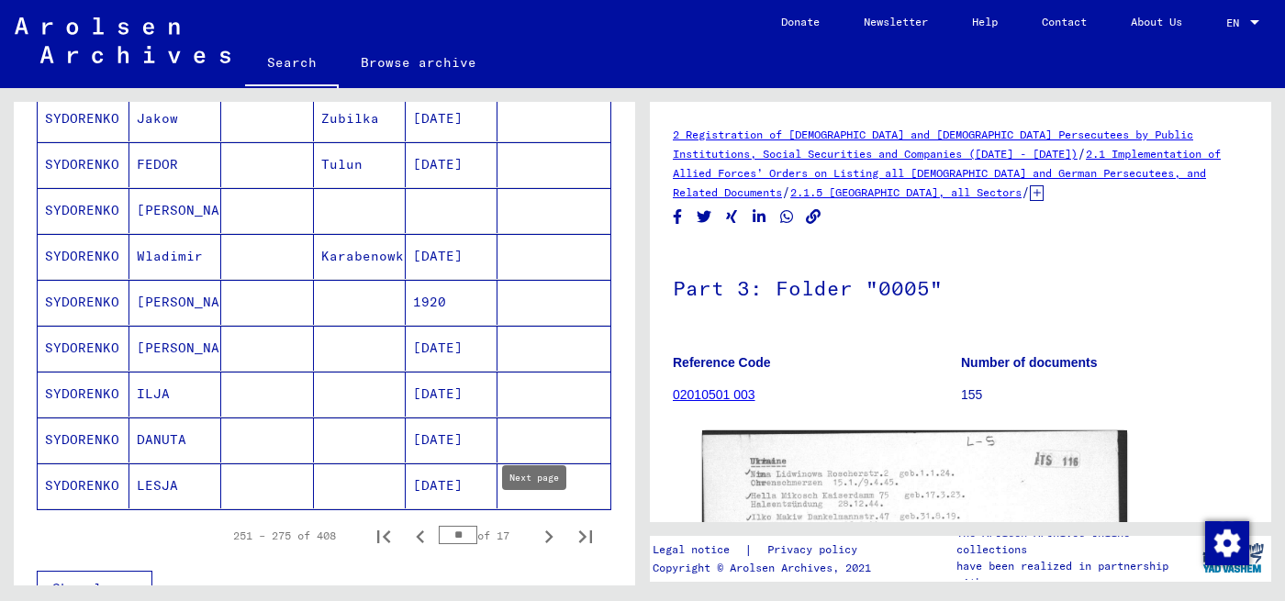
click at [538, 524] on icon "Next page" at bounding box center [549, 537] width 26 height 26
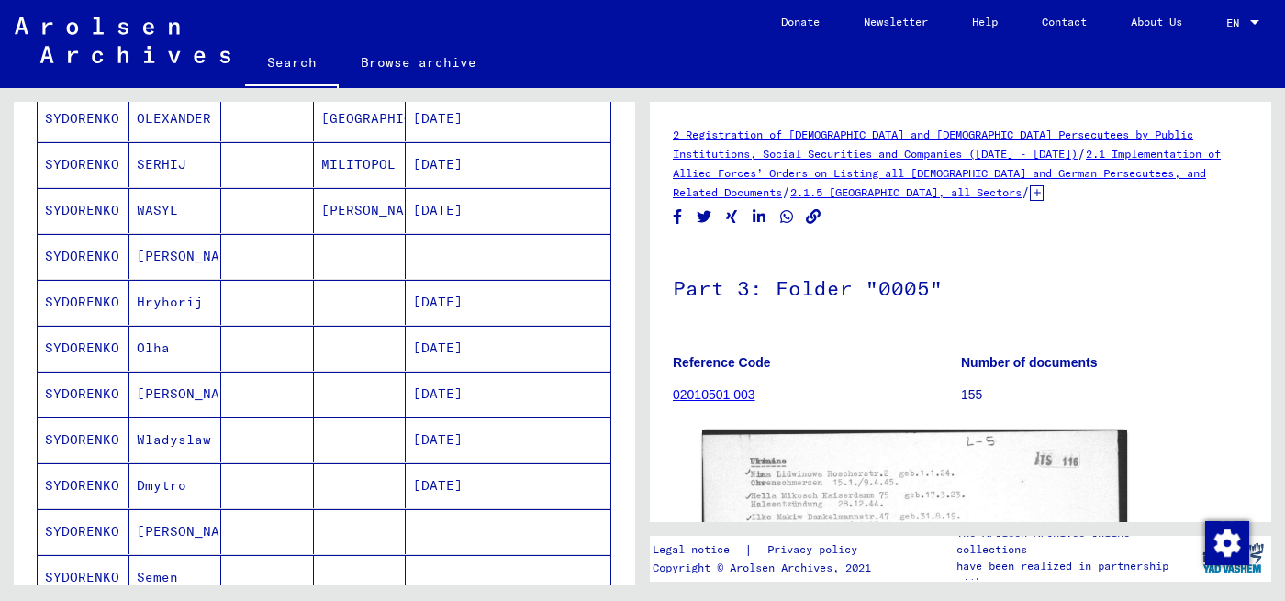
scroll to position [1285, 0]
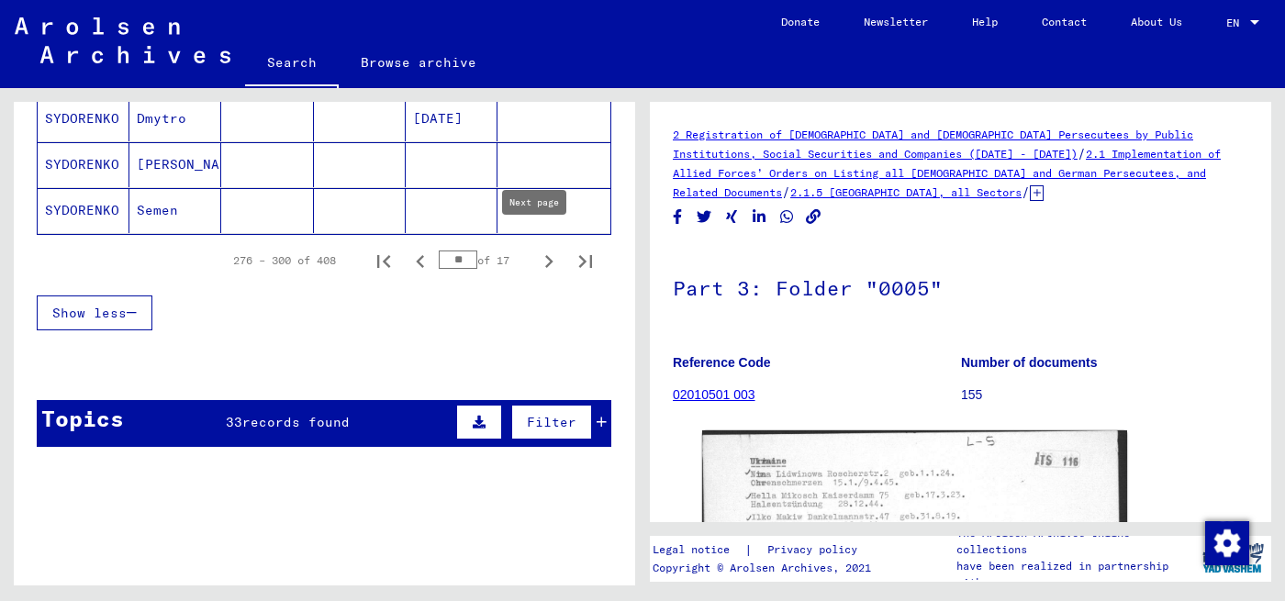
click at [536, 249] on icon "Next page" at bounding box center [549, 262] width 26 height 26
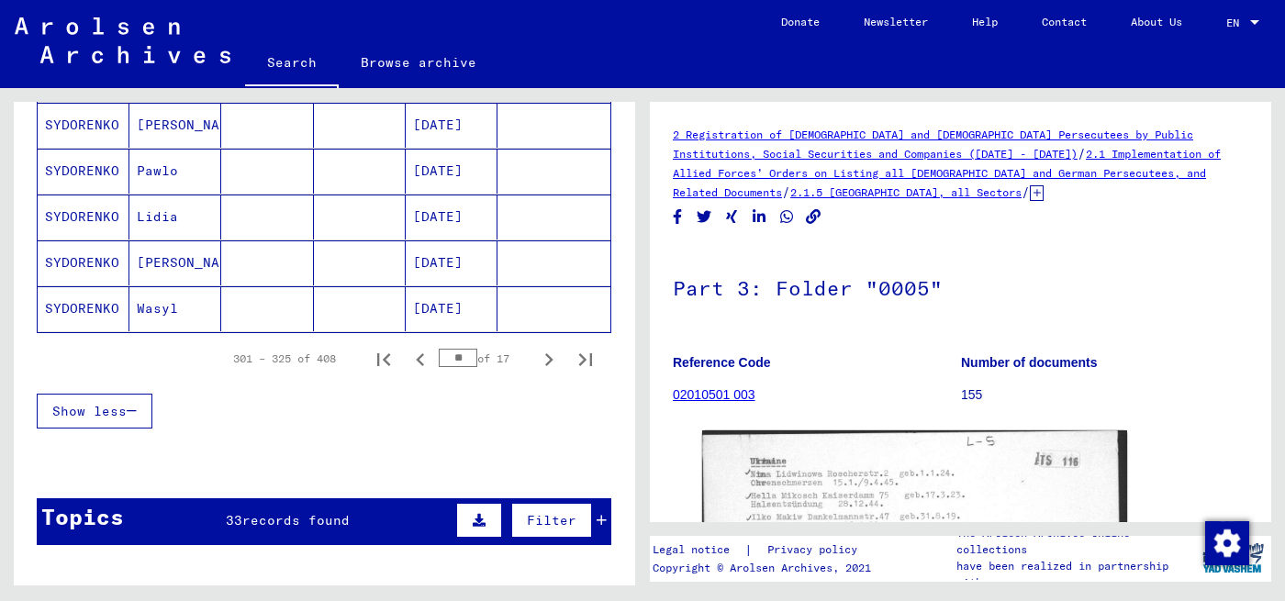
scroll to position [1194, 0]
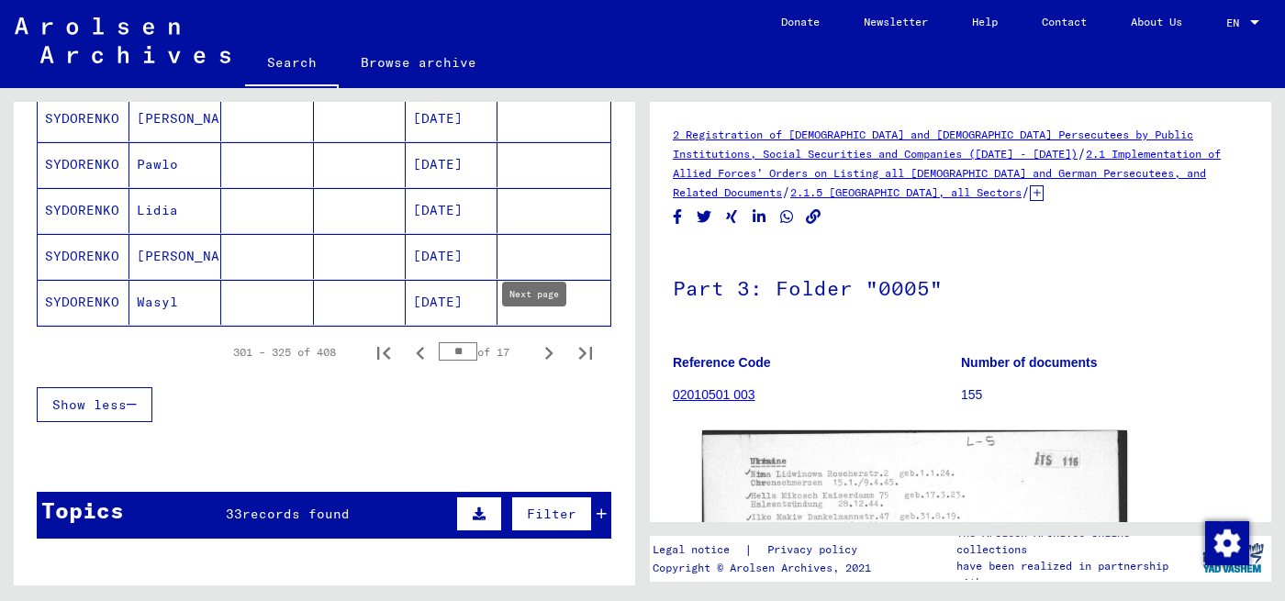
click at [536, 342] on icon "Next page" at bounding box center [549, 354] width 26 height 26
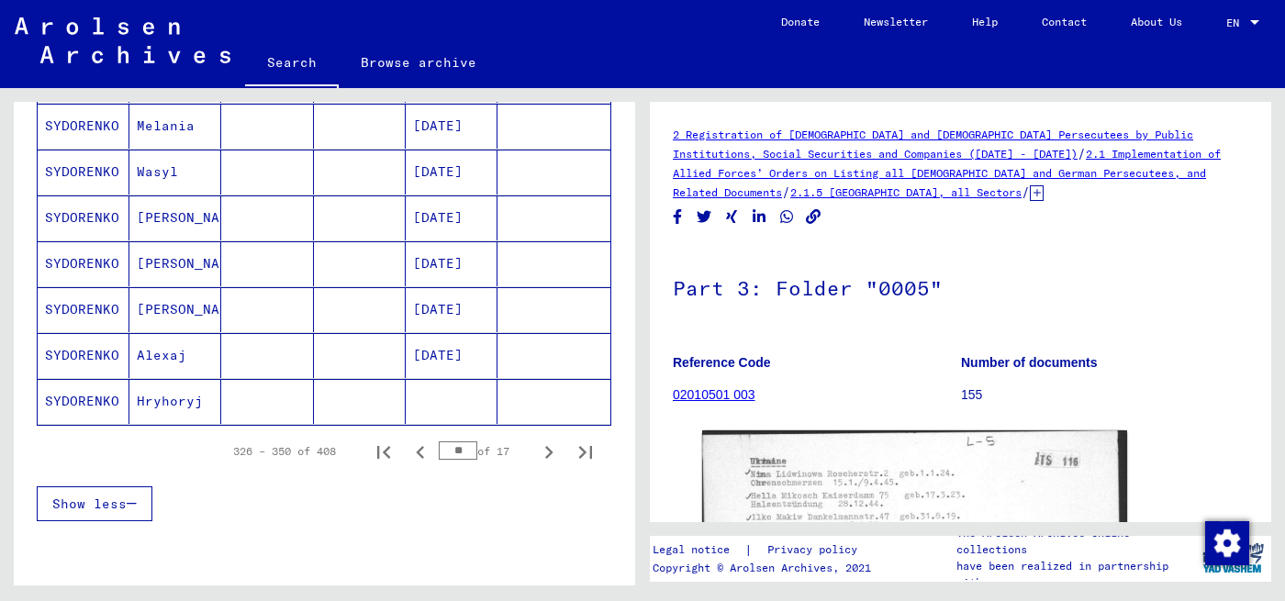
scroll to position [1102, 0]
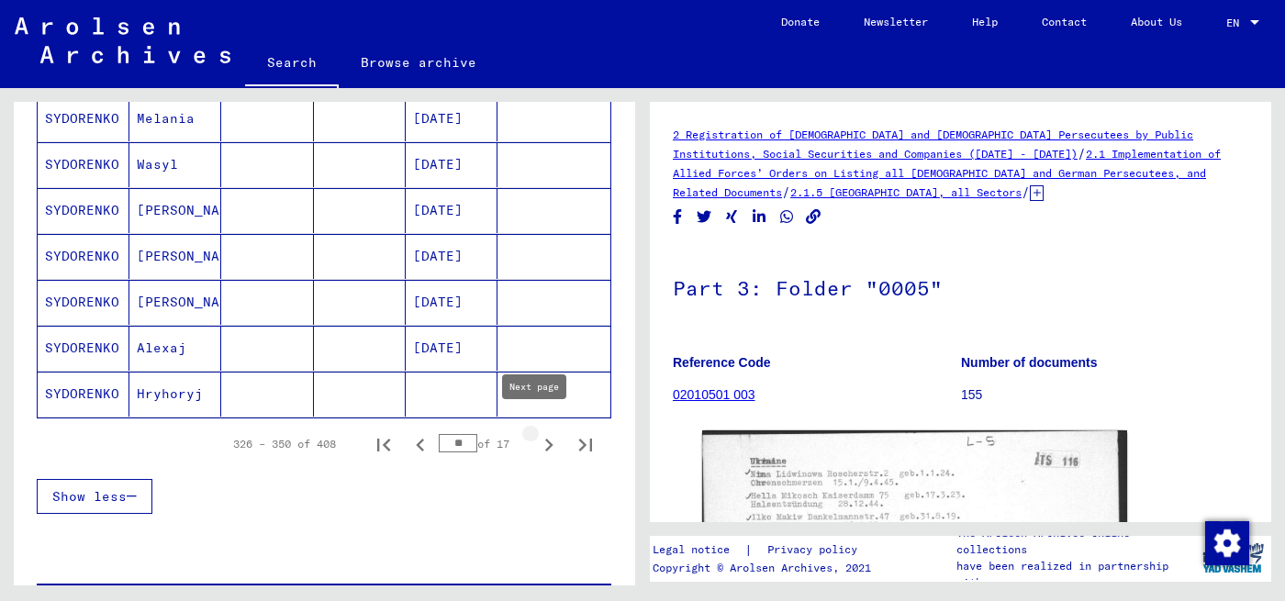
click at [536, 432] on icon "Next page" at bounding box center [549, 445] width 26 height 26
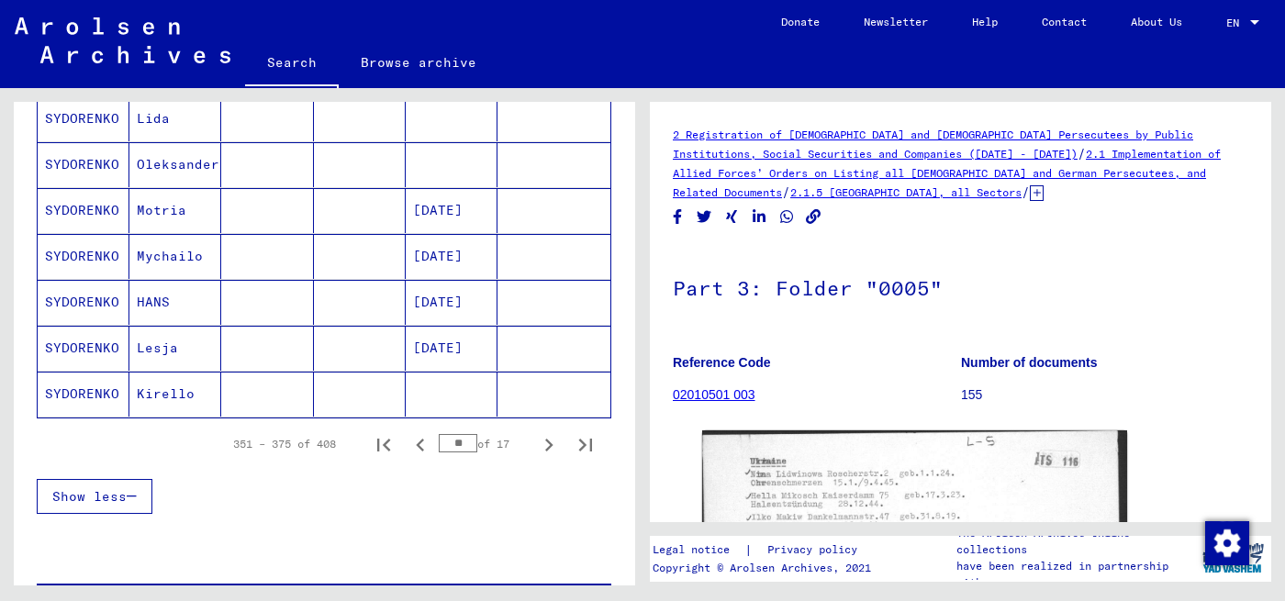
click at [536, 432] on icon "Next page" at bounding box center [549, 445] width 26 height 26
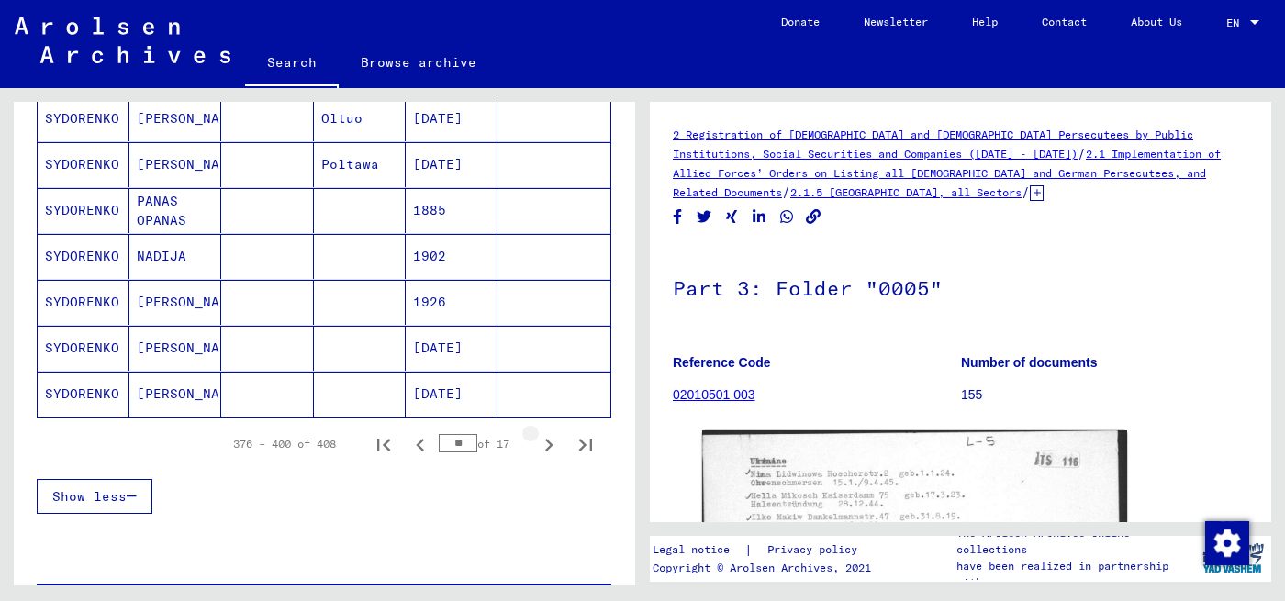
click at [536, 432] on icon "Next page" at bounding box center [549, 445] width 26 height 26
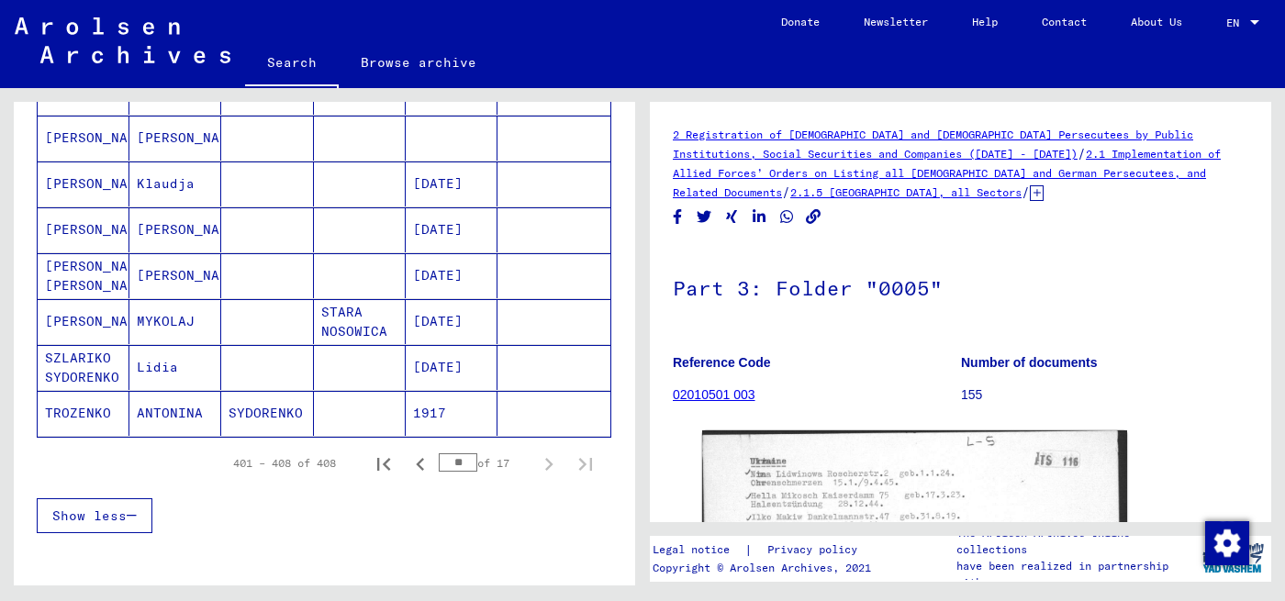
scroll to position [394, 0]
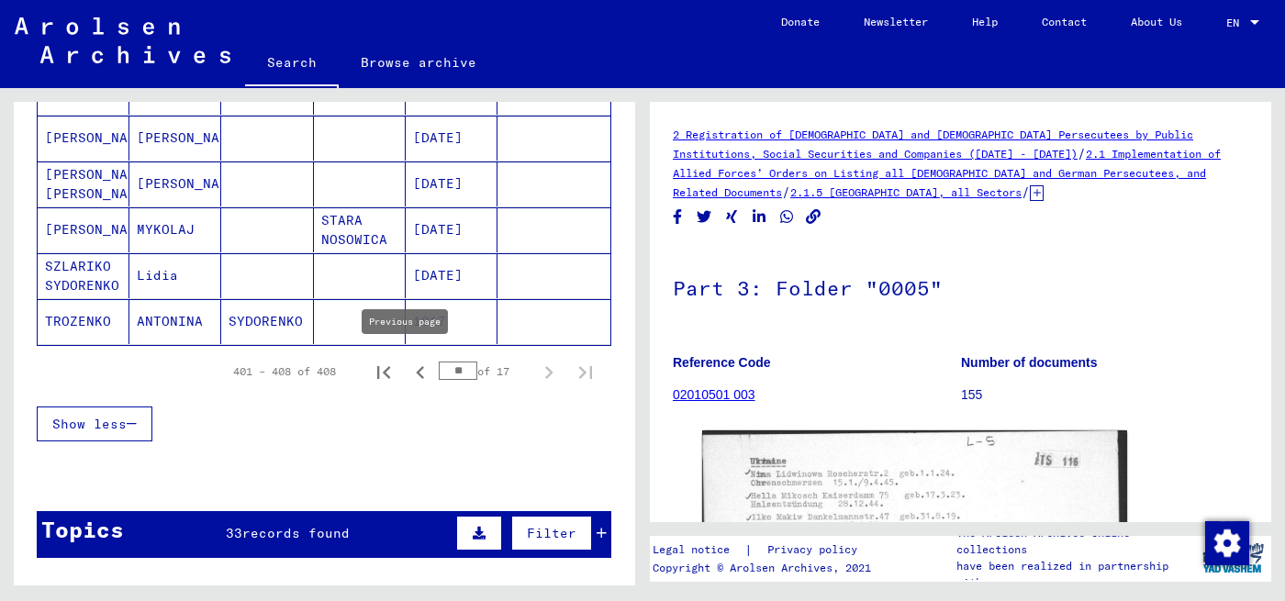
click at [409, 365] on icon "Previous page" at bounding box center [421, 373] width 26 height 26
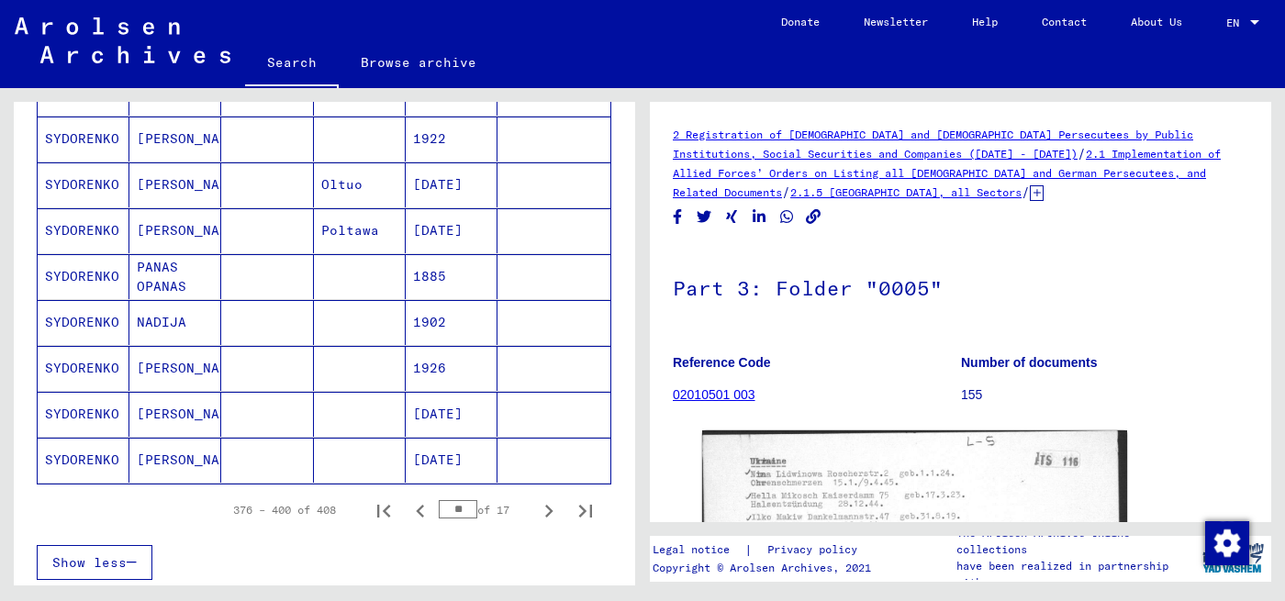
scroll to position [1036, 0]
click at [412, 499] on icon "Previous page" at bounding box center [421, 512] width 26 height 26
type input "**"
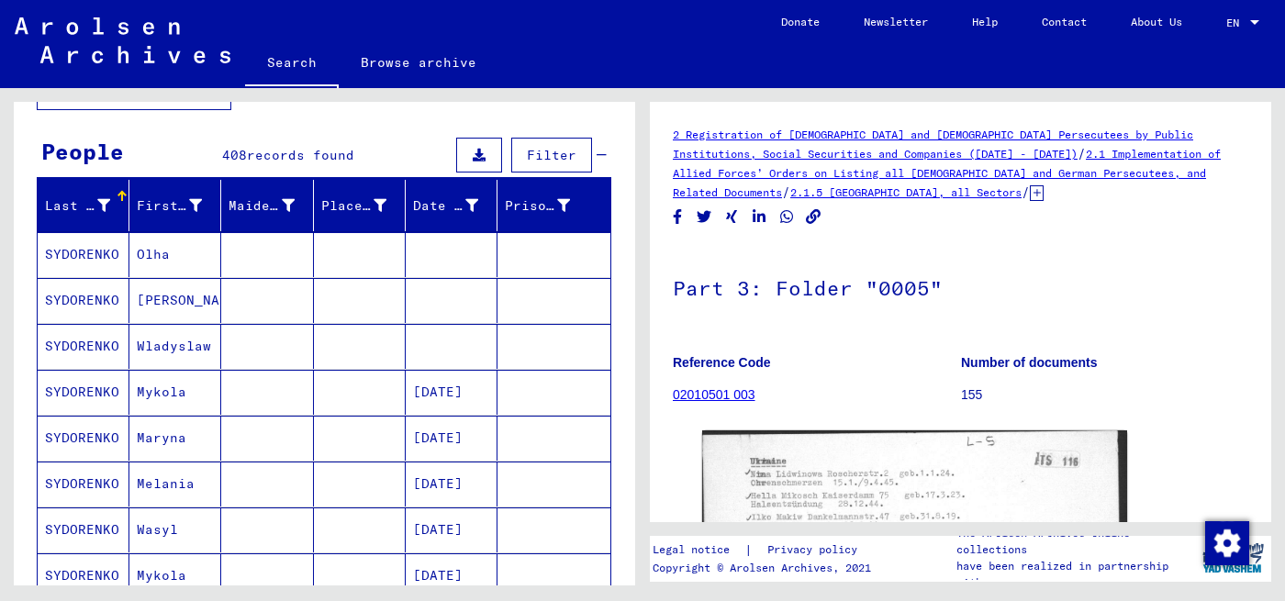
scroll to position [0, 0]
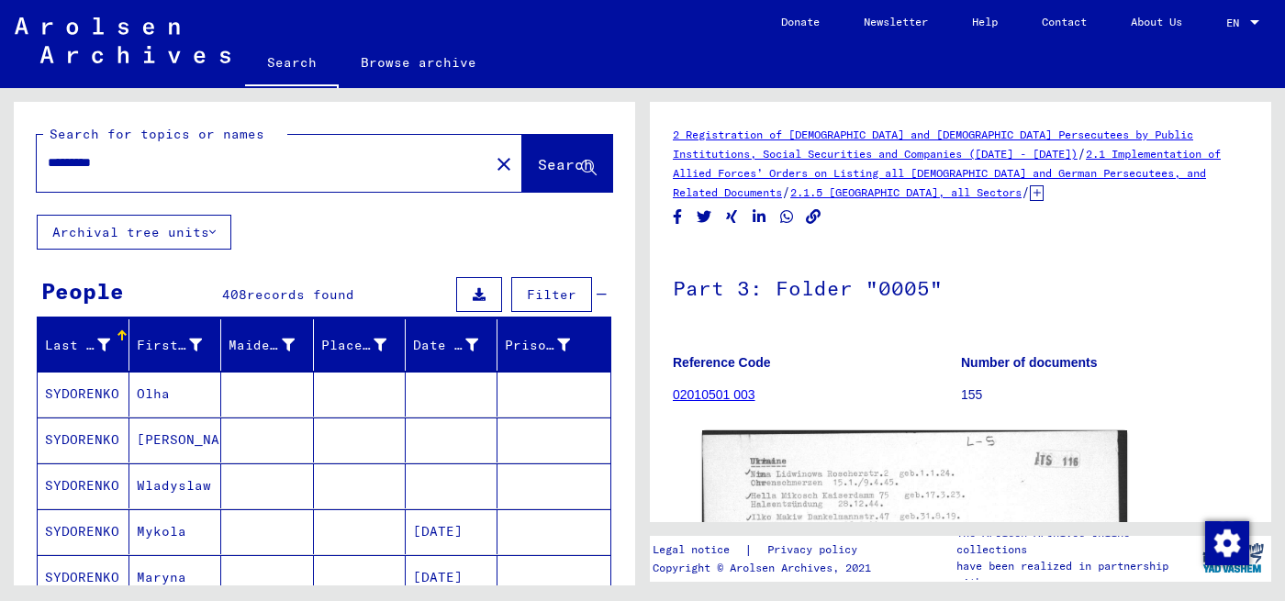
drag, startPoint x: 144, startPoint y: 164, endPoint x: 40, endPoint y: 189, distance: 106.7
click at [56, 170] on input "*********" at bounding box center [263, 162] width 431 height 19
type input "**********"
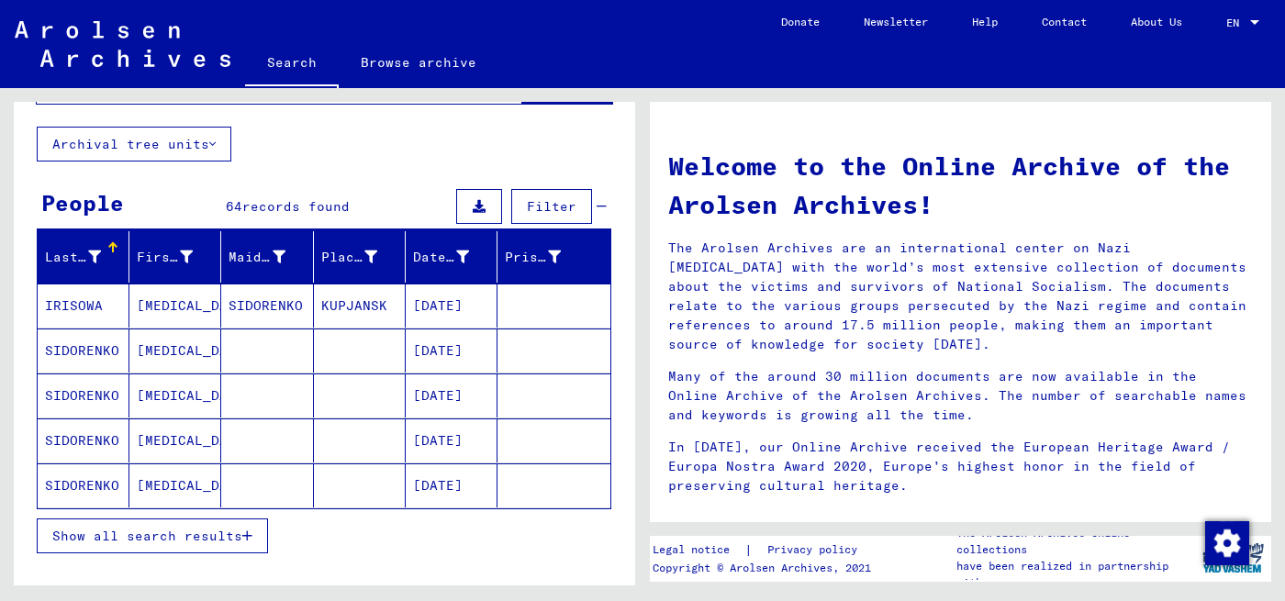
scroll to position [92, 0]
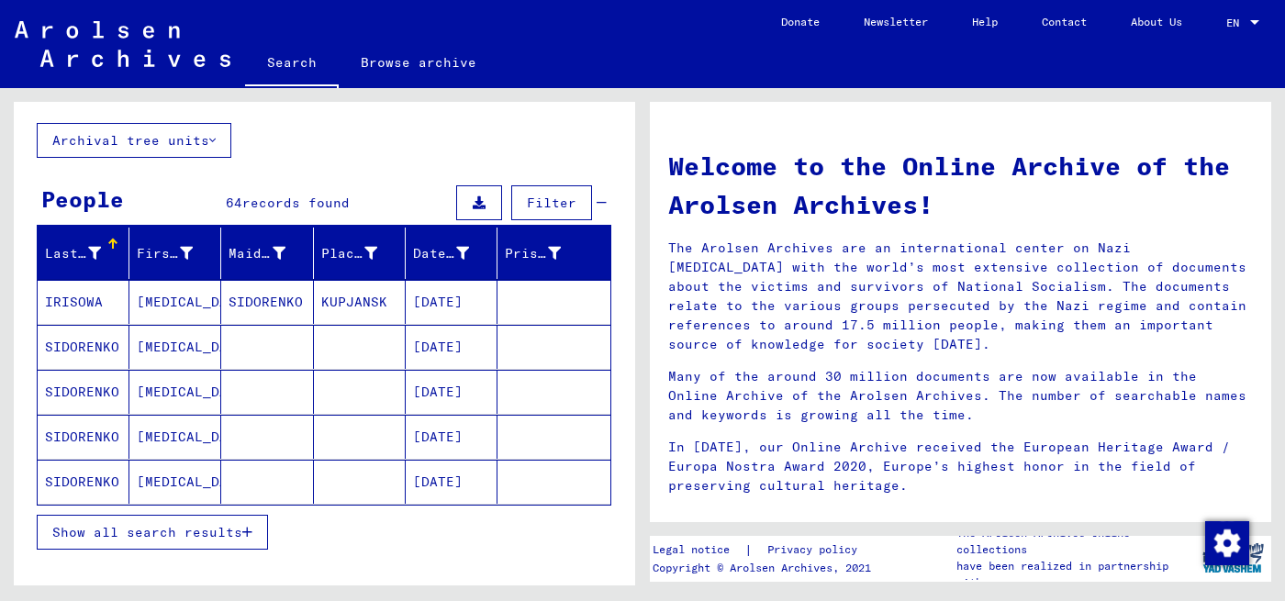
click at [222, 515] on button "Show all search results" at bounding box center [152, 532] width 231 height 35
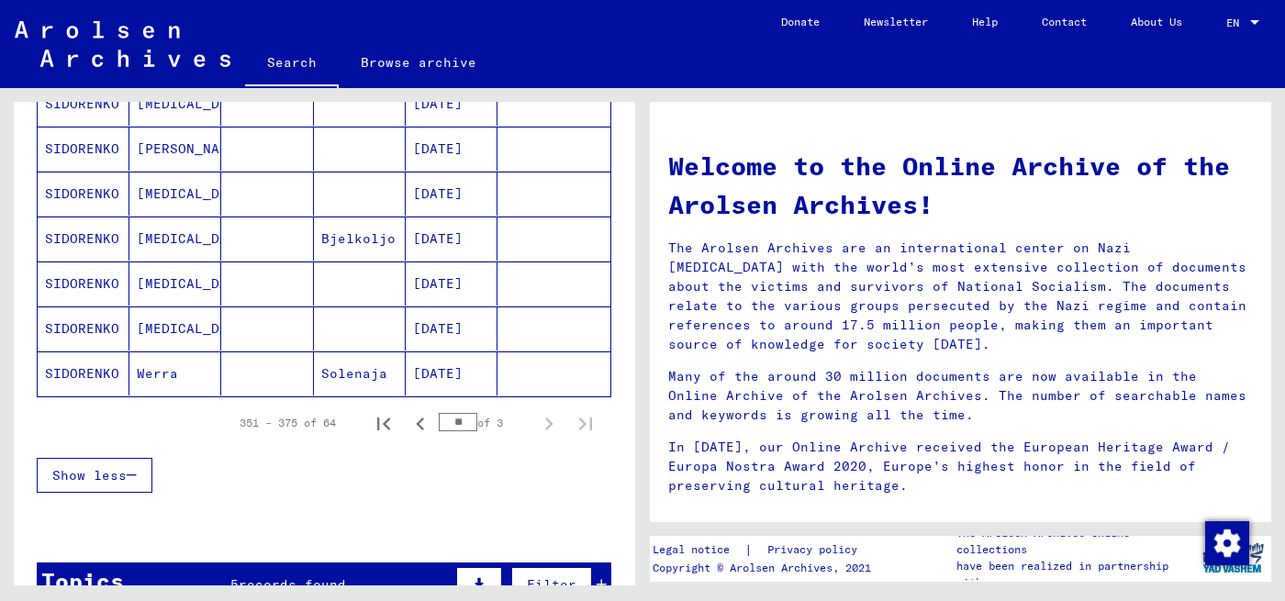
scroll to position [1102, 0]
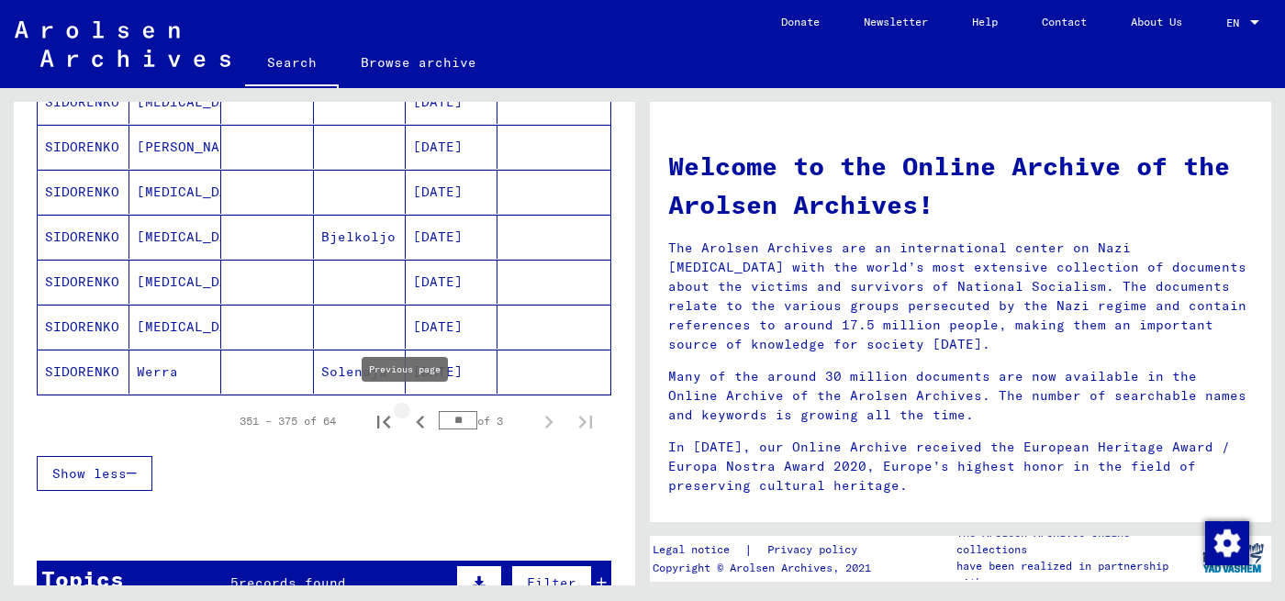
click at [408, 413] on icon "Previous page" at bounding box center [421, 422] width 26 height 26
type input "**"
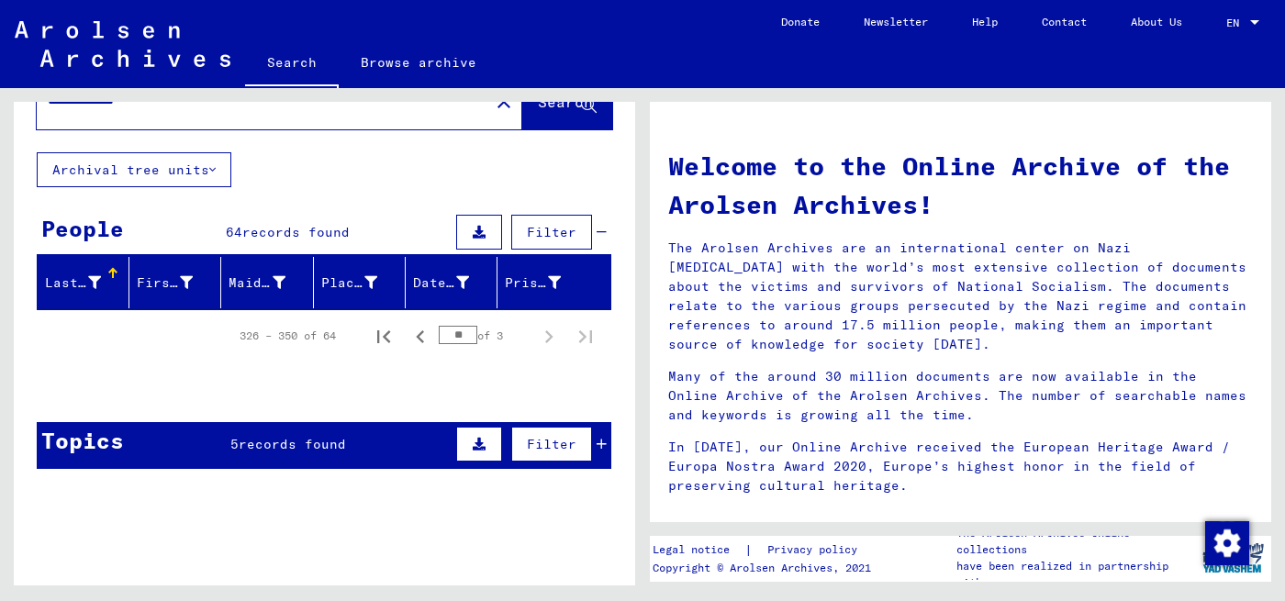
scroll to position [0, 0]
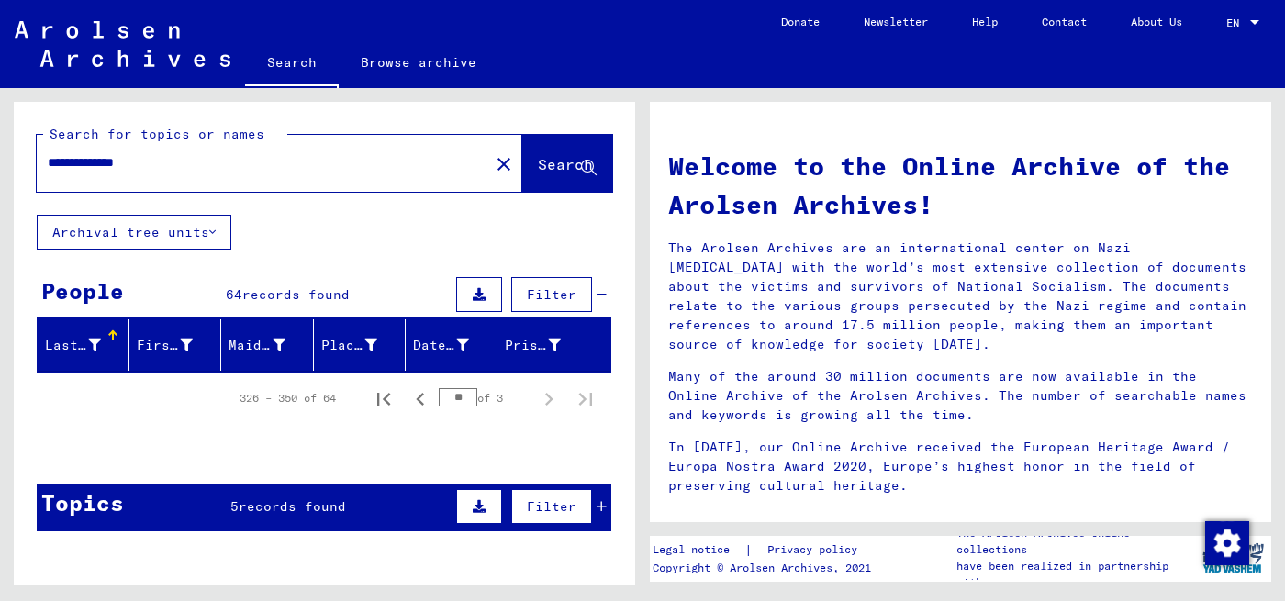
click at [134, 168] on input "**********" at bounding box center [258, 162] width 420 height 19
type input "**********"
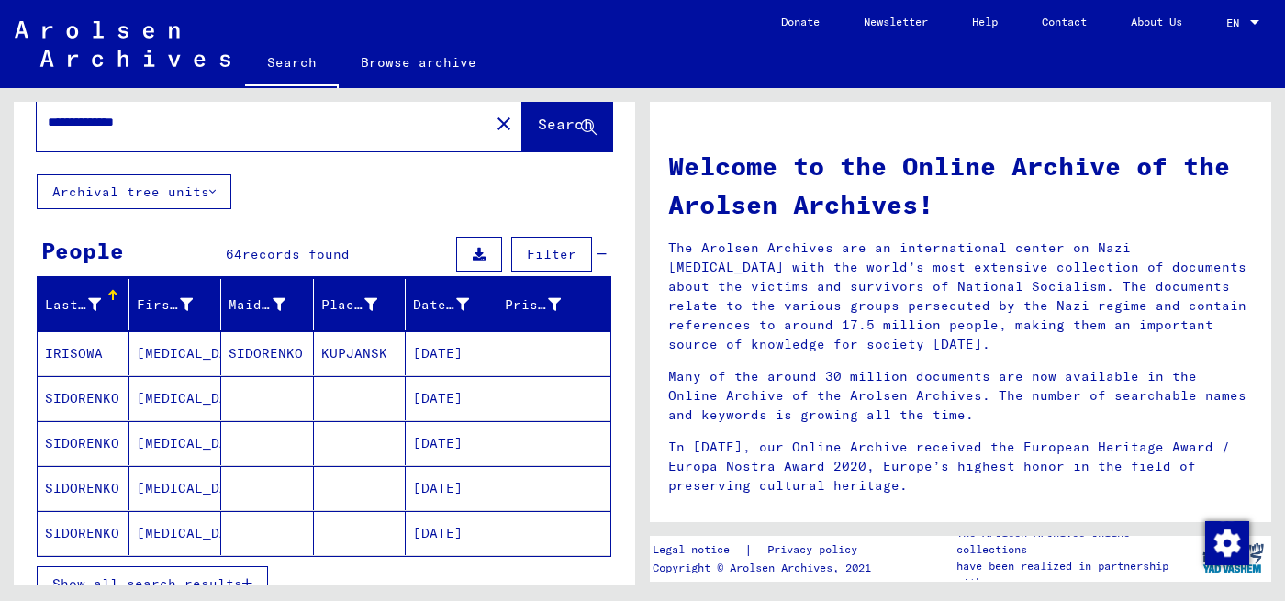
scroll to position [92, 0]
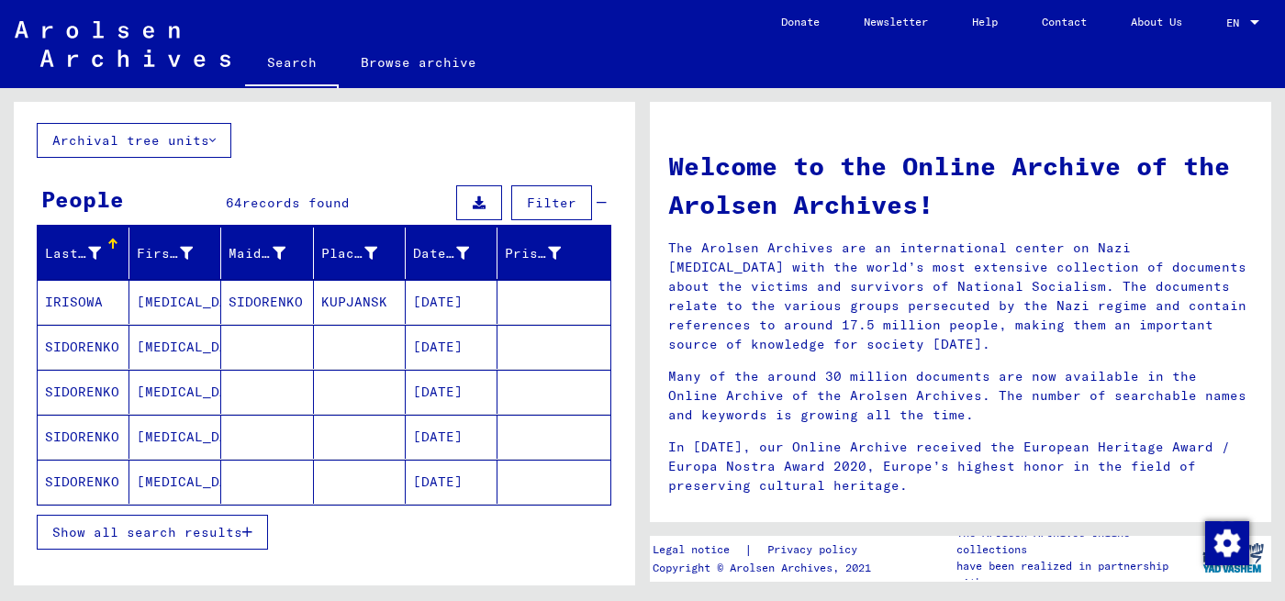
click at [198, 519] on button "Show all search results" at bounding box center [152, 532] width 231 height 35
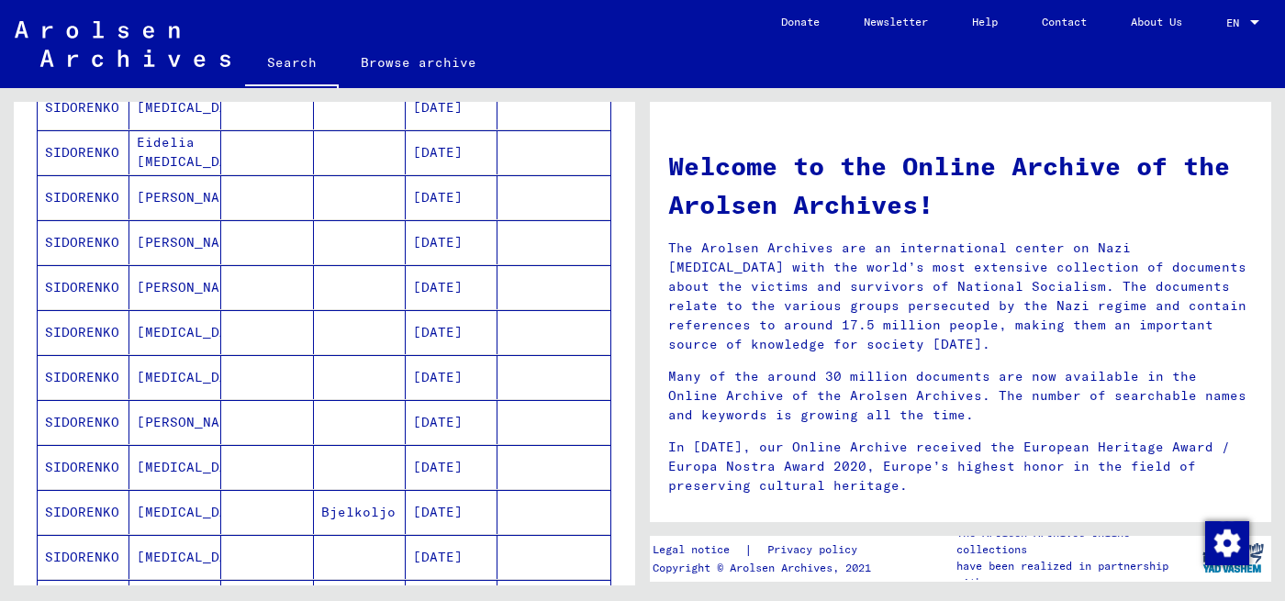
scroll to position [1194, 0]
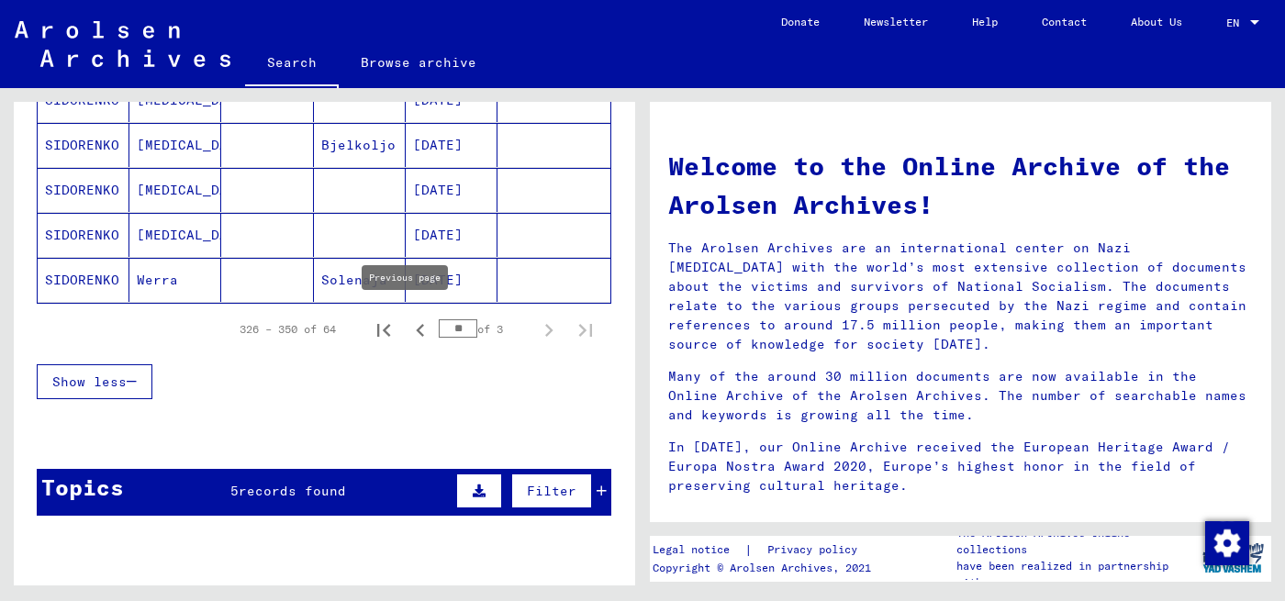
click at [415, 321] on icon "Previous page" at bounding box center [421, 331] width 26 height 26
type input "**"
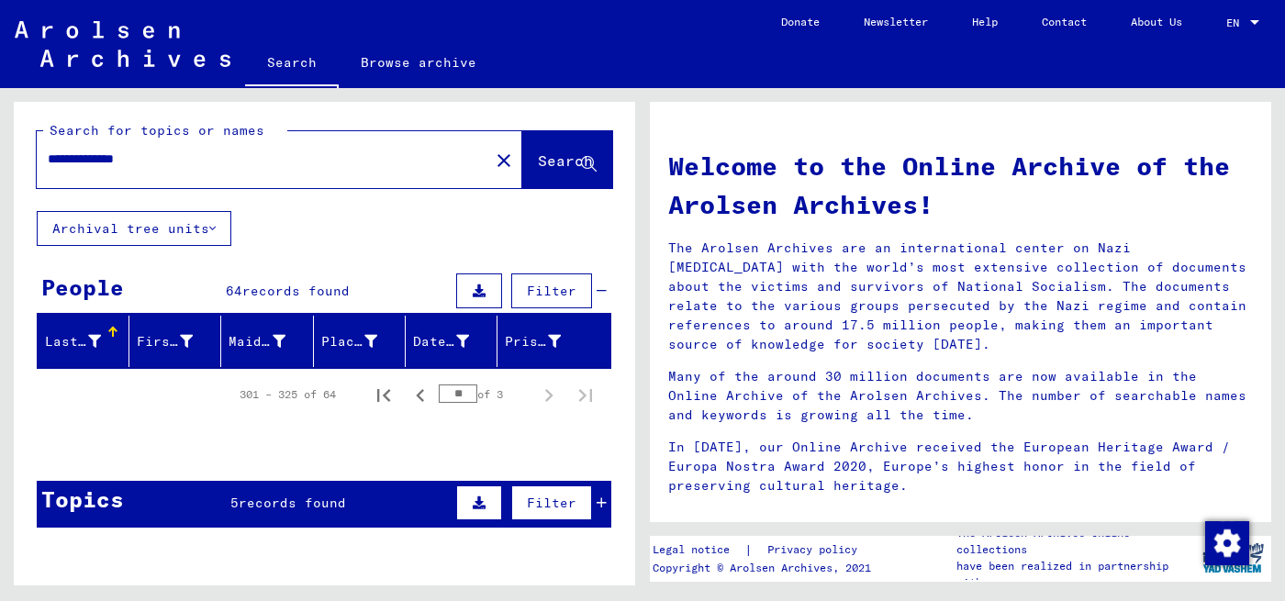
scroll to position [0, 0]
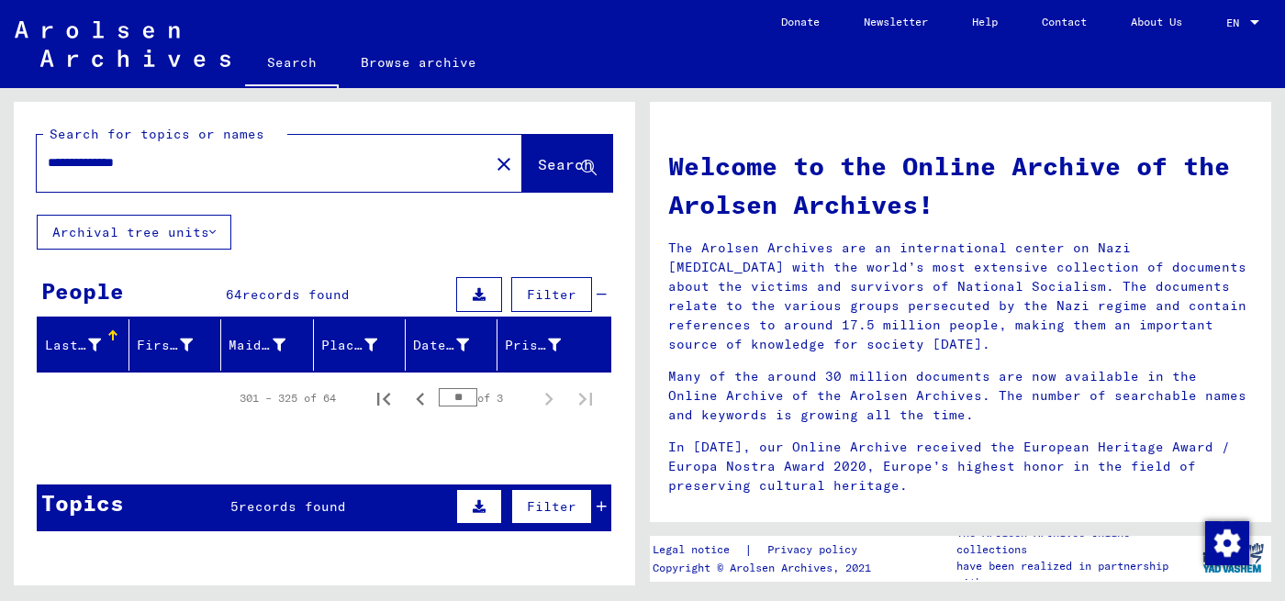
click at [538, 174] on span "Search" at bounding box center [567, 165] width 59 height 19
drag, startPoint x: 187, startPoint y: 170, endPoint x: 129, endPoint y: 169, distance: 57.8
click at [129, 169] on input "**********" at bounding box center [258, 162] width 420 height 19
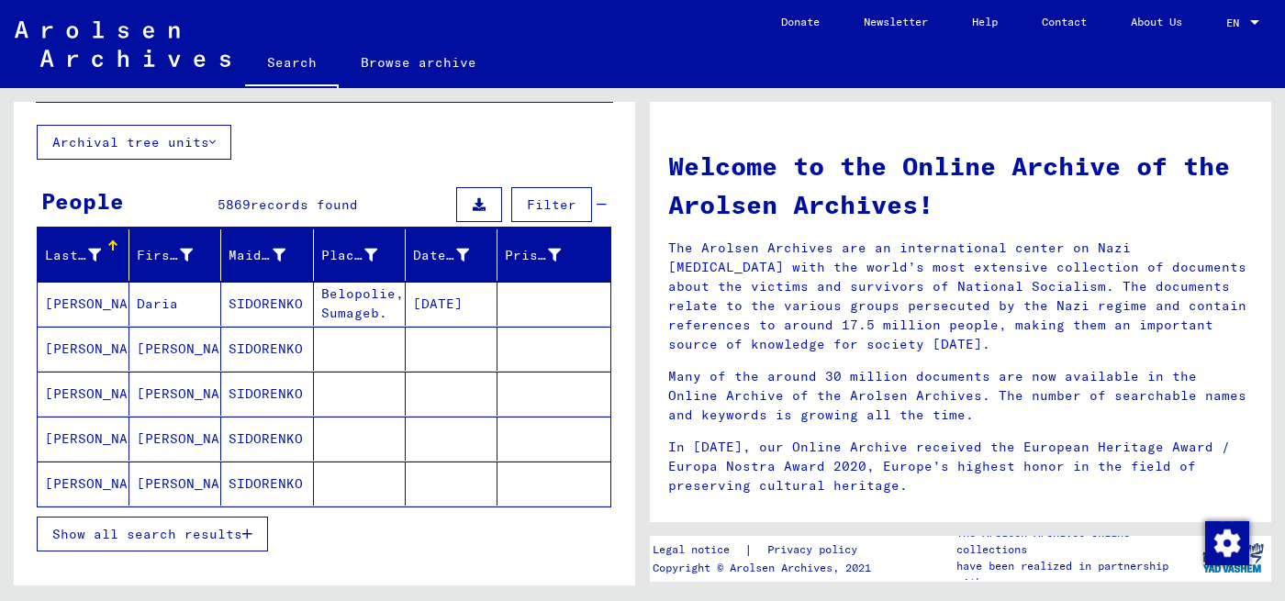
scroll to position [92, 0]
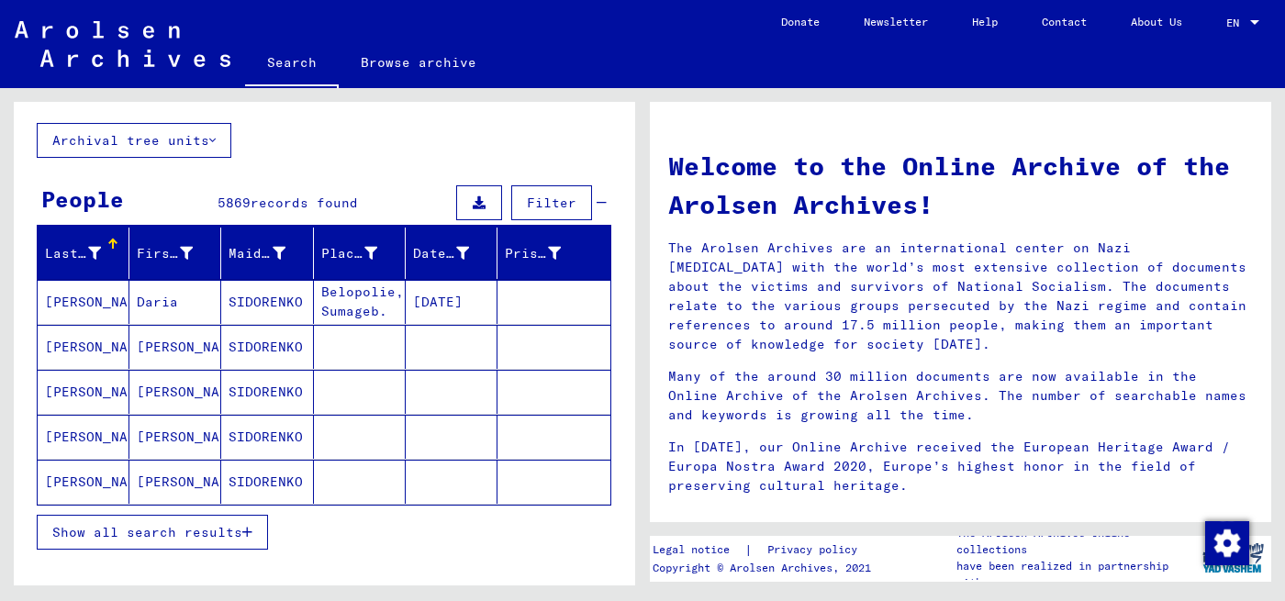
click at [230, 533] on span "Show all search results" at bounding box center [147, 532] width 190 height 17
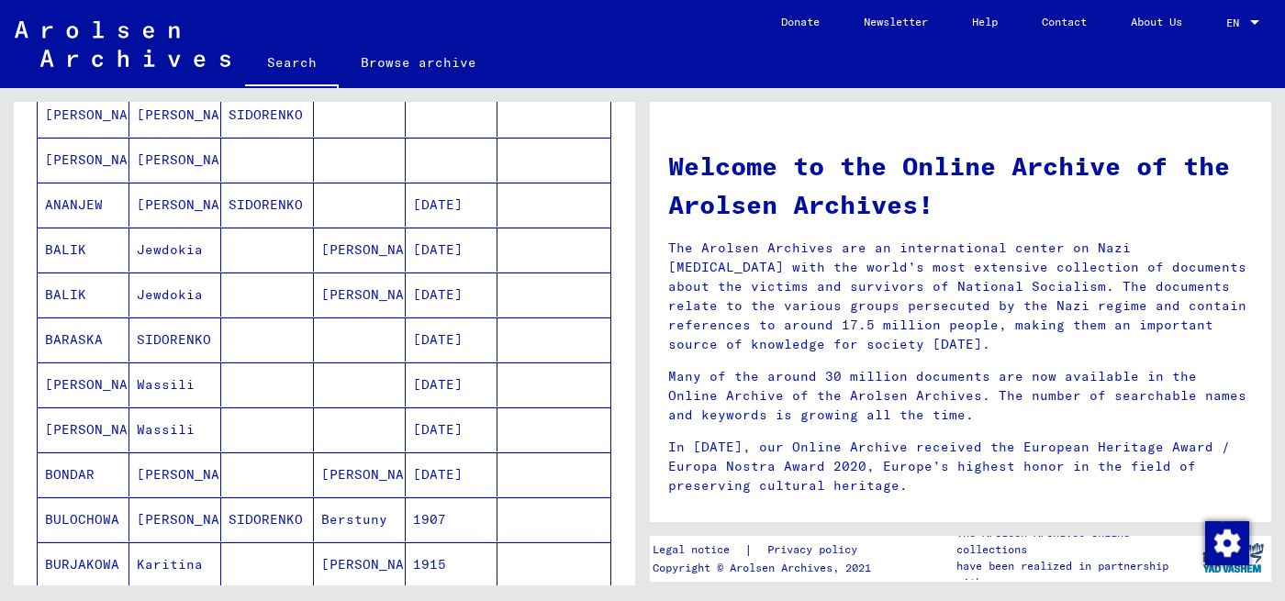
scroll to position [0, 0]
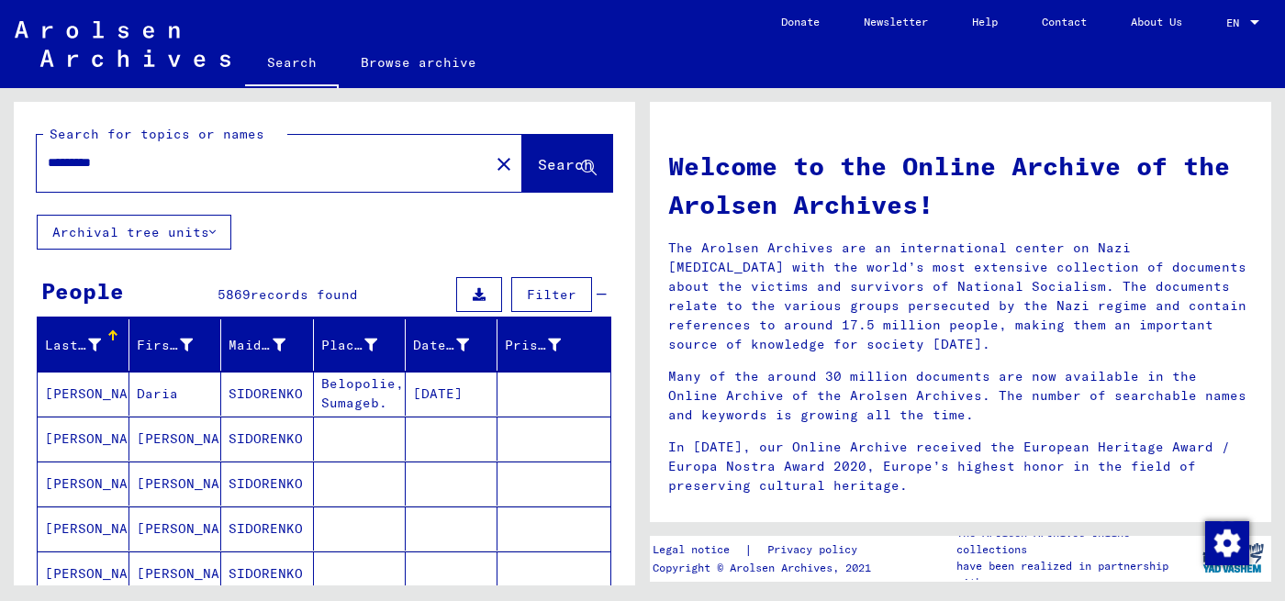
click at [170, 172] on input "*********" at bounding box center [258, 162] width 420 height 19
type input "**********"
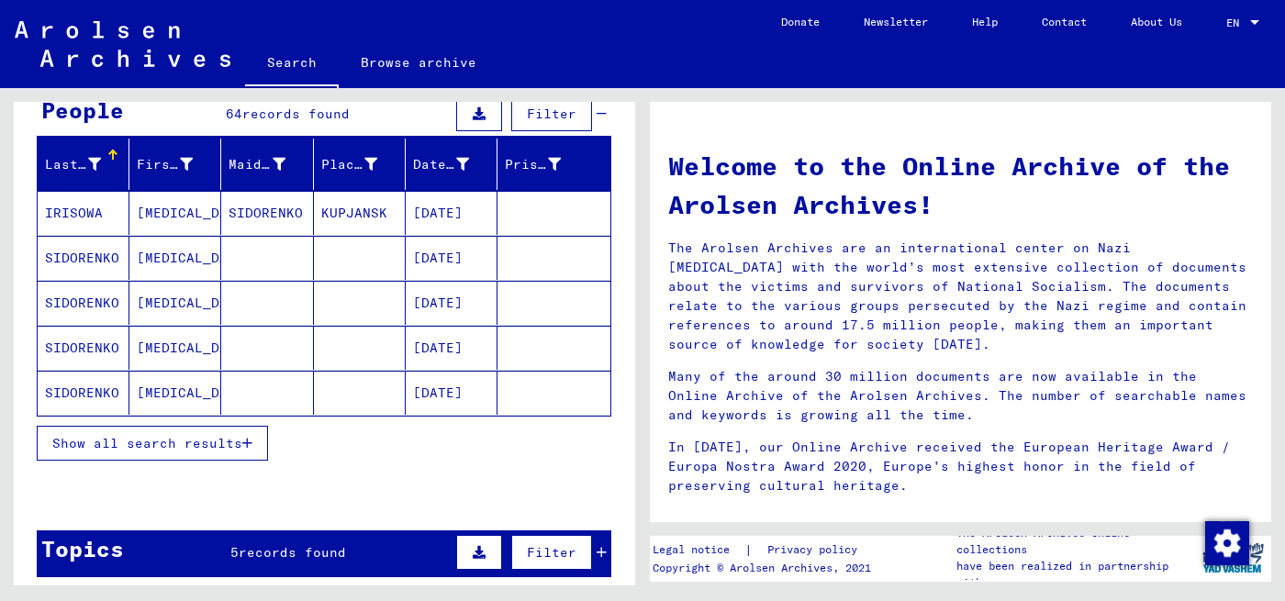
scroll to position [184, 0]
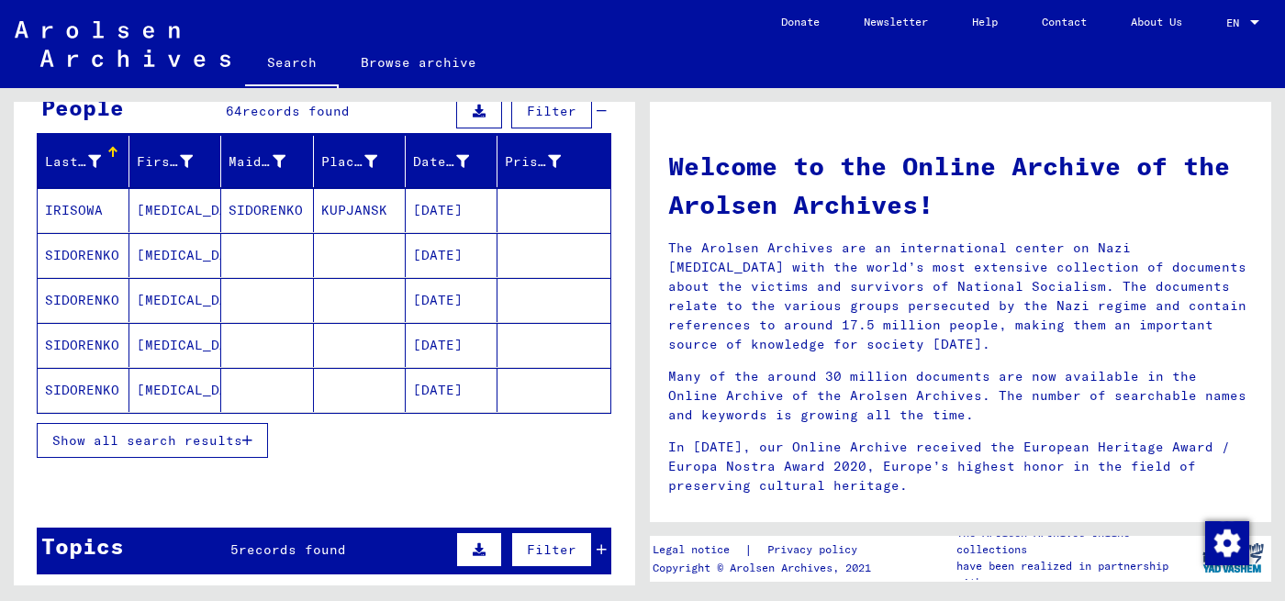
click at [228, 441] on span "Show all search results" at bounding box center [147, 440] width 190 height 17
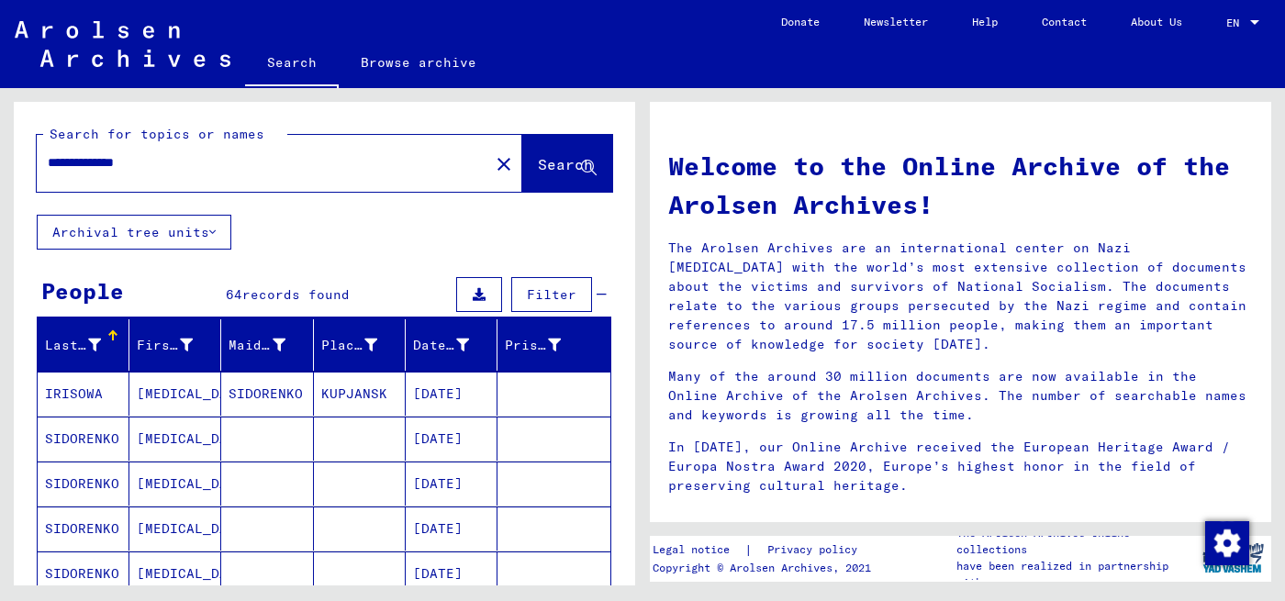
scroll to position [0, 0]
click at [456, 341] on icon at bounding box center [462, 345] width 13 height 13
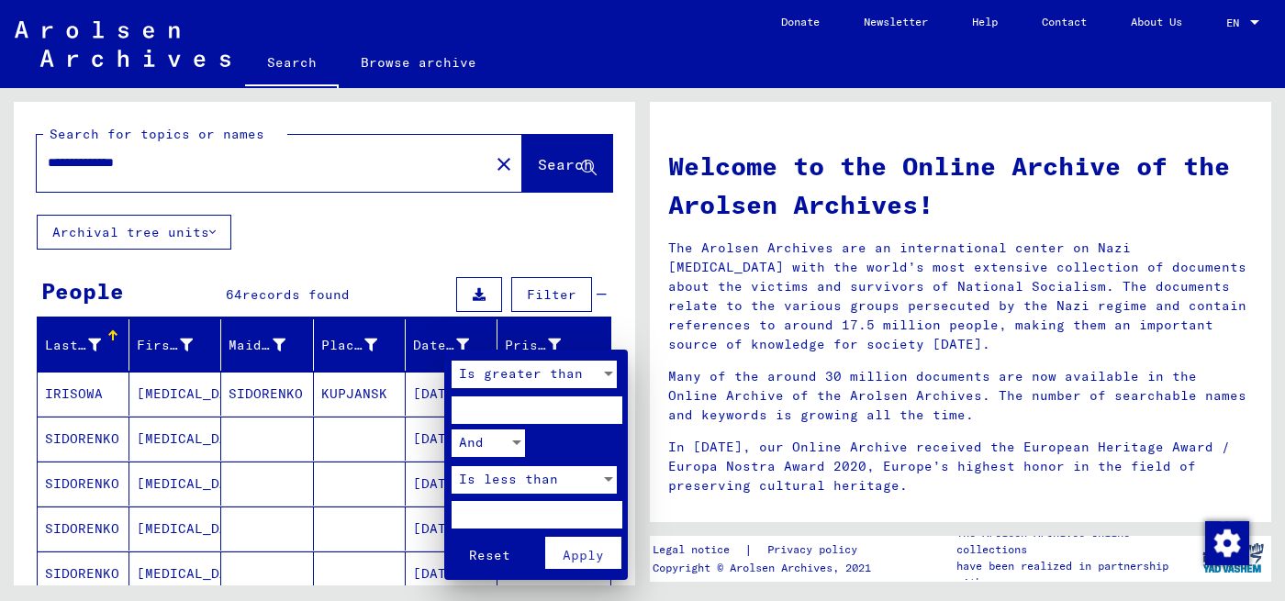
click at [500, 402] on input "number" at bounding box center [537, 411] width 170 height 28
click at [504, 516] on input "number" at bounding box center [537, 515] width 170 height 28
click at [563, 553] on span "Apply" at bounding box center [583, 555] width 41 height 17
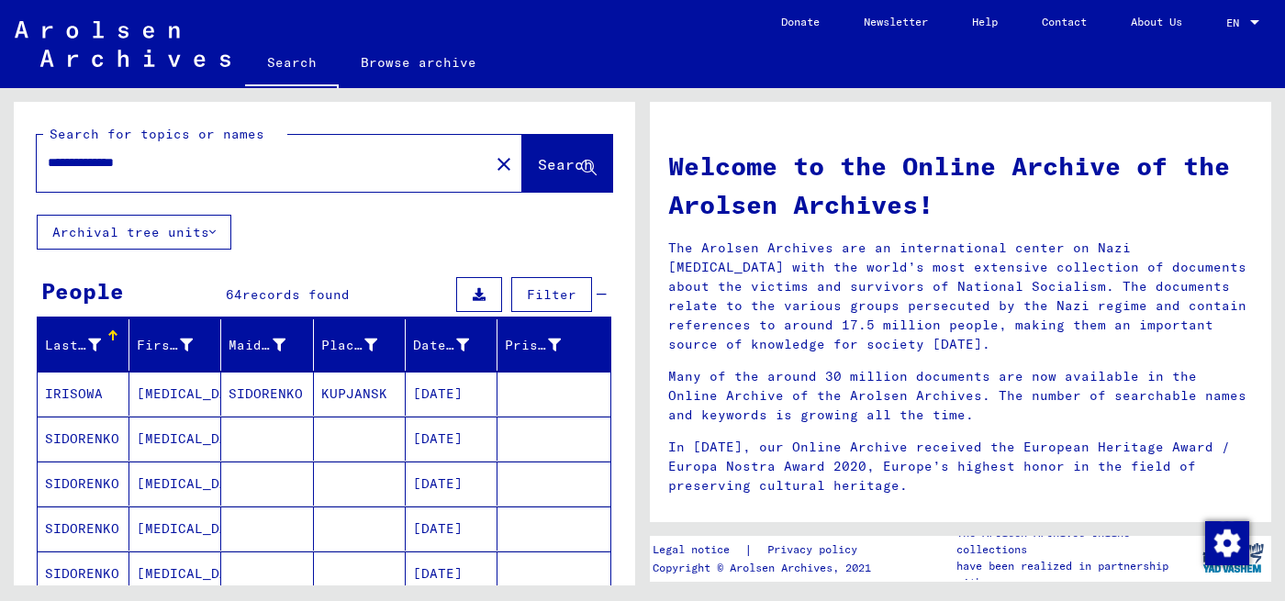
click at [118, 429] on mat-cell "SIDORENKO" at bounding box center [84, 439] width 92 height 44
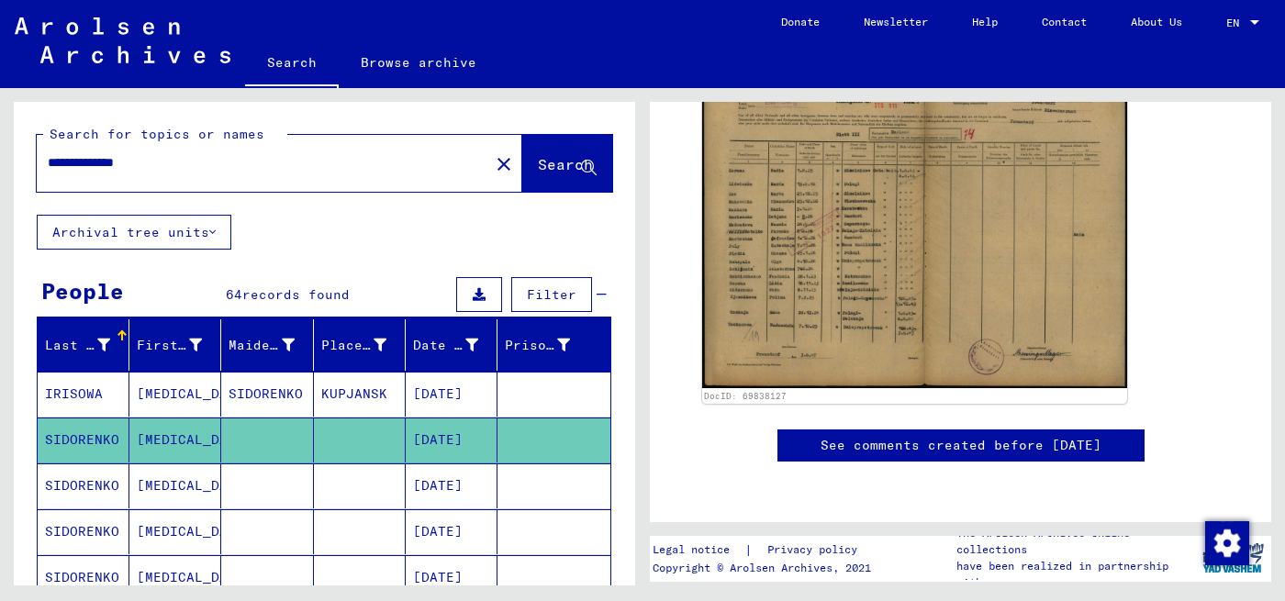
scroll to position [459, 0]
click at [118, 471] on mat-cell "SIDORENKO" at bounding box center [84, 486] width 92 height 45
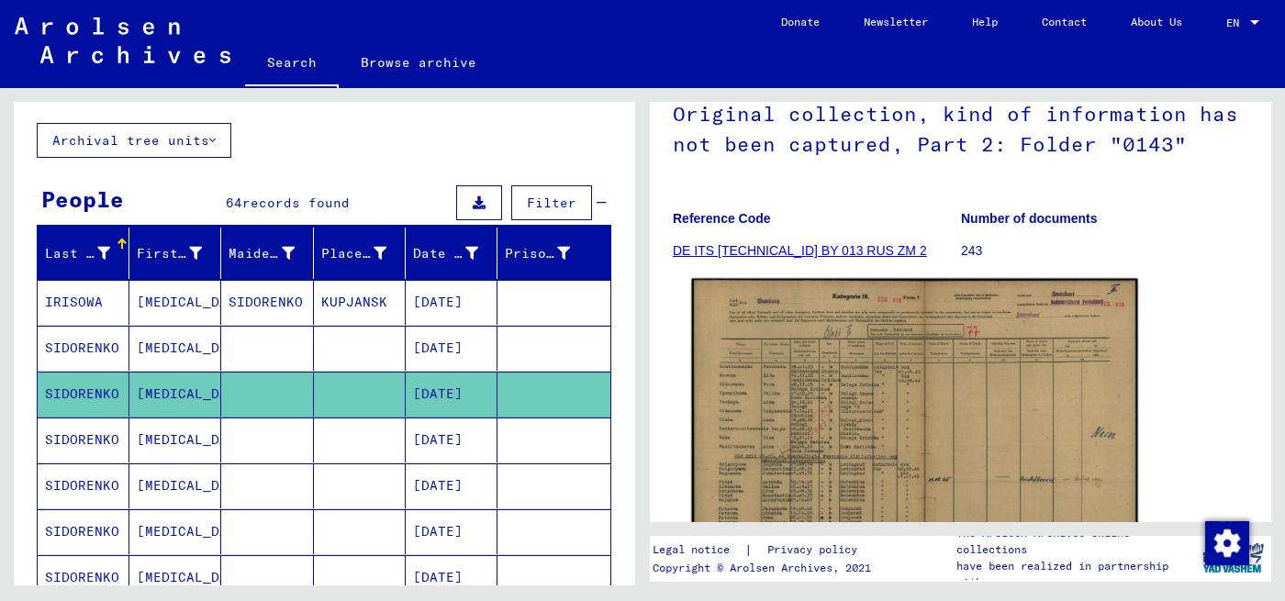
scroll to position [184, 0]
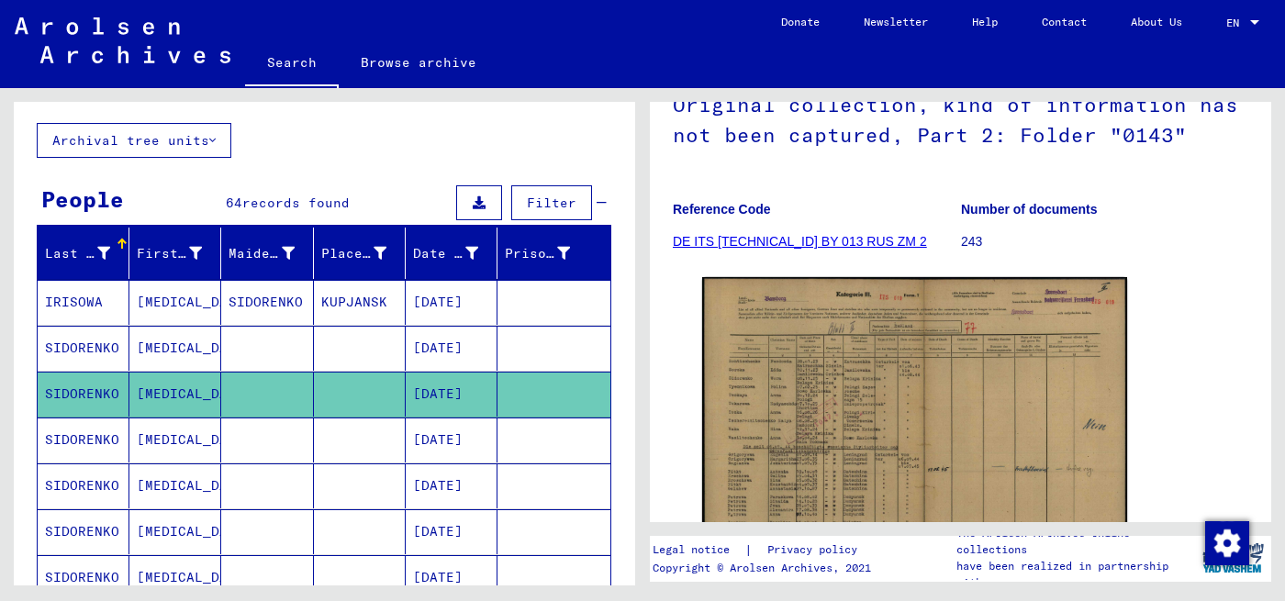
click at [432, 431] on mat-cell "[DATE]" at bounding box center [452, 440] width 92 height 45
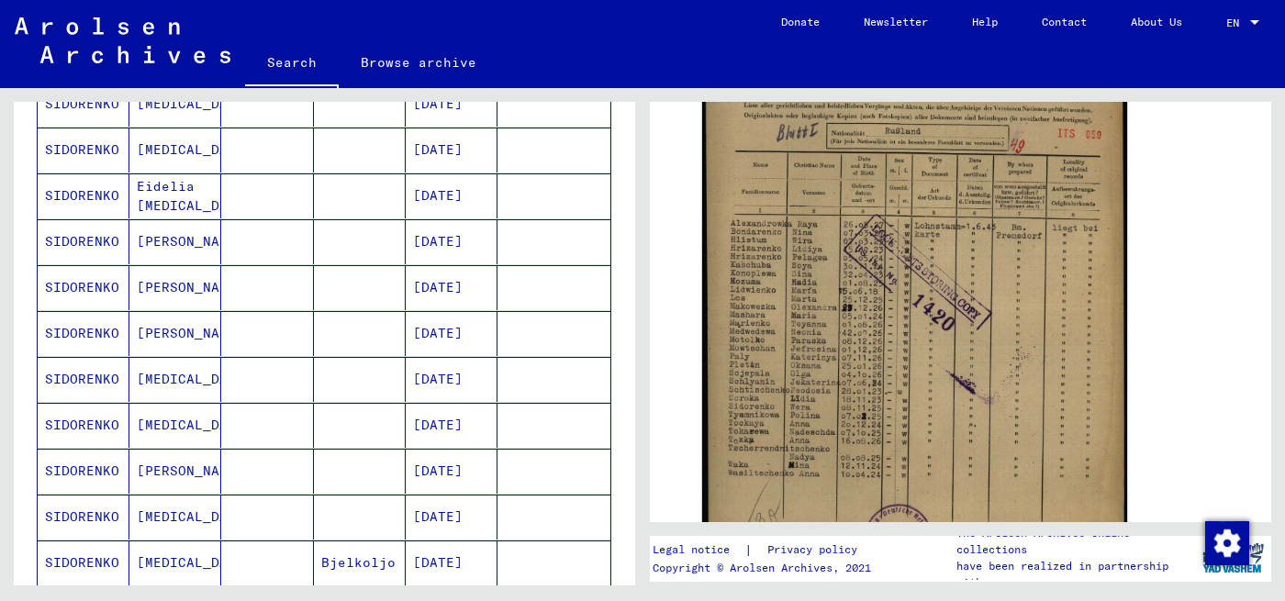
scroll to position [826, 0]
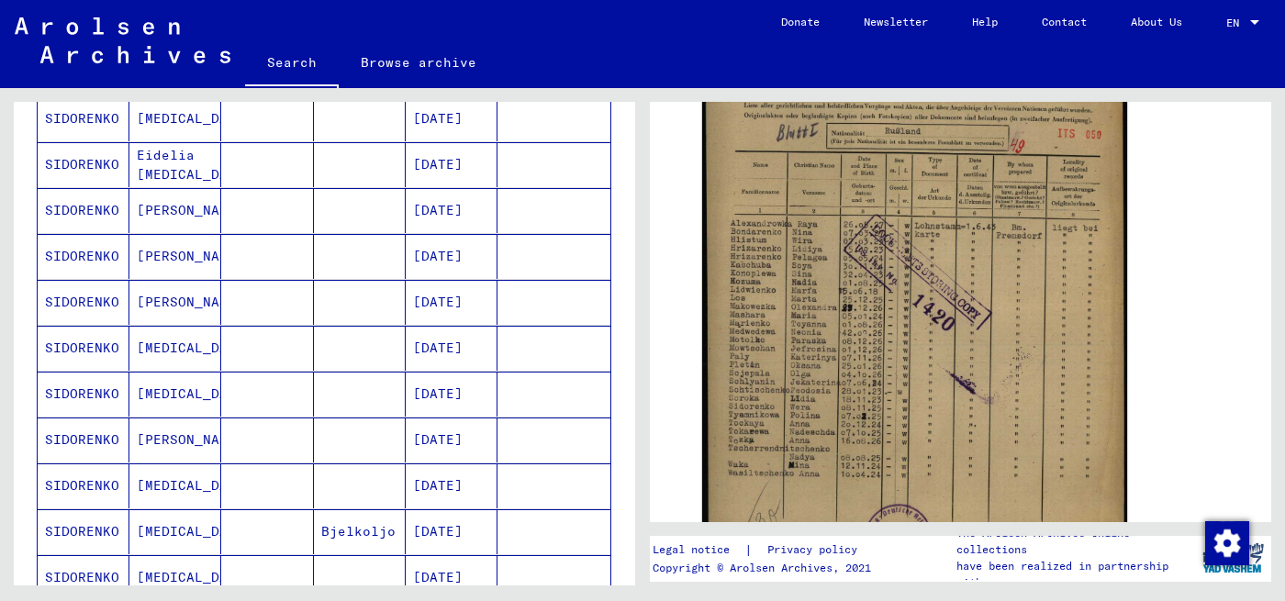
click at [429, 293] on mat-cell "[DATE]" at bounding box center [452, 302] width 92 height 45
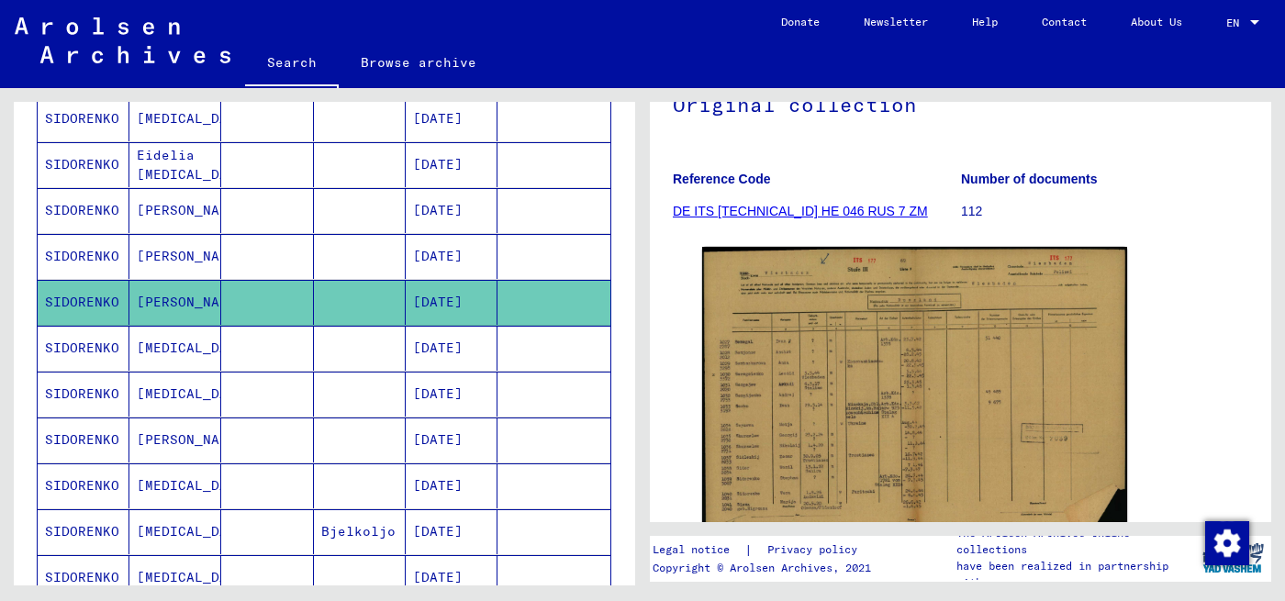
click at [455, 339] on mat-cell "[DATE]" at bounding box center [452, 348] width 92 height 45
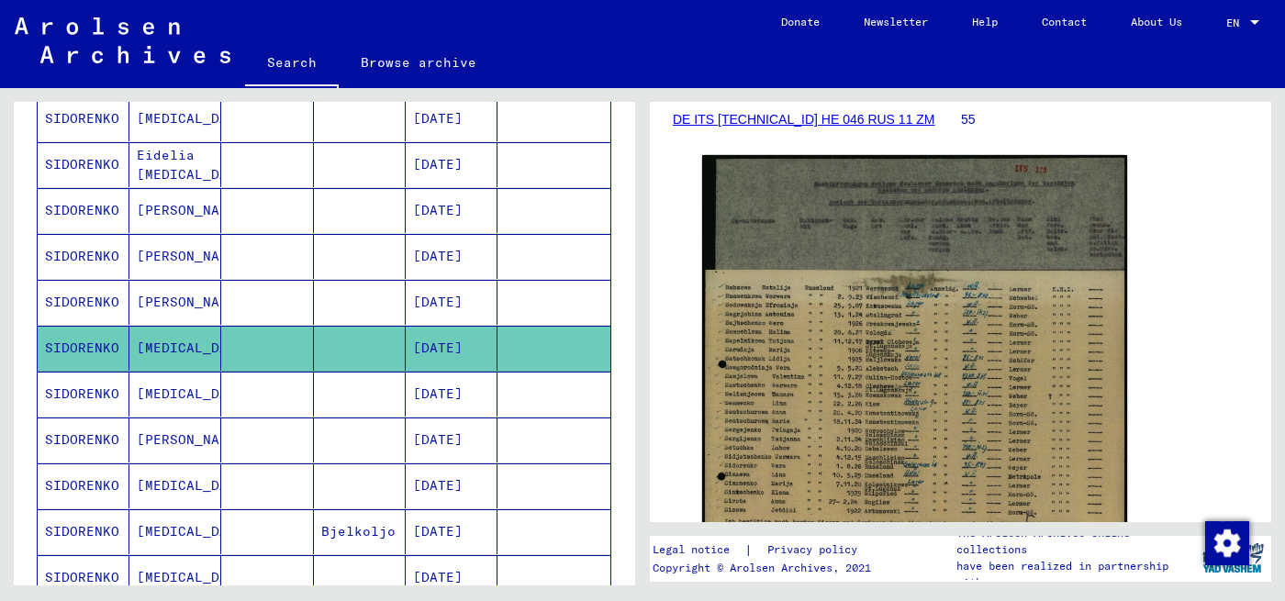
click at [447, 375] on mat-cell "[DATE]" at bounding box center [452, 394] width 92 height 45
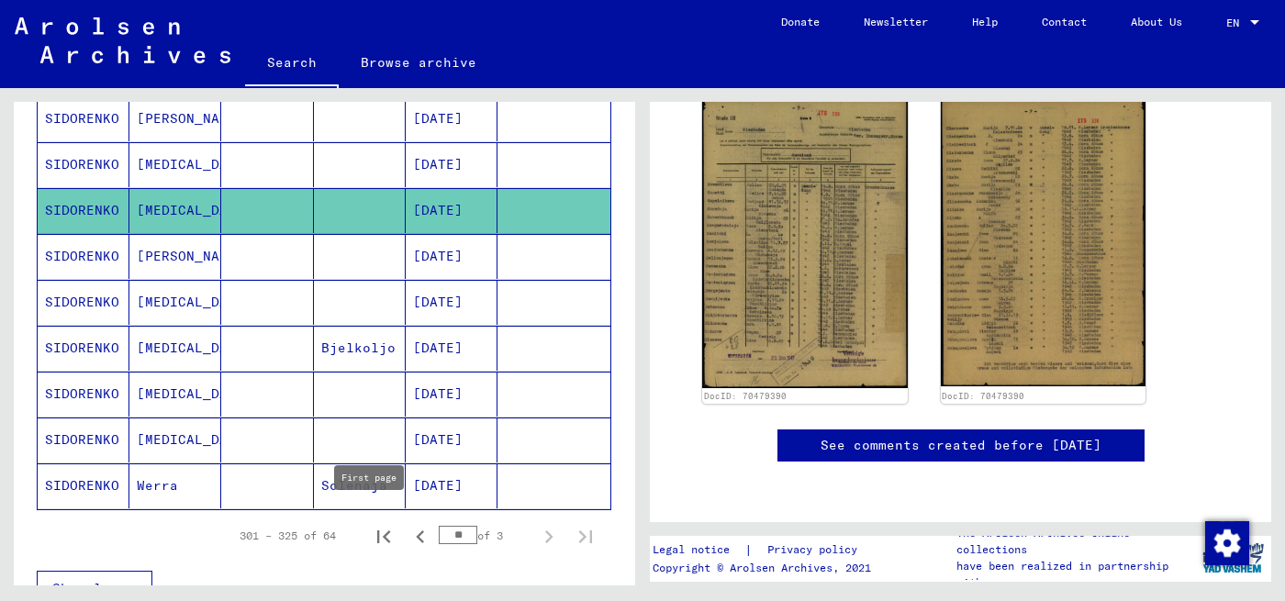
click at [377, 531] on icon "First page" at bounding box center [383, 537] width 13 height 13
click at [536, 524] on icon "Next page" at bounding box center [549, 537] width 26 height 26
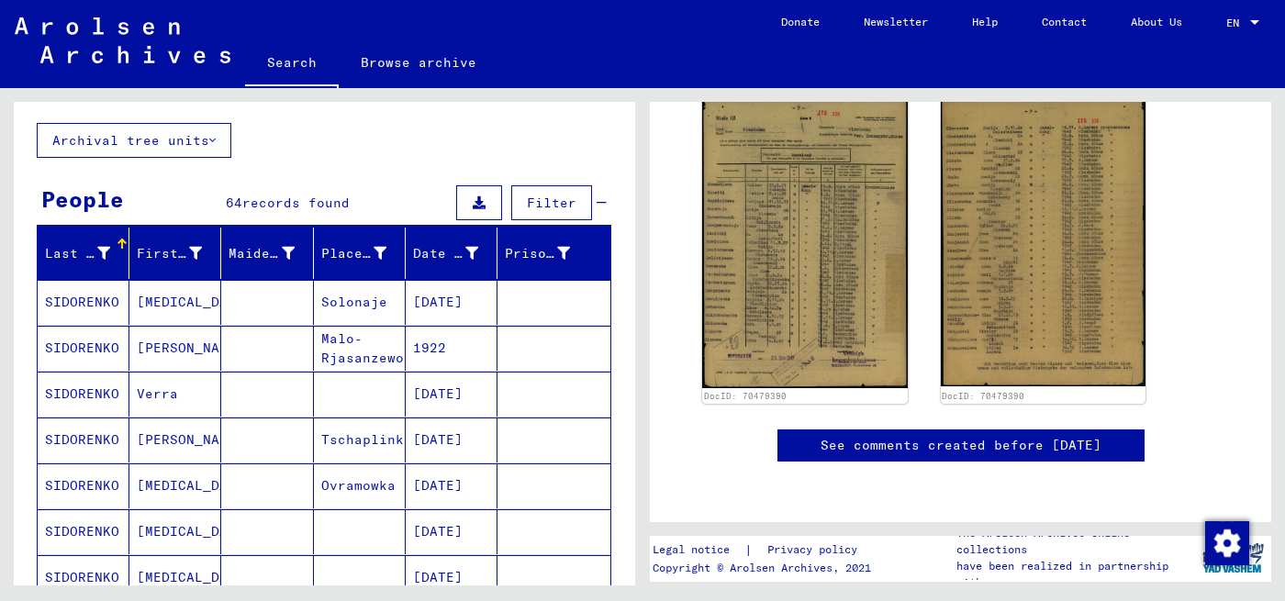
click at [367, 339] on mat-cell "Malo-Rjasanzewo" at bounding box center [360, 348] width 92 height 45
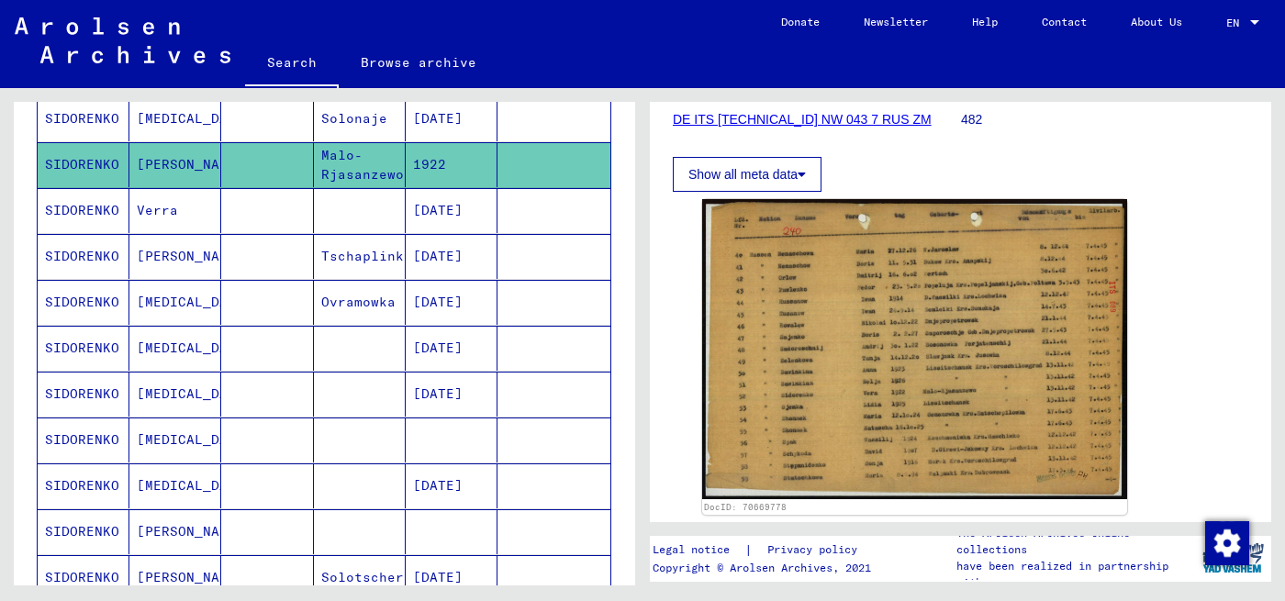
click at [454, 472] on mat-cell "[DATE]" at bounding box center [452, 486] width 92 height 45
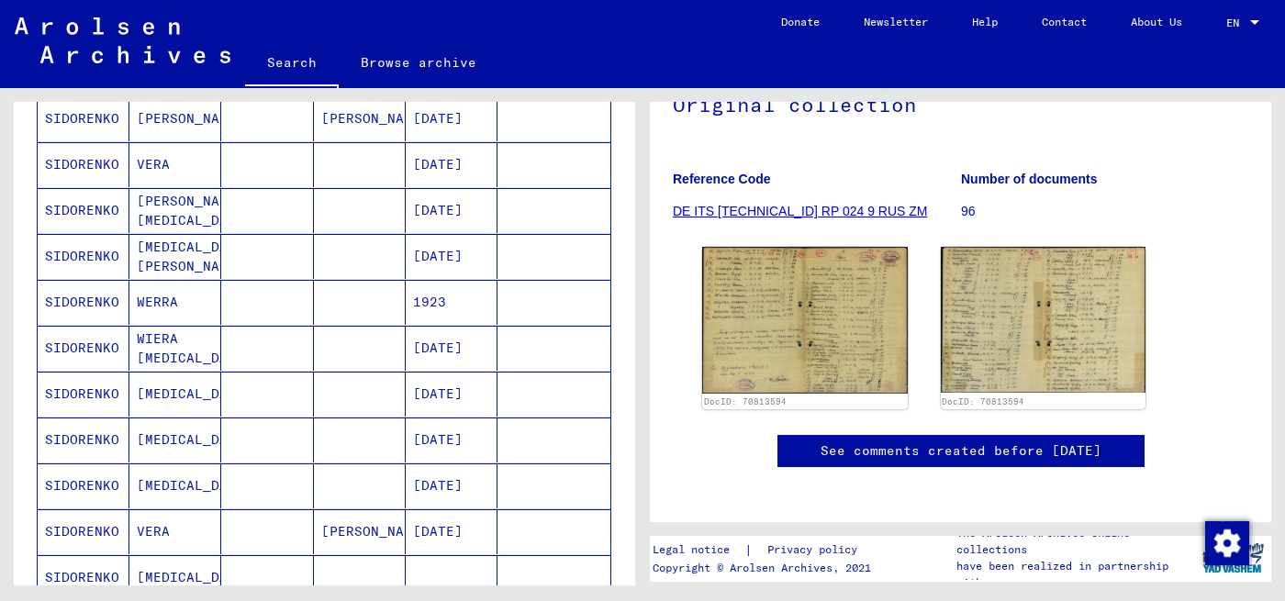
click at [419, 382] on mat-cell "[DATE]" at bounding box center [452, 394] width 92 height 45
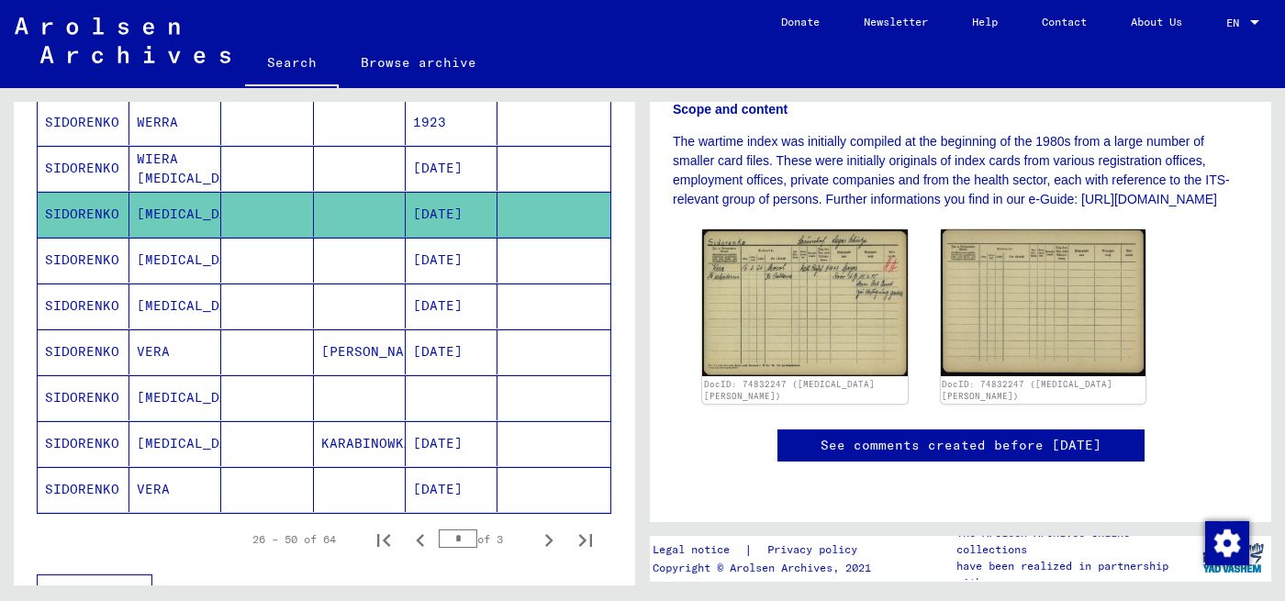
scroll to position [1010, 0]
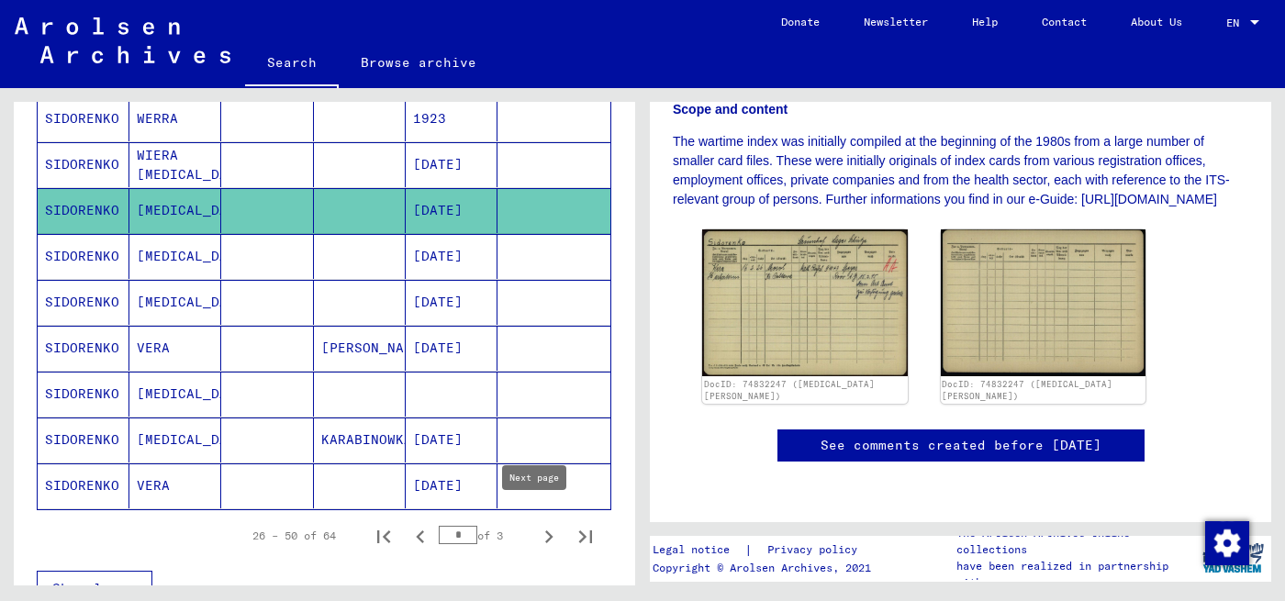
click at [545, 531] on icon "Next page" at bounding box center [549, 537] width 8 height 13
type input "*"
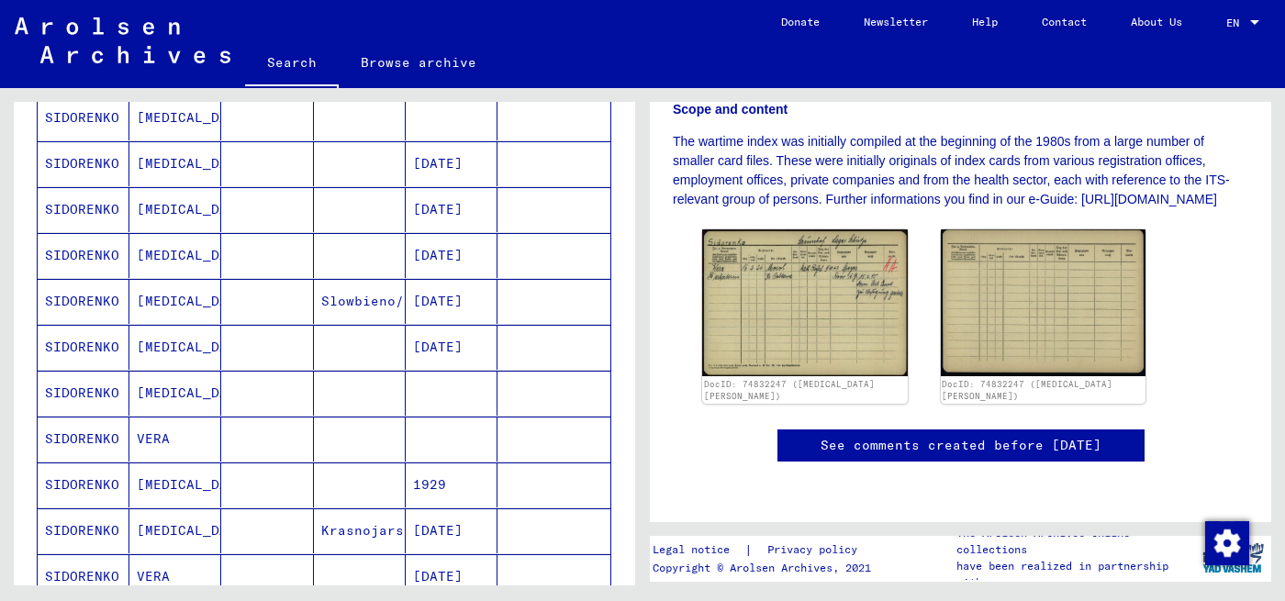
scroll to position [275, 0]
click at [107, 253] on mat-cell "SIDORENKO" at bounding box center [84, 256] width 92 height 45
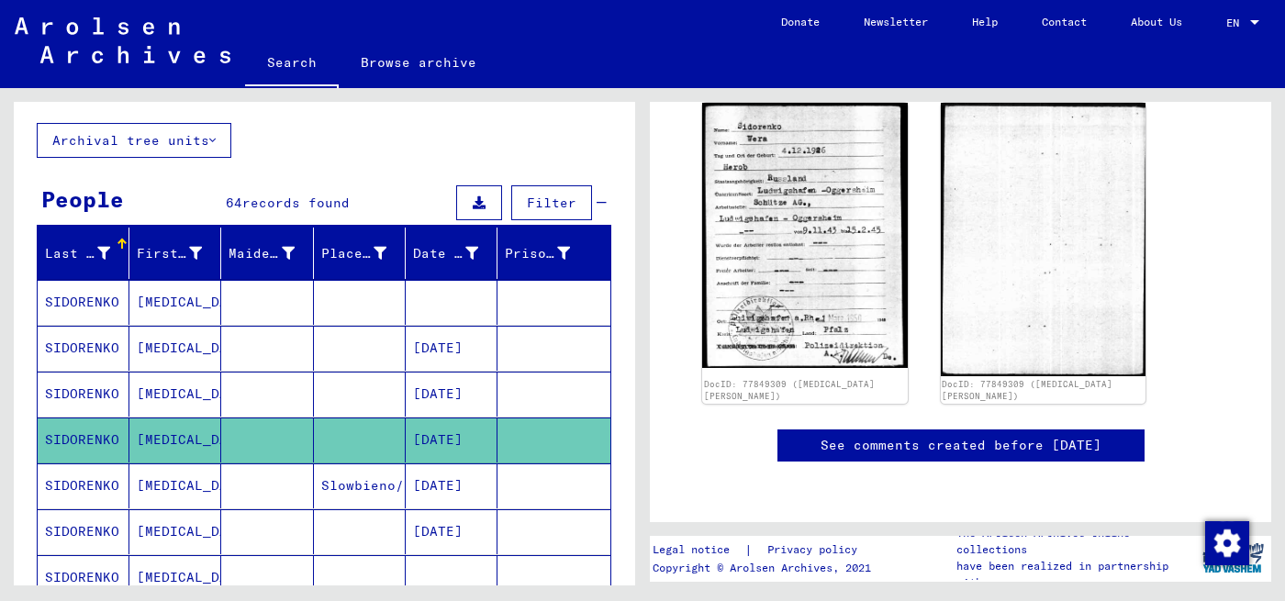
scroll to position [367, 0]
